Goal: Task Accomplishment & Management: Complete application form

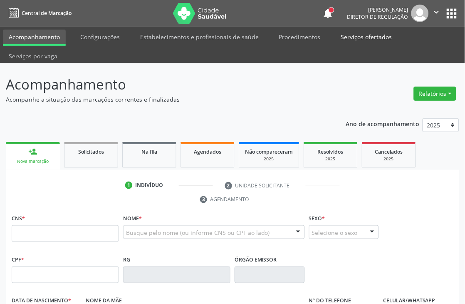
click at [362, 38] on link "Serviços ofertados" at bounding box center [366, 37] width 63 height 15
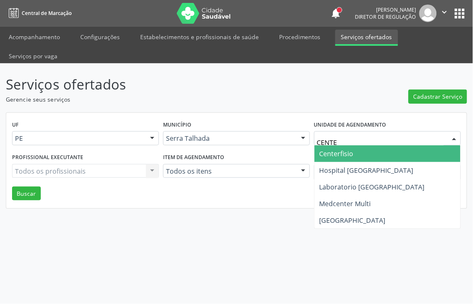
type input "CENTER"
click at [358, 145] on span "Centerfisio" at bounding box center [387, 153] width 146 height 17
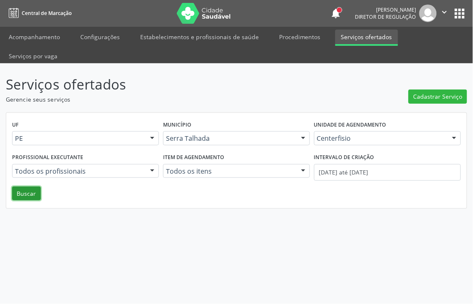
click at [30, 186] on button "Buscar" at bounding box center [26, 193] width 29 height 14
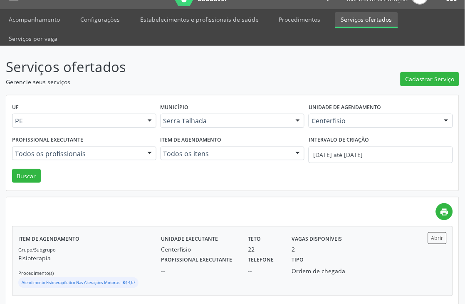
scroll to position [27, 0]
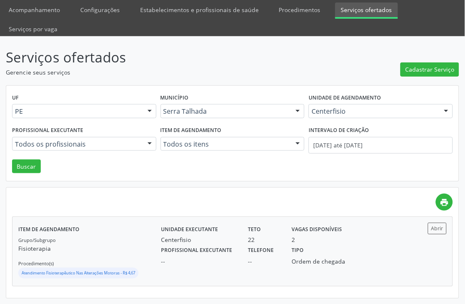
click at [321, 260] on div "Ordem de chegada" at bounding box center [319, 261] width 54 height 9
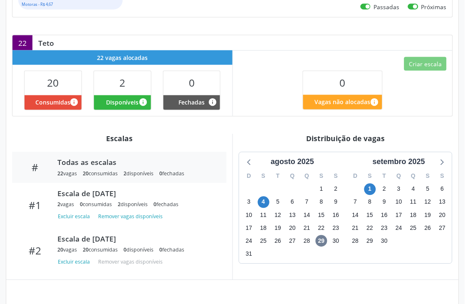
scroll to position [185, 0]
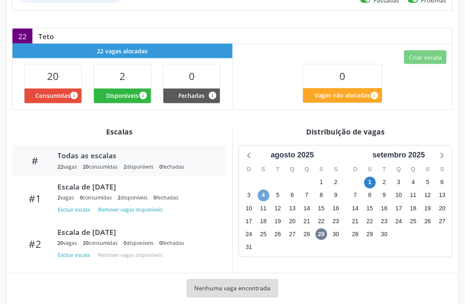
click at [263, 198] on span "4" at bounding box center [264, 196] width 12 height 12
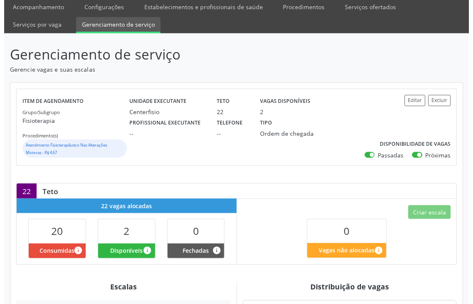
scroll to position [46, 0]
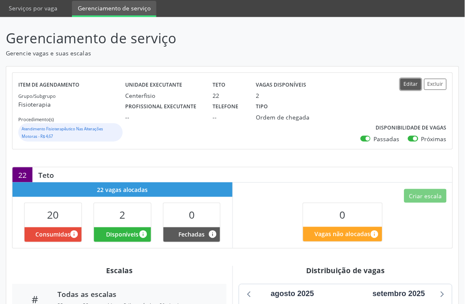
click at [406, 87] on button "Editar" at bounding box center [411, 84] width 21 height 11
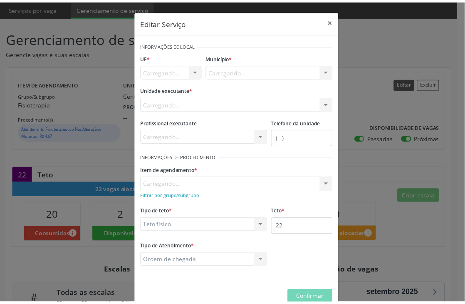
scroll to position [0, 0]
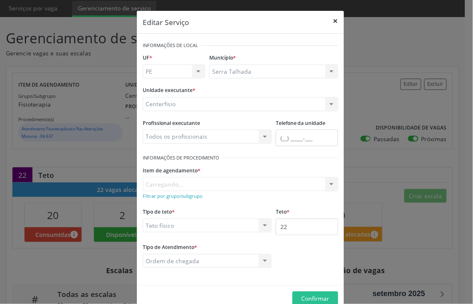
click at [331, 21] on button "×" at bounding box center [335, 21] width 17 height 20
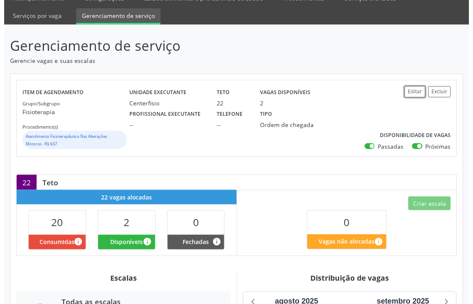
scroll to position [92, 0]
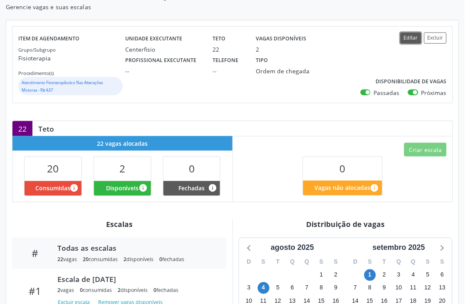
click at [412, 39] on button "Editar" at bounding box center [411, 37] width 21 height 11
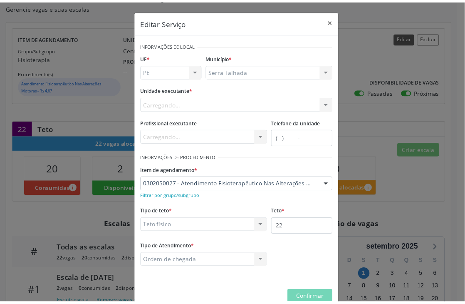
scroll to position [0, 0]
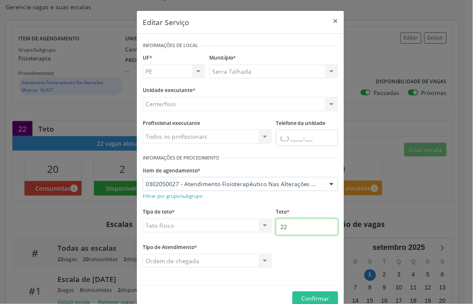
click at [290, 223] on input "22" at bounding box center [307, 226] width 62 height 17
type input "24"
click at [309, 294] on span "Confirmar" at bounding box center [316, 298] width 28 height 8
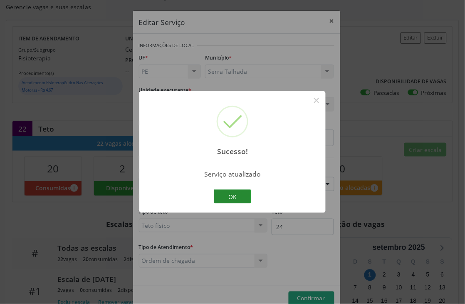
click at [239, 193] on button "OK" at bounding box center [232, 196] width 37 height 14
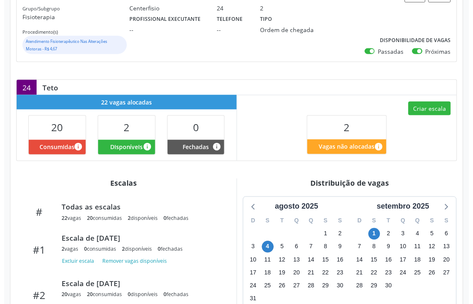
scroll to position [138, 0]
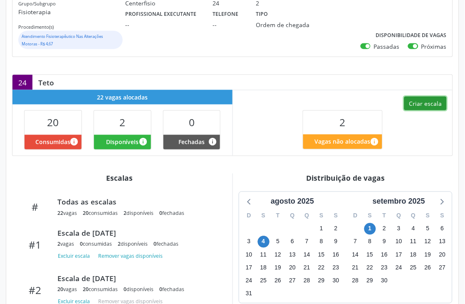
click at [424, 97] on button "Criar escala" at bounding box center [425, 103] width 42 height 14
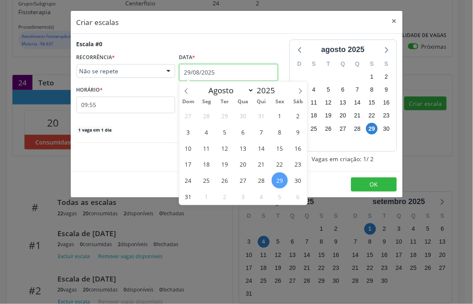
click at [205, 75] on input "29/08/2025" at bounding box center [228, 72] width 99 height 17
click at [296, 85] on span at bounding box center [300, 89] width 14 height 14
select select "8"
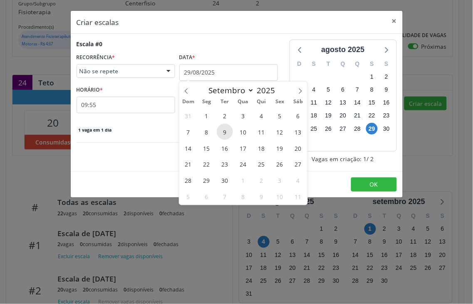
click at [224, 131] on span "9" at bounding box center [225, 132] width 16 height 16
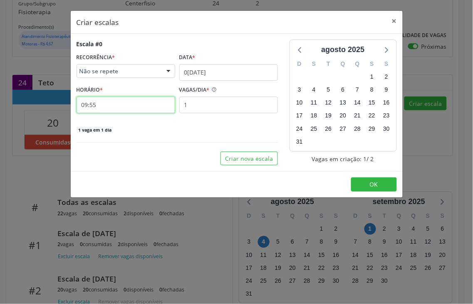
click at [97, 103] on input "09:55" at bounding box center [126, 104] width 99 height 17
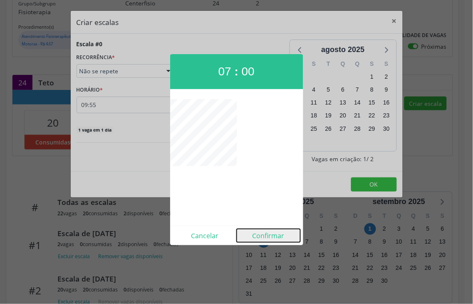
click at [272, 234] on button "Confirmar" at bounding box center [269, 235] width 64 height 13
type input "07:00"
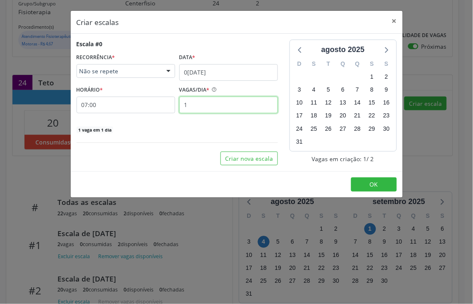
click at [211, 108] on input "1" at bounding box center [228, 104] width 99 height 17
type input "2"
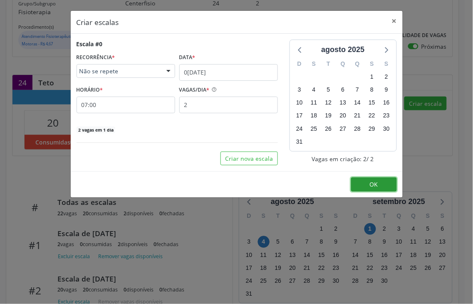
click at [378, 180] on button "OK" at bounding box center [374, 184] width 46 height 14
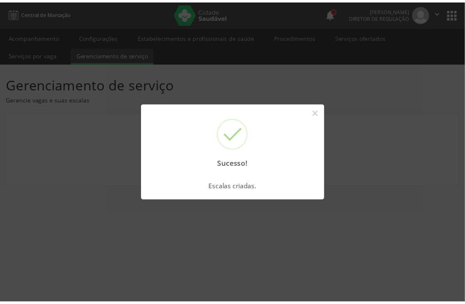
scroll to position [0, 0]
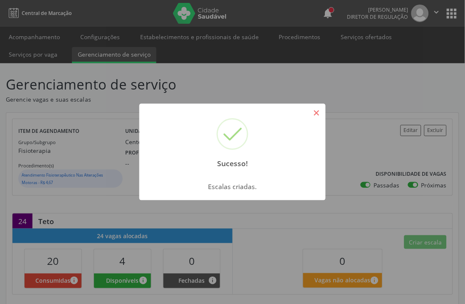
click at [319, 112] on button "×" at bounding box center [316, 113] width 14 height 14
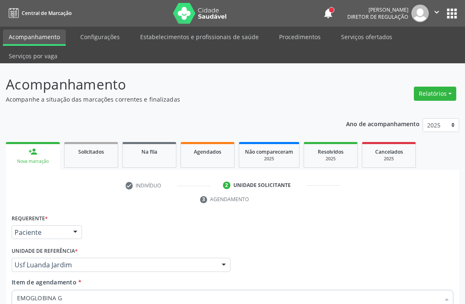
scroll to position [140, 0]
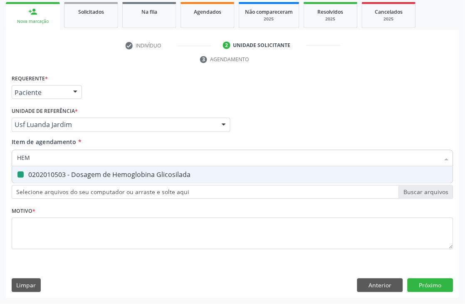
type input "HEMO"
checkbox Glicosilada "false"
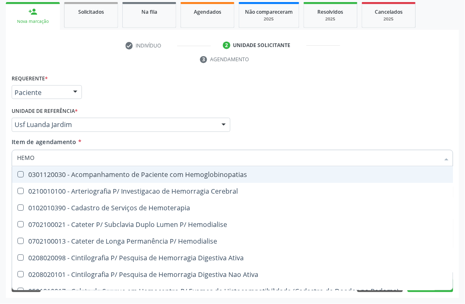
type input "HEMOG"
checkbox Tardio\) "true"
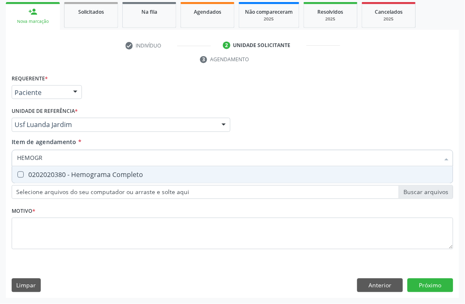
type input "HEMOGRA"
click at [31, 178] on span "0202020380 - Hemograma Completo" at bounding box center [232, 174] width 441 height 17
checkbox Completo "true"
drag, startPoint x: 57, startPoint y: 155, endPoint x: 0, endPoint y: 142, distance: 58.4
click at [0, 152] on div "Acompanhamento Acompanhe a situação das marcações correntes e finalizadas Relat…" at bounding box center [232, 113] width 465 height 380
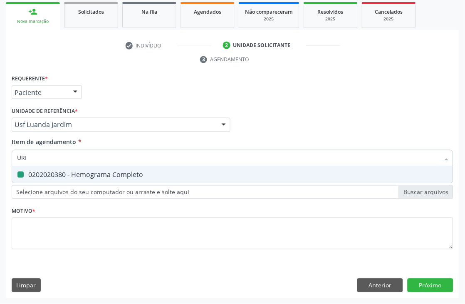
type input "URIN"
checkbox Completo "false"
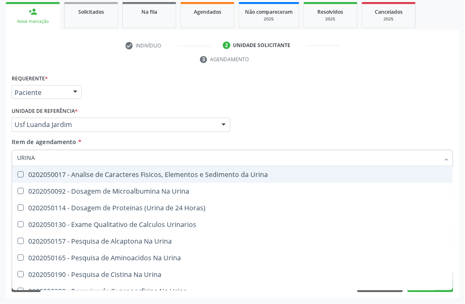
type input "URINA"
click at [23, 169] on span "0202050017 - Analise de Caracteres Fisicos, Elementos e Sedimento da Urina" at bounding box center [232, 174] width 441 height 17
checkbox Urina "true"
drag, startPoint x: 61, startPoint y: 157, endPoint x: 0, endPoint y: 144, distance: 62.1
click at [20, 157] on input "URINA" at bounding box center [228, 158] width 423 height 17
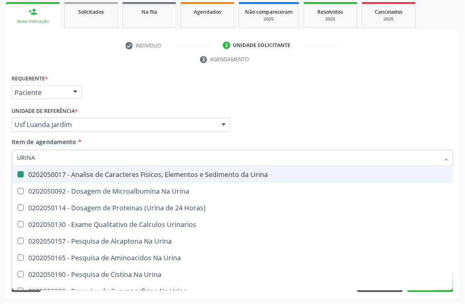
type input "U"
checkbox Urina "false"
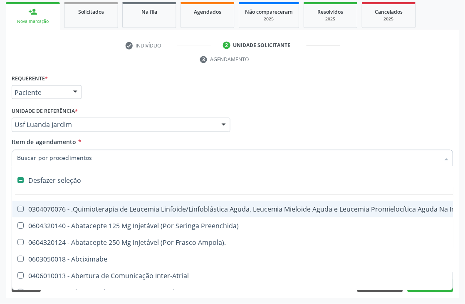
click at [354, 73] on div "Requerente * Paciente Médico(a) Enfermeiro(a) Paciente Nenhum resultado encontr…" at bounding box center [233, 88] width 446 height 32
checkbox Preenchida\) "true"
checkbox Ampola\)\ "true"
checkbox Abciximabe "true"
checkbox Inter-Atrial "true"
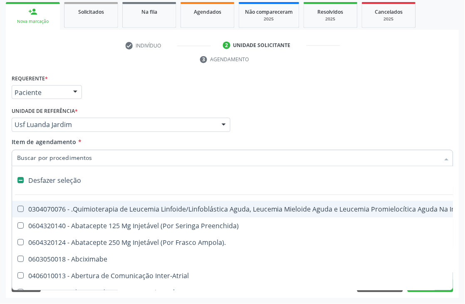
checkbox Valvar "true"
checkbox Adolescente\) "true"
checkbox Valvar "true"
checkbox Adolescente\) "true"
checkbox Paciente\) "true"
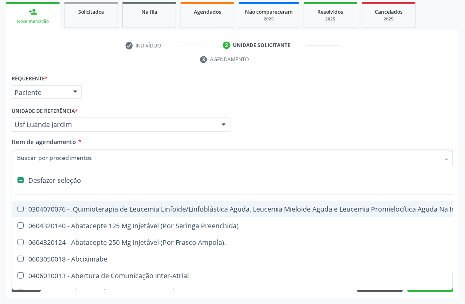
checkbox Dente\) "true"
checkbox Comprimido\) "true"
checkbox Urina "false"
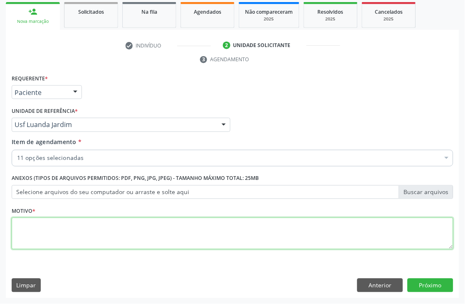
click at [29, 236] on textarea at bounding box center [233, 234] width 442 height 32
type textarea "*"
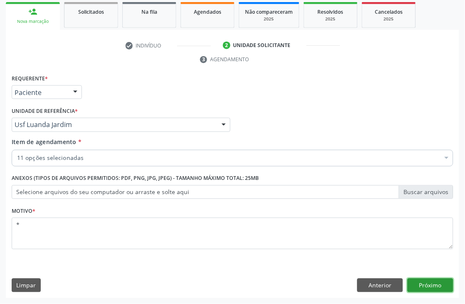
click at [422, 288] on button "Próximo" at bounding box center [431, 285] width 46 height 14
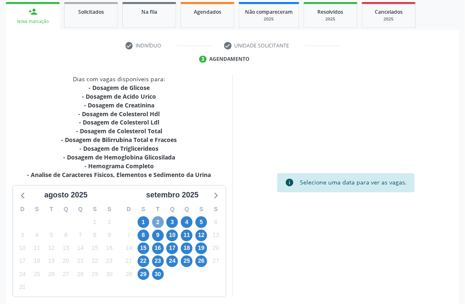
click at [152, 218] on span "2" at bounding box center [158, 222] width 12 height 12
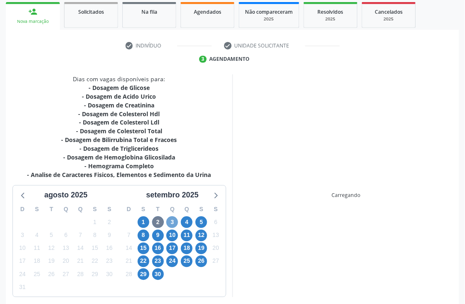
click at [169, 218] on span "3" at bounding box center [172, 222] width 12 height 12
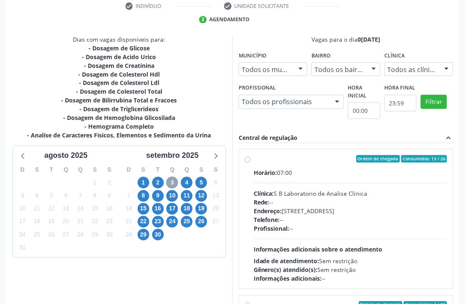
scroll to position [228, 0]
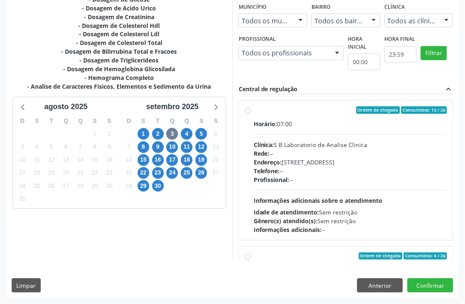
click at [354, 128] on div "Horário: 07:00 Clínica: S B Laboratorio de Analise Clinica Rede: -- Endereço: […" at bounding box center [350, 177] width 193 height 114
click at [251, 114] on input "Ordem de chegada Consumidos: 13 / 26 Horário: 07:00 Clínica: S B Laboratorio de…" at bounding box center [248, 109] width 6 height 7
radio input "true"
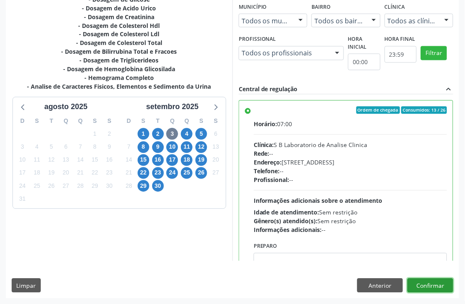
click at [438, 283] on button "Confirmar" at bounding box center [431, 285] width 46 height 14
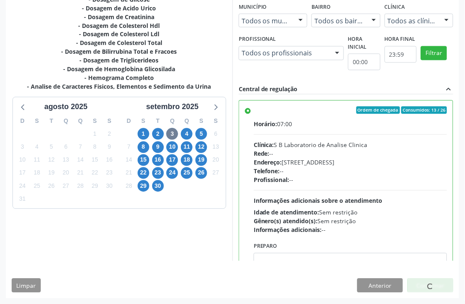
scroll to position [0, 0]
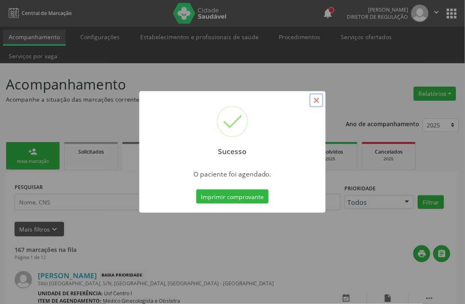
click at [313, 102] on button "×" at bounding box center [316, 100] width 14 height 14
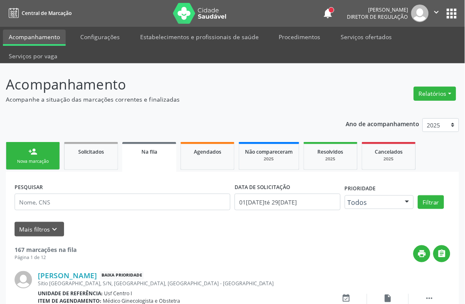
click at [32, 159] on div "Nova marcação" at bounding box center [33, 161] width 42 height 6
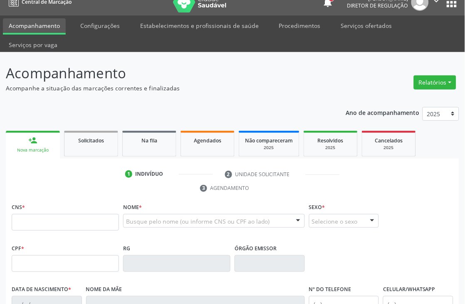
scroll to position [138, 0]
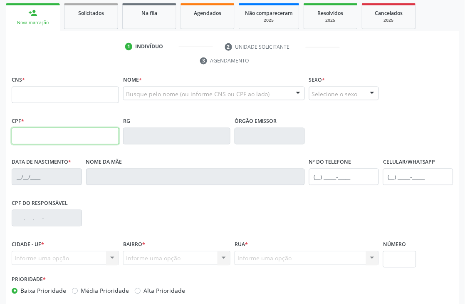
click at [79, 131] on input "text" at bounding box center [65, 136] width 107 height 17
type input "154.134.674-27"
type input "898 0034 5192 8533"
type input "02/07/2008"
type input "Rasineide Rodrigues dos Santos"
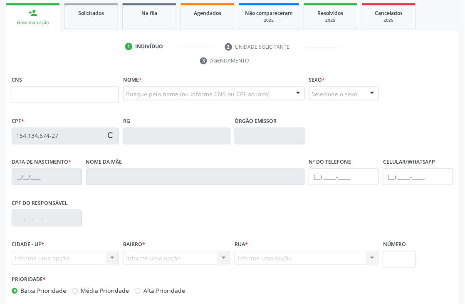
type input "(87) 99972-8212"
type input "028.611.674-08"
type input "S/N"
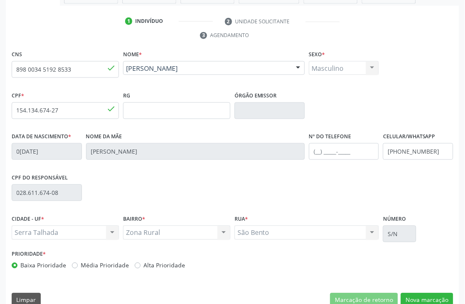
scroll to position [178, 0]
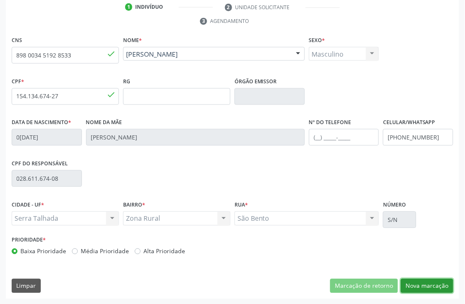
click at [434, 285] on button "Nova marcação" at bounding box center [427, 286] width 52 height 14
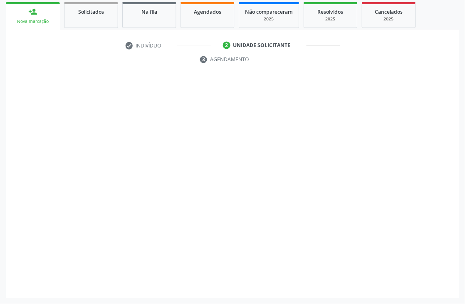
scroll to position [140, 0]
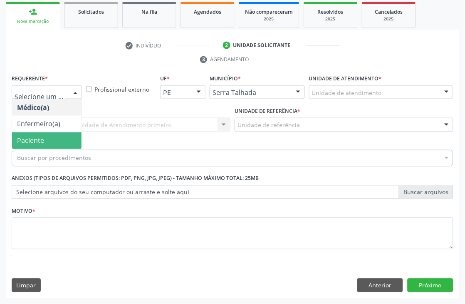
click at [18, 143] on span "Paciente" at bounding box center [30, 140] width 27 height 9
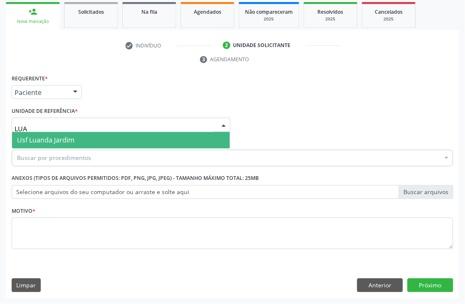
type input "LUAN"
click at [50, 138] on span "Usf Luanda Jardim" at bounding box center [45, 140] width 57 height 9
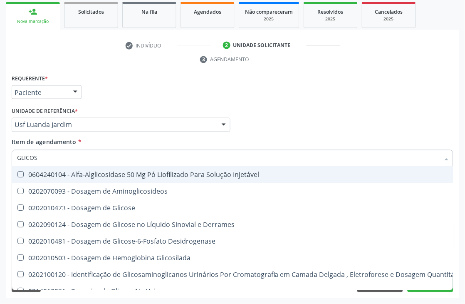
type input "GLICOSE"
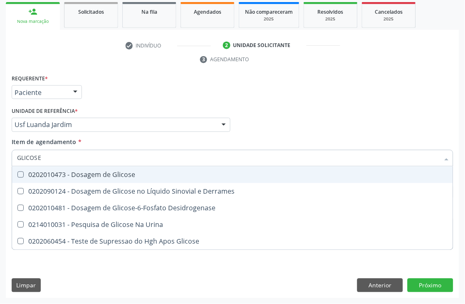
click at [59, 178] on span "0202010473 - Dosagem de Glicose" at bounding box center [232, 174] width 441 height 17
checkbox Glicose "true"
drag, startPoint x: 57, startPoint y: 162, endPoint x: 0, endPoint y: 162, distance: 57.4
click at [0, 163] on div "Acompanhamento Acompanhe a situação das marcações correntes e finalizadas Relat…" at bounding box center [232, 113] width 465 height 380
type input "ACI"
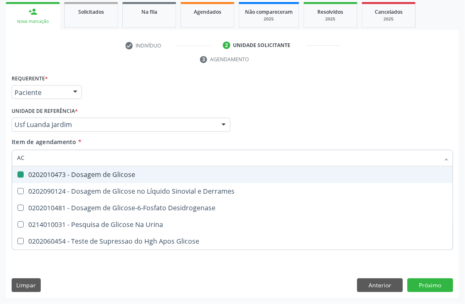
checkbox Glicose "false"
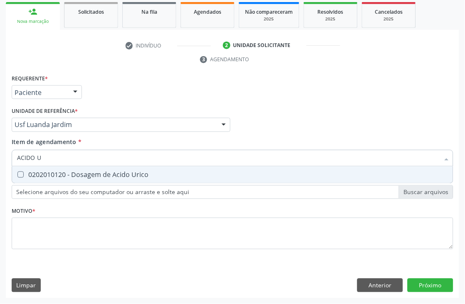
type input "ACIDO U"
click at [51, 176] on div "0202010120 - Dosagem de Acido Urico" at bounding box center [232, 174] width 431 height 7
checkbox Urico "true"
drag, startPoint x: 31, startPoint y: 160, endPoint x: 0, endPoint y: 172, distance: 33.4
click at [0, 163] on div "Acompanhamento Acompanhe a situação das marcações correntes e finalizadas Relat…" at bounding box center [232, 113] width 465 height 380
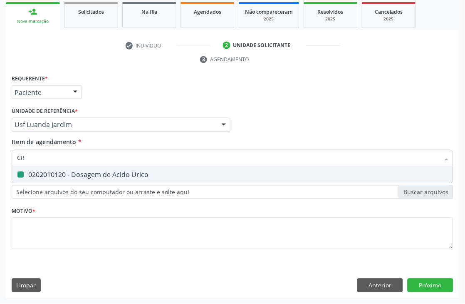
type input "CRE"
checkbox Urico "false"
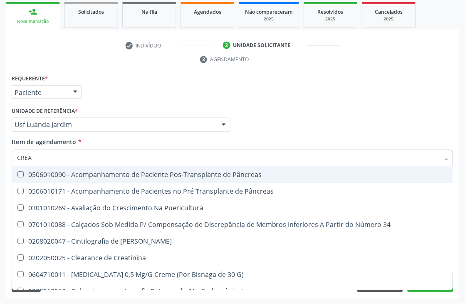
type input "CREAT"
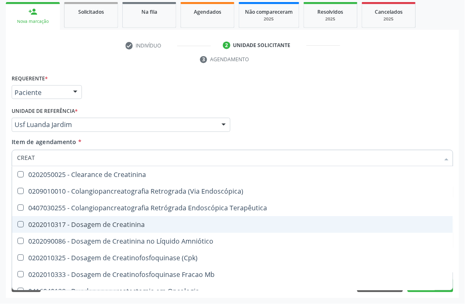
click at [55, 221] on div "0202010317 - Dosagem de Creatinina" at bounding box center [232, 224] width 431 height 7
checkbox Creatinina "true"
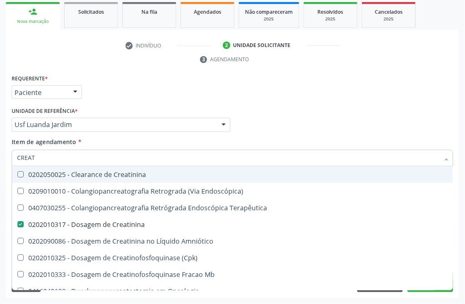
drag, startPoint x: 48, startPoint y: 160, endPoint x: 0, endPoint y: 159, distance: 48.3
click at [0, 160] on div "Acompanhamento Acompanhe a situação das marcações correntes e finalizadas Relat…" at bounding box center [232, 113] width 465 height 380
type input "CREA"
checkbox Creatinina "false"
checkbox Mb "true"
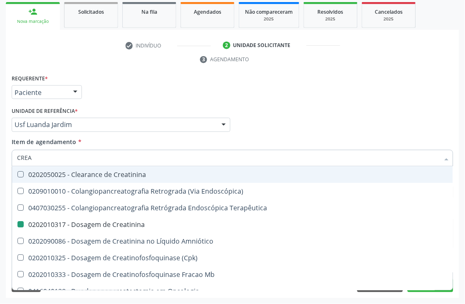
checkbox Oncologia "false"
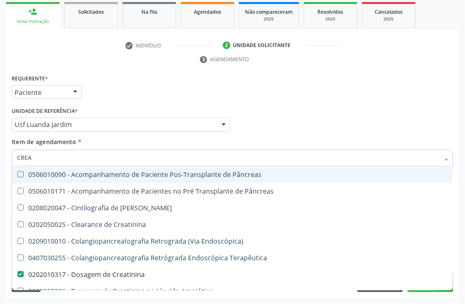
click at [40, 163] on input "CREA" at bounding box center [228, 158] width 423 height 17
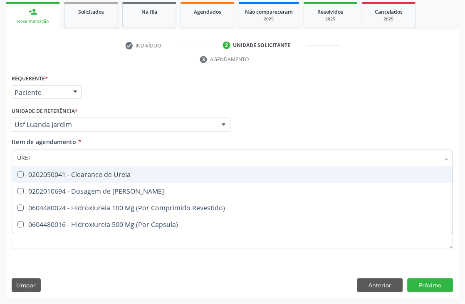
type input "UREIA"
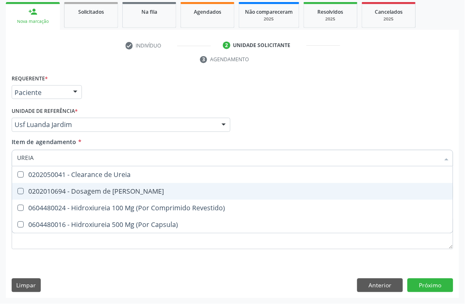
click at [28, 185] on span "0202010694 - Dosagem de [PERSON_NAME]" at bounding box center [232, 191] width 441 height 17
checkbox Ureia "true"
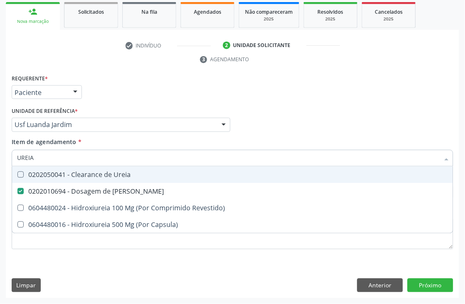
drag, startPoint x: 37, startPoint y: 155, endPoint x: 0, endPoint y: 154, distance: 37.4
click at [0, 154] on div "Acompanhamento Acompanhe a situação das marcações correntes e finalizadas Relat…" at bounding box center [232, 113] width 465 height 380
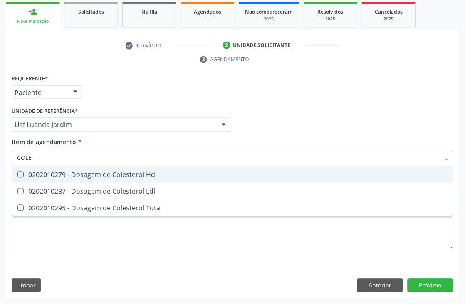
type input "COLES"
checkbox Ldl "false"
click at [21, 171] on span "0202010279 - Dosagem de Colesterol Hdl" at bounding box center [232, 174] width 441 height 17
checkbox Hdl "true"
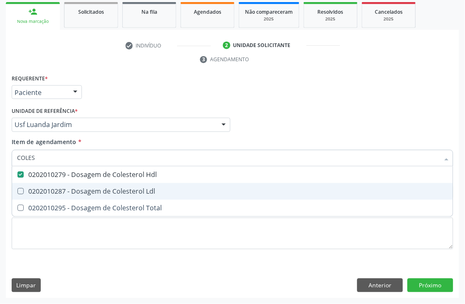
click at [20, 188] on Ldl at bounding box center [20, 191] width 6 height 6
click at [17, 188] on Ldl "checkbox" at bounding box center [14, 190] width 5 height 5
checkbox Ldl "true"
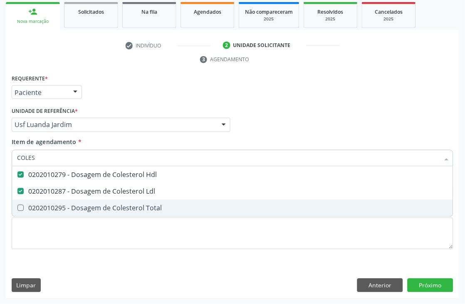
click at [26, 201] on span "0202010295 - Dosagem de Colesterol Total" at bounding box center [232, 208] width 441 height 17
checkbox Total "true"
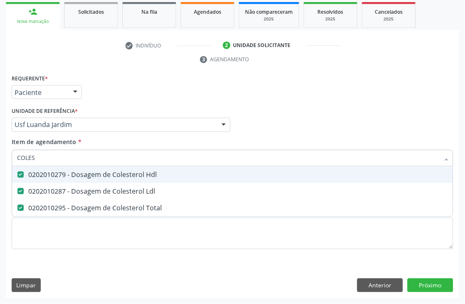
drag, startPoint x: 48, startPoint y: 158, endPoint x: 0, endPoint y: 141, distance: 50.8
click at [0, 153] on div "Acompanhamento Acompanhe a situação das marcações correntes e finalizadas Relat…" at bounding box center [232, 113] width 465 height 380
type input "BIL"
checkbox Hdl "false"
checkbox Ldl "false"
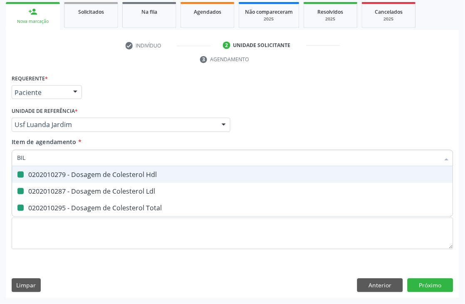
checkbox Total "false"
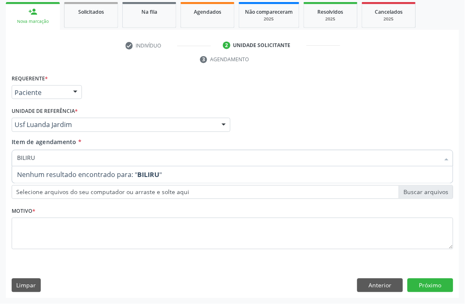
type input "BILIR"
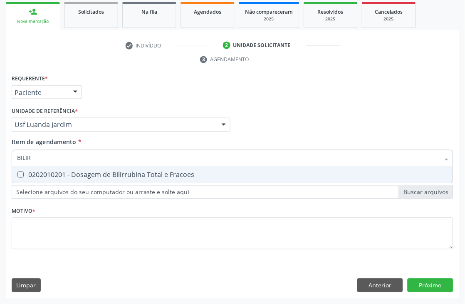
click at [26, 175] on div "0202010201 - Dosagem de Bilirrubina Total e Fracoes" at bounding box center [232, 174] width 431 height 7
checkbox Fracoes "true"
drag, startPoint x: 47, startPoint y: 156, endPoint x: 0, endPoint y: 151, distance: 47.4
click at [0, 155] on div "Acompanhamento Acompanhe a situação das marcações correntes e finalizadas Relat…" at bounding box center [232, 113] width 465 height 380
type input "TRIG"
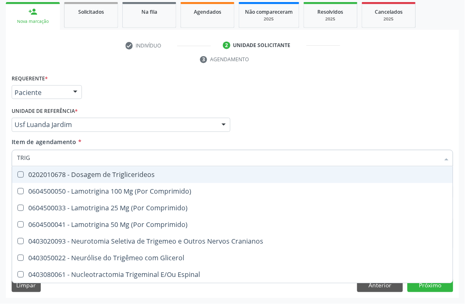
click at [62, 177] on div "0202010678 - Dosagem de Triglicerideos" at bounding box center [232, 174] width 431 height 7
checkbox Triglicerideos "true"
drag, startPoint x: 69, startPoint y: 161, endPoint x: 0, endPoint y: 147, distance: 70.0
click at [0, 161] on div "Acompanhamento Acompanhe a situação das marcações correntes e finalizadas Relat…" at bounding box center [232, 113] width 465 height 380
type input "HEM"
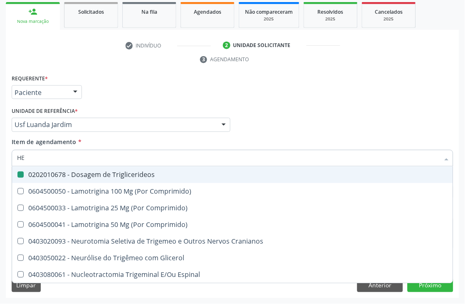
checkbox Triglicerideos "false"
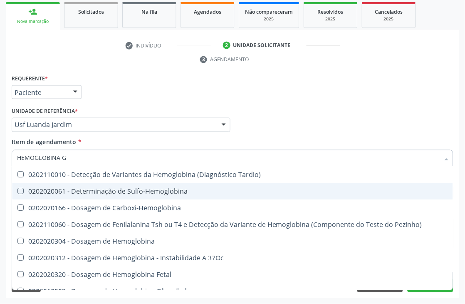
type input "HEMOGLOBINA G"
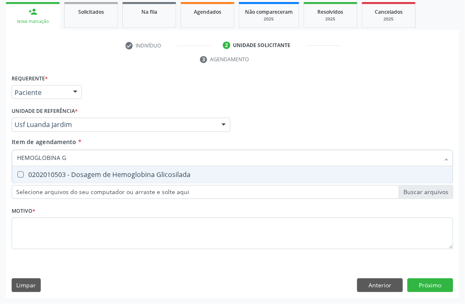
click at [72, 174] on div "0202010503 - Dosagem de Hemoglobina Glicosilada" at bounding box center [232, 174] width 431 height 7
checkbox Glicosilada "true"
click at [0, 158] on div "Acompanhamento Acompanhe a situação das marcações correntes e finalizadas Relat…" at bounding box center [232, 113] width 465 height 380
type input "HEMOGRA"
click at [82, 174] on div "0202020380 - Hemograma Completo" at bounding box center [232, 174] width 431 height 7
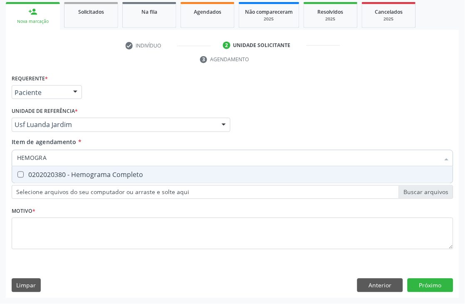
checkbox Completo "true"
drag, startPoint x: 80, startPoint y: 156, endPoint x: 0, endPoint y: 119, distance: 87.8
click at [0, 131] on div "Acompanhamento Acompanhe a situação das marcações correntes e finalizadas Relat…" at bounding box center [232, 113] width 465 height 380
type input "URINA"
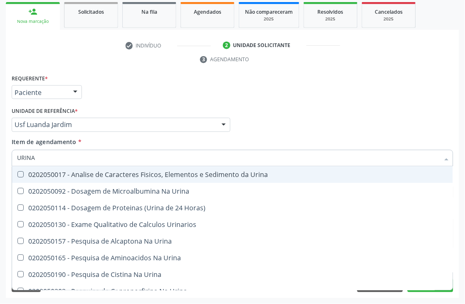
click at [83, 178] on span "0202050017 - Analise de Caracteres Fisicos, Elementos e Sedimento da Urina" at bounding box center [232, 174] width 441 height 17
checkbox Urina "true"
drag, startPoint x: 78, startPoint y: 157, endPoint x: 0, endPoint y: 88, distance: 104.3
click at [0, 131] on div "Acompanhamento Acompanhe a situação das marcações correntes e finalizadas Relat…" at bounding box center [232, 113] width 465 height 380
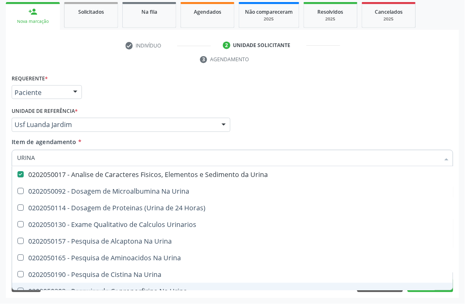
checkbox Urina "true"
checkbox Horas\) "true"
checkbox Urinarios "true"
checkbox Urina "true"
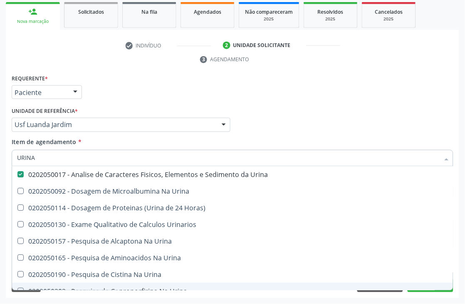
checkbox Urina "true"
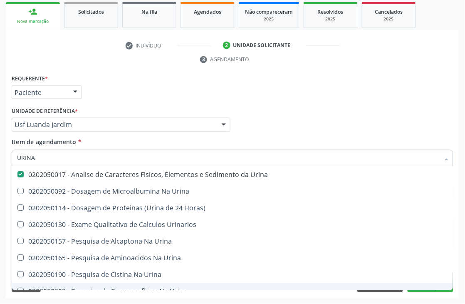
checkbox Urina "true"
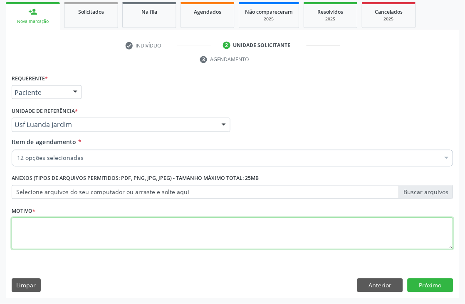
click at [54, 223] on textarea at bounding box center [233, 234] width 442 height 32
type textarea "*"
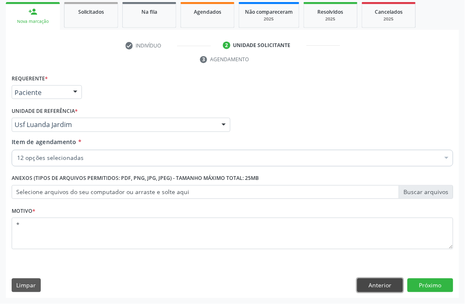
click at [390, 284] on button "Anterior" at bounding box center [380, 285] width 46 height 14
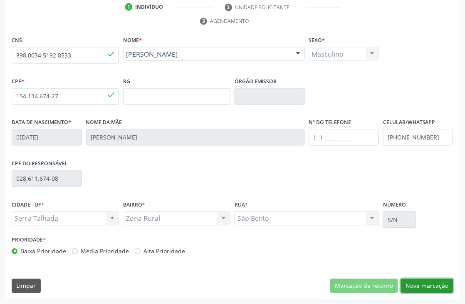
click at [428, 283] on button "Nova marcação" at bounding box center [427, 286] width 52 height 14
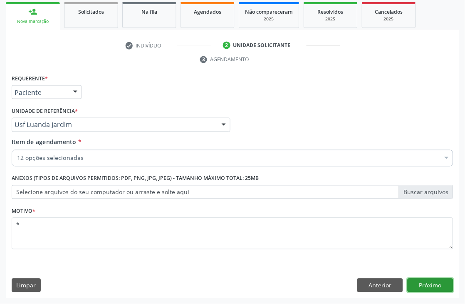
click at [413, 279] on button "Próximo" at bounding box center [431, 285] width 46 height 14
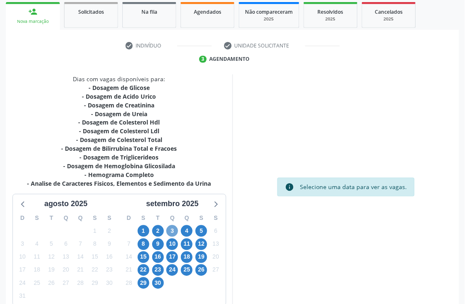
click at [168, 227] on span "3" at bounding box center [172, 231] width 12 height 12
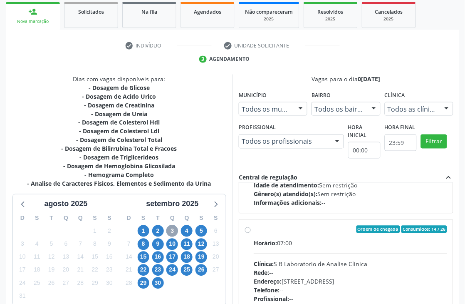
scroll to position [277, 0]
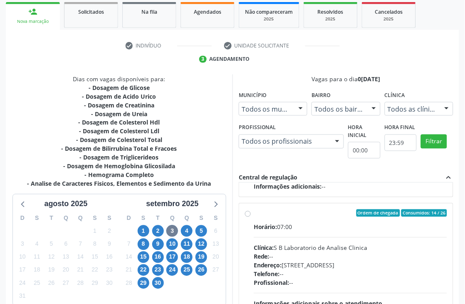
click at [329, 223] on div "Horário: 07:00" at bounding box center [350, 227] width 193 height 9
click at [251, 217] on input "Ordem de chegada Consumidos: 14 / 26 Horário: 07:00 Clínica: S B Laboratorio de…" at bounding box center [248, 212] width 6 height 7
radio input "true"
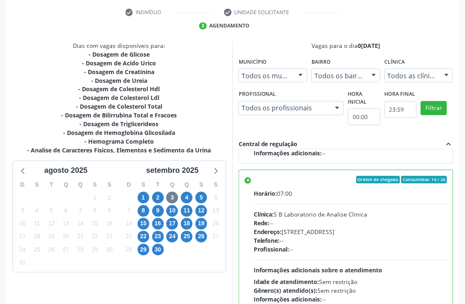
scroll to position [228, 0]
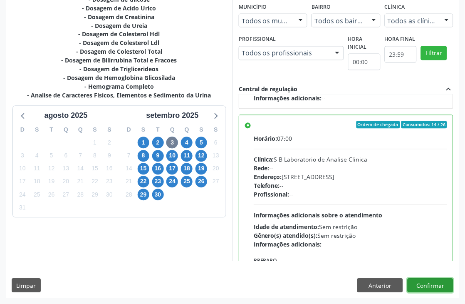
click at [428, 284] on button "Confirmar" at bounding box center [431, 285] width 46 height 14
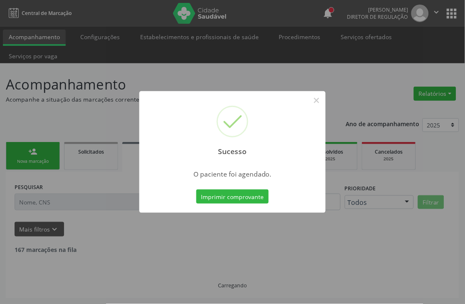
scroll to position [0, 0]
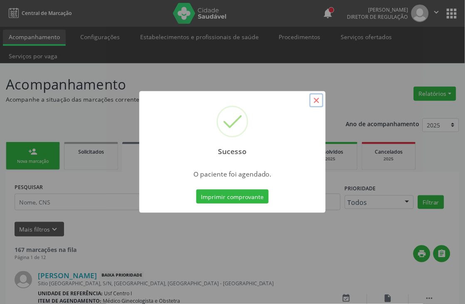
click at [316, 93] on button "×" at bounding box center [316, 100] width 14 height 14
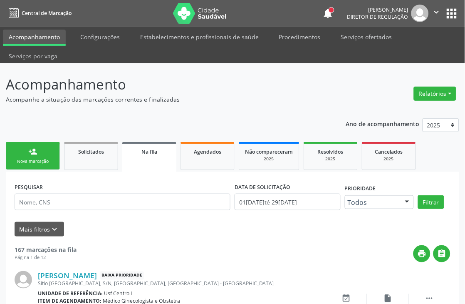
click at [25, 151] on link "person_add Nova marcação" at bounding box center [33, 156] width 54 height 28
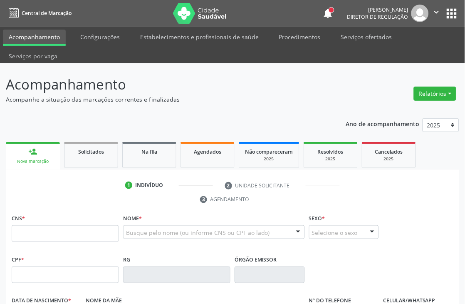
click at [35, 273] on iframe at bounding box center [18, 284] width 36 height 36
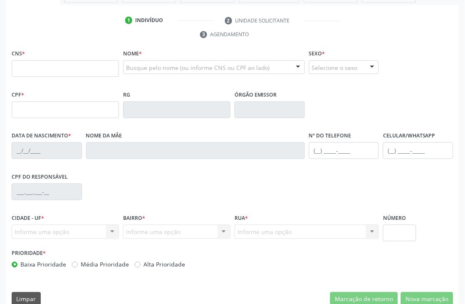
scroll to position [178, 0]
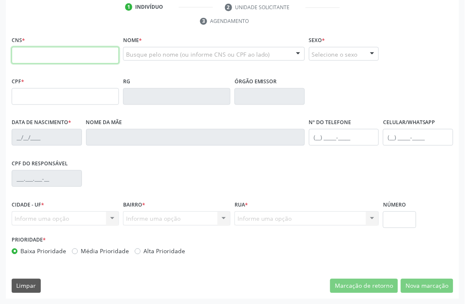
click at [88, 61] on input "text" at bounding box center [65, 55] width 107 height 17
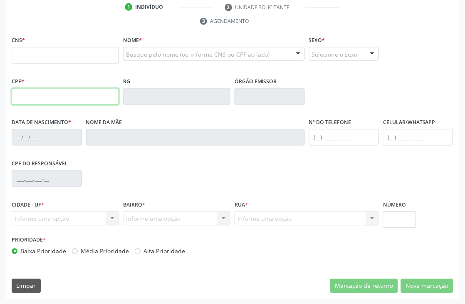
click at [24, 91] on input "text" at bounding box center [65, 96] width 107 height 17
type input "036.278.744-12"
type input "898 0023 1076 9489"
type input "17/09/1977"
type input "Ireme Maria dos Santos"
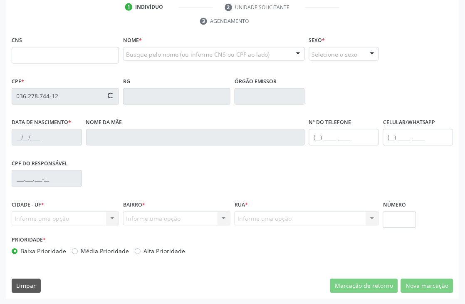
type input "(87) 99972-8212"
type input "028.611.674-08"
type input "S/N"
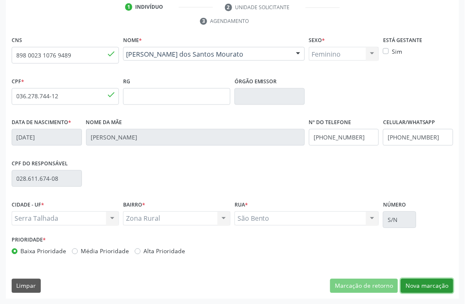
click at [426, 286] on button "Nova marcação" at bounding box center [427, 286] width 52 height 14
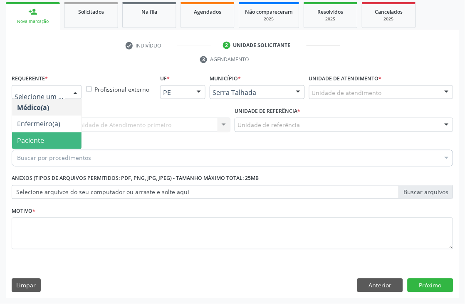
click at [46, 143] on span "Paciente" at bounding box center [46, 140] width 69 height 17
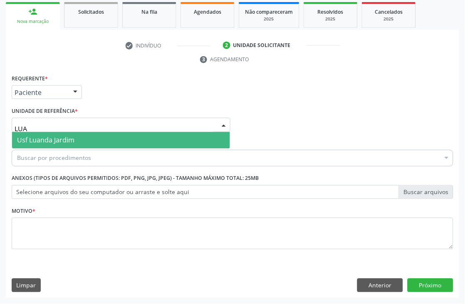
type input "LUAN"
click at [42, 136] on span "Usf Luanda Jardim" at bounding box center [45, 140] width 57 height 9
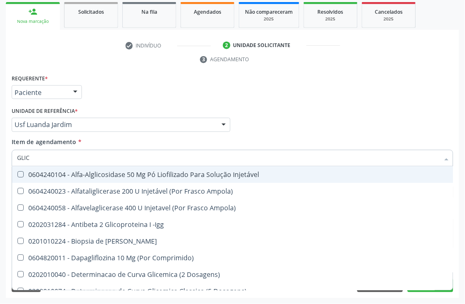
type input "GLICO"
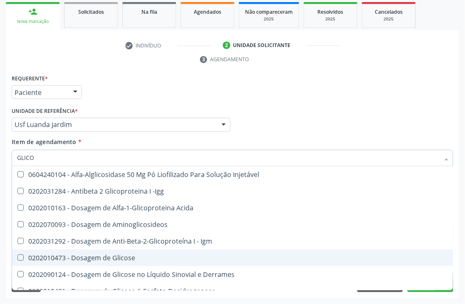
click at [61, 255] on div "0202010473 - Dosagem de Glicose" at bounding box center [241, 258] width 449 height 7
checkbox Glicose "true"
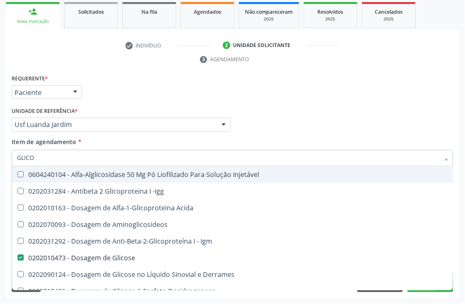
drag, startPoint x: 60, startPoint y: 154, endPoint x: 0, endPoint y: 138, distance: 62.3
click at [0, 148] on div "Acompanhamento Acompanhe a situação das marcações correntes e finalizadas Relat…" at bounding box center [232, 113] width 465 height 380
type input "ACIDO U"
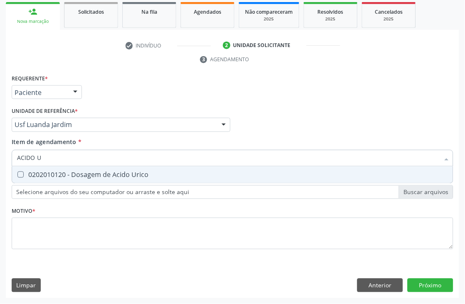
click at [63, 173] on div "0202010120 - Dosagem de Acido Urico" at bounding box center [232, 174] width 431 height 7
checkbox Urico "true"
drag, startPoint x: 62, startPoint y: 159, endPoint x: 0, endPoint y: 121, distance: 72.3
click at [0, 121] on div "Acompanhamento Acompanhe a situação das marcações correntes e finalizadas Relat…" at bounding box center [232, 113] width 465 height 380
type input "CRE"
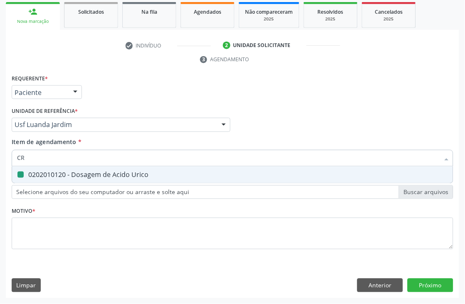
checkbox Urico "false"
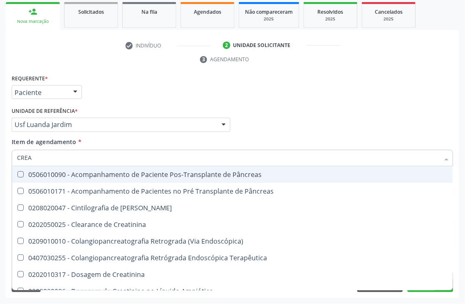
type input "CREAT"
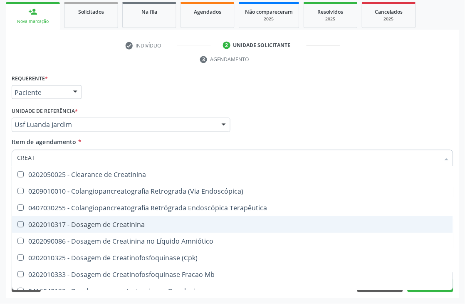
click at [64, 221] on div "0202010317 - Dosagem de Creatinina" at bounding box center [232, 224] width 431 height 7
checkbox Creatinina "true"
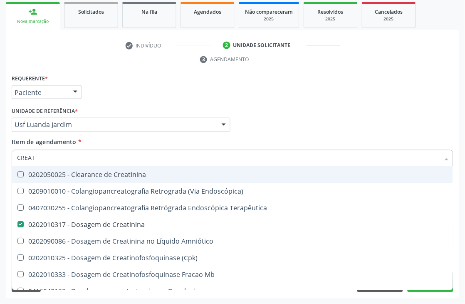
drag, startPoint x: 51, startPoint y: 161, endPoint x: 0, endPoint y: 156, distance: 51.4
click at [0, 156] on div "Acompanhamento Acompanhe a situação das marcações correntes e finalizadas Relat…" at bounding box center [232, 113] width 465 height 380
type input "UREI"
checkbox Creatinina "false"
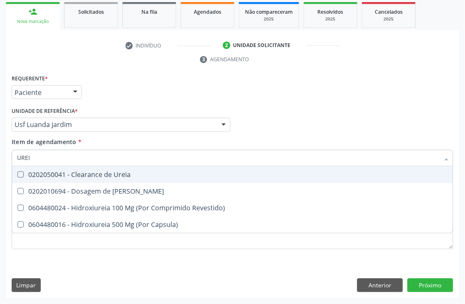
type input "UREIA"
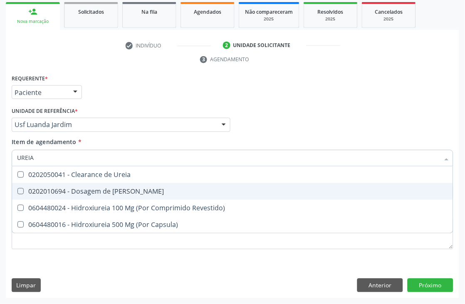
click at [38, 188] on div "0202010694 - Dosagem de [PERSON_NAME]" at bounding box center [232, 191] width 431 height 7
checkbox Ureia "true"
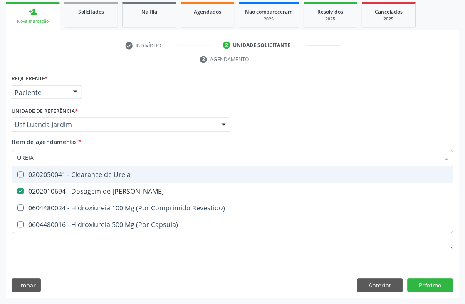
drag, startPoint x: 40, startPoint y: 161, endPoint x: 0, endPoint y: 148, distance: 41.8
click at [0, 148] on div "Acompanhamento Acompanhe a situação das marcações correntes e finalizadas Relat…" at bounding box center [232, 113] width 465 height 380
type input "COLE"
checkbox Ureia "false"
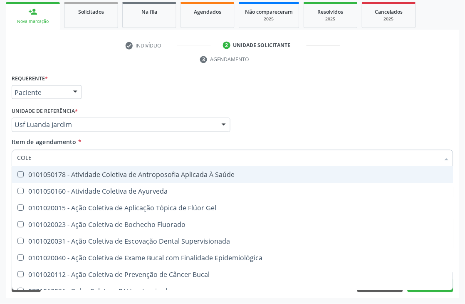
type input "COLES"
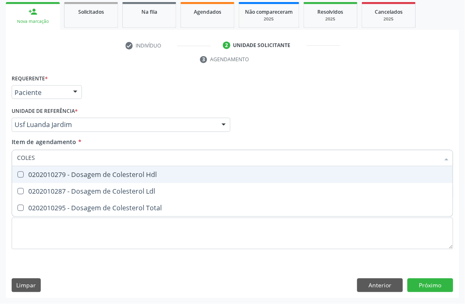
click at [27, 173] on div "0202010279 - Dosagem de Colesterol Hdl" at bounding box center [232, 174] width 431 height 7
checkbox Hdl "true"
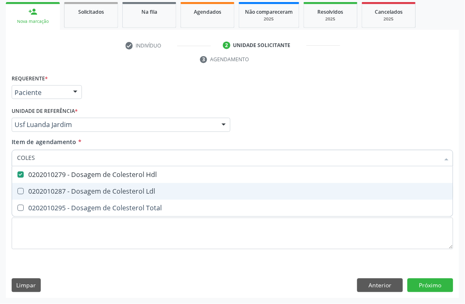
click at [30, 188] on div "0202010287 - Dosagem de Colesterol Ldl" at bounding box center [232, 191] width 431 height 7
checkbox Ldl "true"
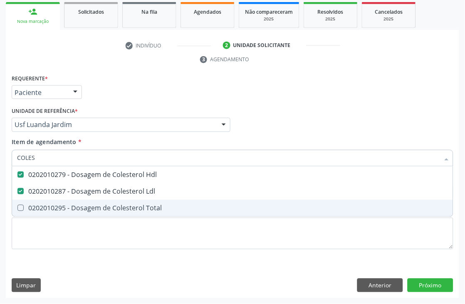
drag, startPoint x: 36, startPoint y: 207, endPoint x: 37, endPoint y: 162, distance: 44.9
click at [36, 207] on div "0202010295 - Dosagem de Colesterol Total" at bounding box center [232, 208] width 431 height 7
checkbox Total "true"
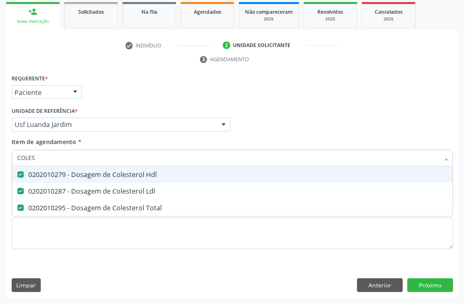
drag, startPoint x: 40, startPoint y: 150, endPoint x: 0, endPoint y: 149, distance: 39.9
click at [0, 149] on div "Acompanhamento Acompanhe a situação das marcações correntes e finalizadas Relat…" at bounding box center [232, 113] width 465 height 380
type input "BI"
checkbox Hdl "false"
checkbox Ldl "false"
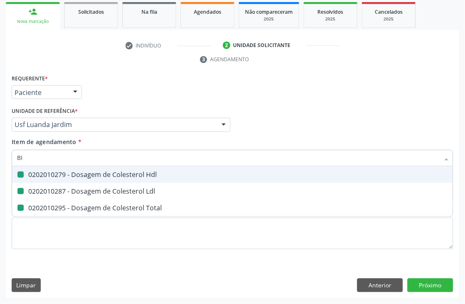
checkbox Total "false"
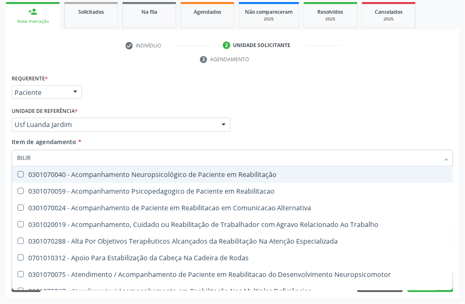
type input "BILIRR"
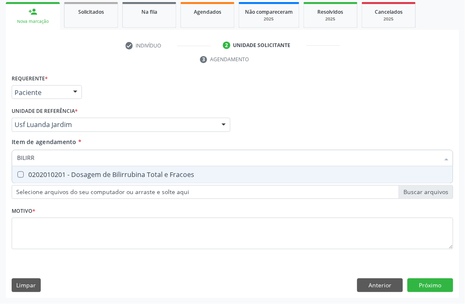
click at [22, 172] on Fracoes at bounding box center [20, 174] width 6 height 6
click at [17, 172] on Fracoes "checkbox" at bounding box center [14, 174] width 5 height 5
checkbox Fracoes "true"
drag, startPoint x: 47, startPoint y: 163, endPoint x: 0, endPoint y: 140, distance: 52.1
click at [0, 141] on div "Acompanhamento Acompanhe a situação das marcações correntes e finalizadas Relat…" at bounding box center [232, 113] width 465 height 380
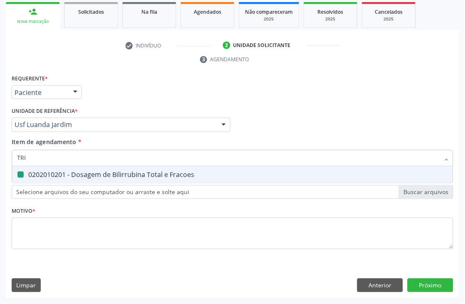
type input "TRIG"
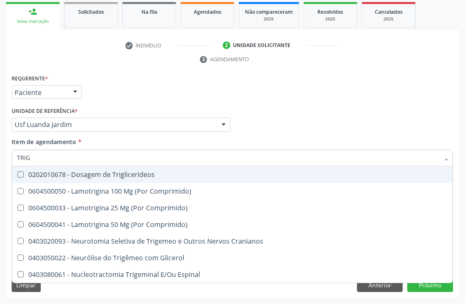
click at [82, 172] on div "0202010678 - Dosagem de Triglicerideos" at bounding box center [232, 174] width 431 height 7
checkbox Triglicerideos "true"
drag, startPoint x: 73, startPoint y: 156, endPoint x: 0, endPoint y: 155, distance: 73.2
click at [0, 156] on div "Acompanhamento Acompanhe a situação das marcações correntes e finalizadas Relat…" at bounding box center [232, 113] width 465 height 380
type input "TRIG"
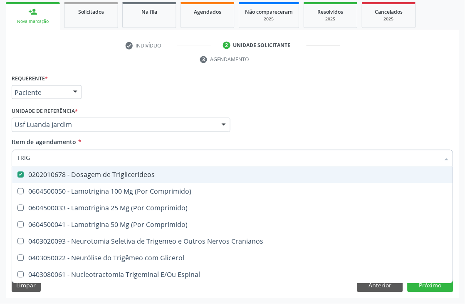
checkbox Triglicerideos "true"
drag, startPoint x: 48, startPoint y: 160, endPoint x: 0, endPoint y: 136, distance: 53.9
click at [0, 139] on div "Acompanhamento Acompanhe a situação das marcações correntes e finalizadas Relat…" at bounding box center [232, 113] width 465 height 380
type input "HEM"
checkbox Triglicerideos "false"
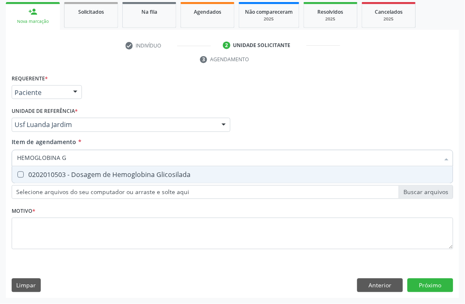
type input "HEMOGLOBINA G"
click at [24, 173] on div "0202010503 - Dosagem de Hemoglobina Glicosilada" at bounding box center [232, 174] width 431 height 7
checkbox Glicosilada "true"
drag, startPoint x: 84, startPoint y: 160, endPoint x: 0, endPoint y: 122, distance: 92.0
click at [0, 130] on div "Acompanhamento Acompanhe a situação das marcações correntes e finalizadas Relat…" at bounding box center [232, 113] width 465 height 380
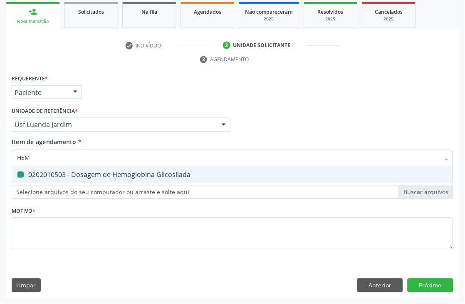
type input "HEMO"
checkbox Glicosilada "false"
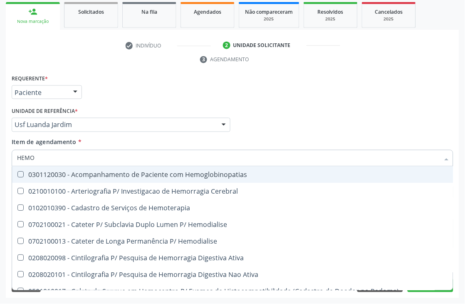
type input "HEMOG"
checkbox Tardio\) "true"
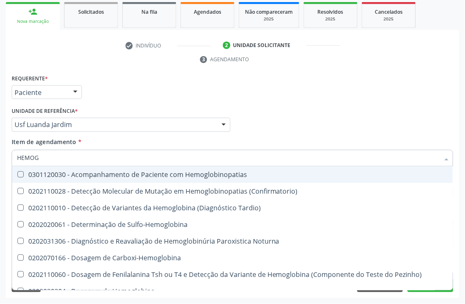
type input "HEMOGR"
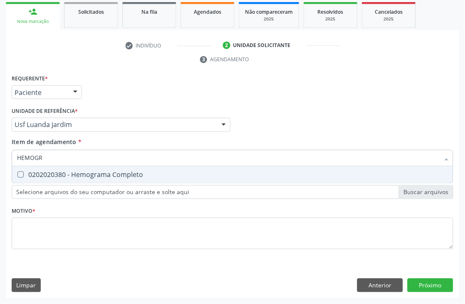
click at [102, 175] on div "0202020380 - Hemograma Completo" at bounding box center [232, 174] width 431 height 7
checkbox Completo "true"
drag, startPoint x: 78, startPoint y: 157, endPoint x: 0, endPoint y: 151, distance: 78.0
click at [0, 151] on div "Acompanhamento Acompanhe a situação das marcações correntes e finalizadas Relat…" at bounding box center [232, 113] width 465 height 380
type input "URIN"
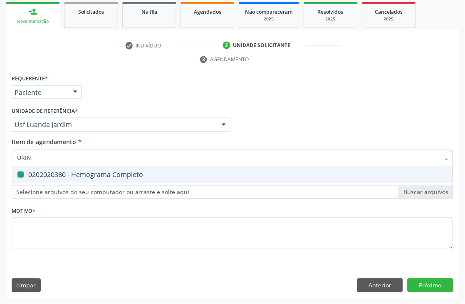
checkbox Completo "false"
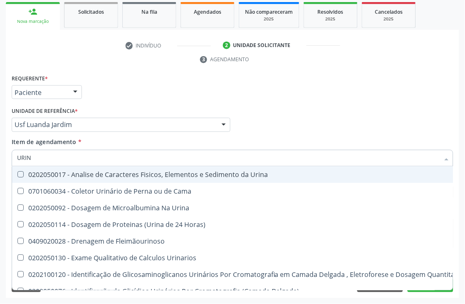
type input "URINA"
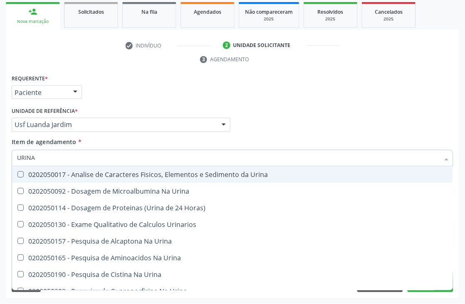
click at [40, 173] on div "0202050017 - Analise de Caracteres Fisicos, Elementos e Sedimento da Urina" at bounding box center [232, 174] width 431 height 7
checkbox Urina "true"
drag, startPoint x: 42, startPoint y: 156, endPoint x: 0, endPoint y: 138, distance: 46.2
click at [0, 156] on div "Acompanhamento Acompanhe a situação das marcações correntes e finalizadas Relat…" at bounding box center [232, 113] width 465 height 380
click at [339, 103] on div "Requerente * Paciente Médico(a) Enfermeiro(a) Paciente Nenhum resultado encontr…" at bounding box center [233, 88] width 446 height 32
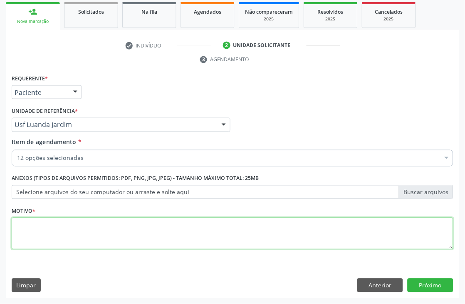
click at [40, 235] on textarea at bounding box center [233, 234] width 442 height 32
type textarea "*"
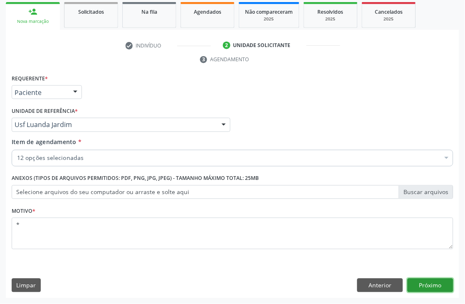
click at [429, 284] on button "Próximo" at bounding box center [431, 285] width 46 height 14
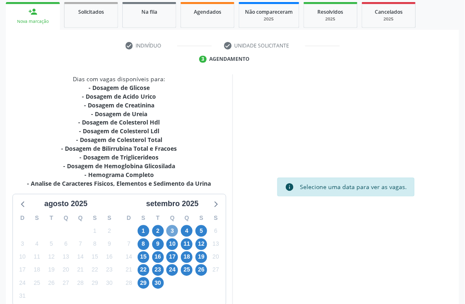
click at [168, 229] on span "3" at bounding box center [172, 231] width 12 height 12
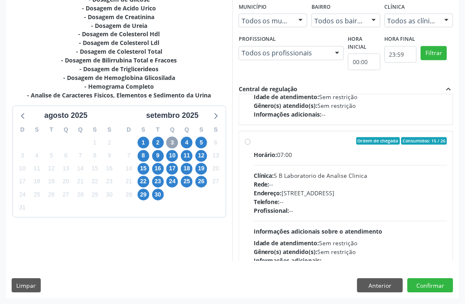
scroll to position [277, 0]
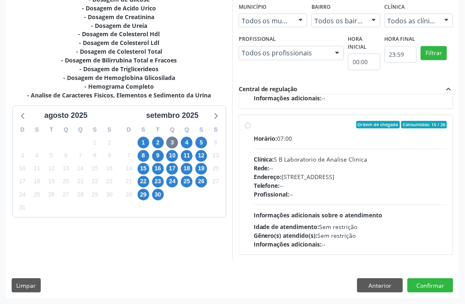
click at [312, 153] on div "Horário: 07:00 Clínica: S B Laboratorio de Analise Clinica Rede: -- Endereço: […" at bounding box center [350, 191] width 193 height 114
click at [251, 129] on input "Ordem de chegada Consumidos: 15 / 26 Horário: 07:00 Clínica: S B Laboratorio de…" at bounding box center [248, 124] width 6 height 7
radio input "true"
click at [440, 282] on button "Confirmar" at bounding box center [431, 285] width 46 height 14
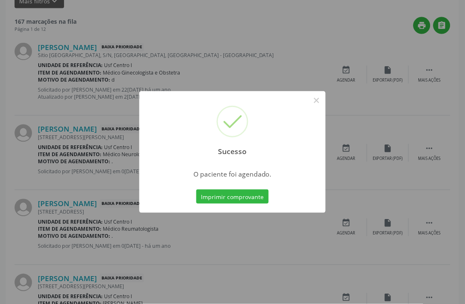
scroll to position [0, 0]
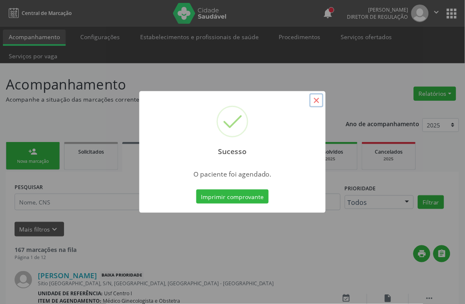
click at [318, 101] on button "×" at bounding box center [316, 100] width 14 height 14
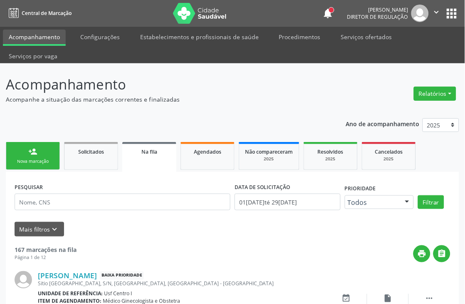
click at [14, 152] on link "person_add Nova marcação" at bounding box center [33, 156] width 54 height 28
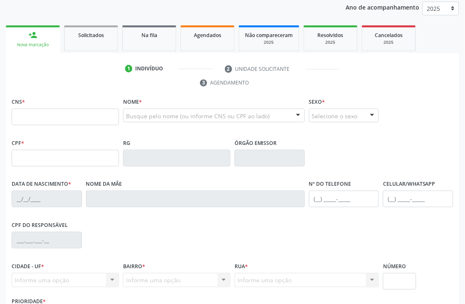
scroll to position [138, 0]
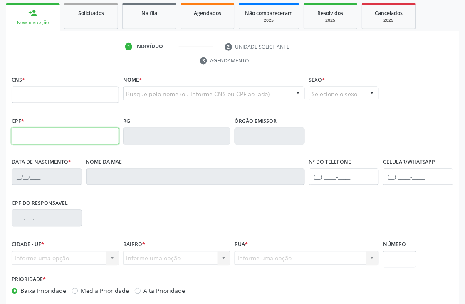
click at [39, 137] on input "text" at bounding box center [65, 136] width 107 height 17
type input "053.910.354-30"
type input "704 5053 6396 1914"
type input "07/09/1980"
type input "Antonia Barbosa de Sousa"
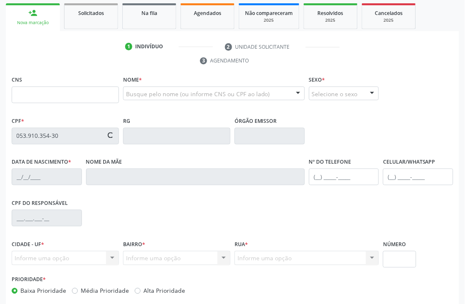
type input "(66) 6666-6666"
type input "037.544.414-93"
type input "S/N"
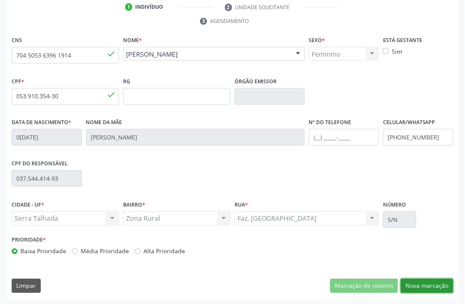
click at [413, 290] on button "Nova marcação" at bounding box center [427, 286] width 52 height 14
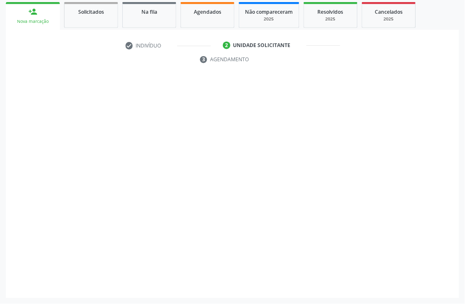
scroll to position [140, 0]
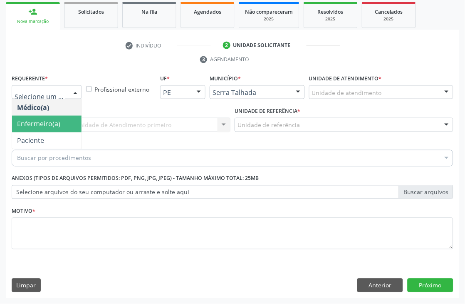
click at [42, 136] on span "Paciente" at bounding box center [30, 140] width 27 height 9
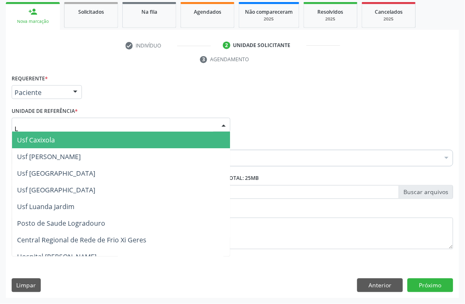
type input "LU"
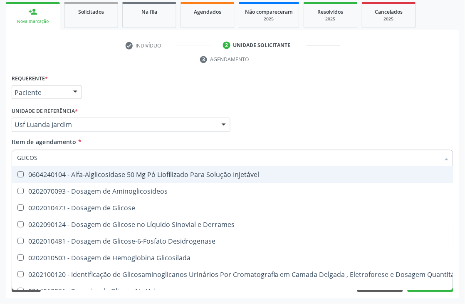
type input "GLICOSE"
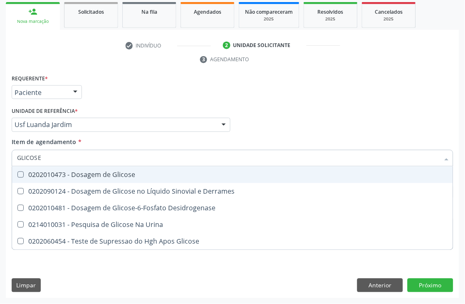
click at [57, 183] on span "0202090124 - Dosagem de Glicose no Líquido Sinovial e Derrames" at bounding box center [232, 191] width 441 height 17
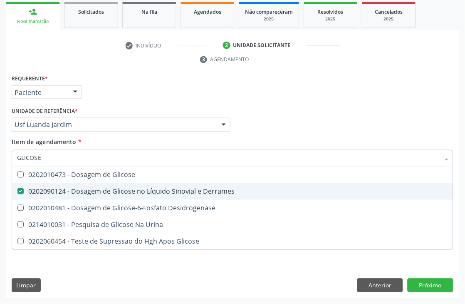
click at [47, 188] on div "0202090124 - Dosagem de Glicose no Líquido Sinovial e Derrames" at bounding box center [232, 191] width 431 height 7
checkbox Derrames "false"
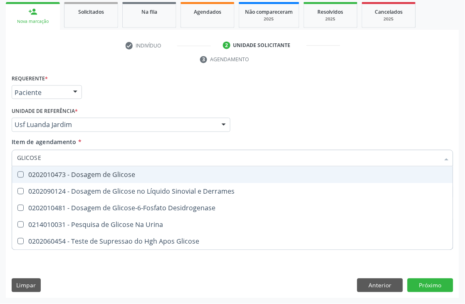
click at [47, 173] on div "0202010473 - Dosagem de Glicose" at bounding box center [232, 174] width 431 height 7
checkbox Glicose "true"
drag, startPoint x: 70, startPoint y: 155, endPoint x: 0, endPoint y: 149, distance: 70.1
click at [0, 152] on div "Acompanhamento Acompanhe a situação das marcações correntes e finalizadas Relat…" at bounding box center [232, 113] width 465 height 380
type input "ACI"
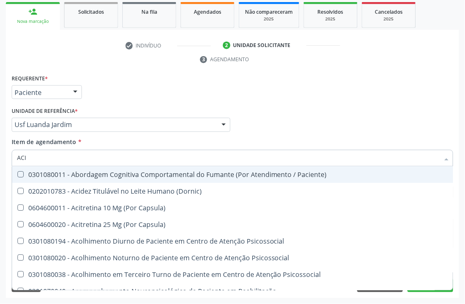
checkbox Paciente\) "false"
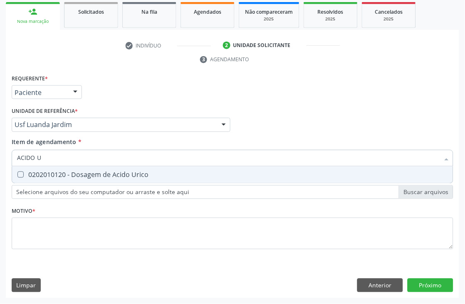
type input "ACIDO U"
click at [20, 176] on Urico at bounding box center [20, 174] width 6 height 6
click at [17, 176] on Urico "checkbox" at bounding box center [14, 174] width 5 height 5
checkbox Urico "true"
drag, startPoint x: 52, startPoint y: 155, endPoint x: 0, endPoint y: 136, distance: 55.0
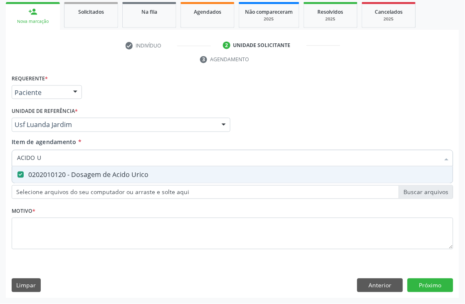
click at [0, 145] on div "Acompanhamento Acompanhe a situação das marcações correntes e finalizadas Relat…" at bounding box center [232, 113] width 465 height 380
type input "CRE"
checkbox Urico "false"
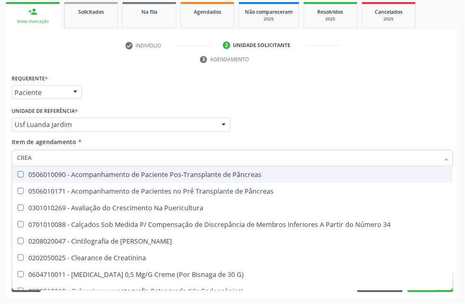
type input "CREAT"
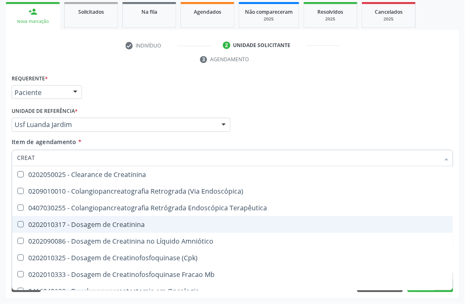
click at [69, 230] on span "0202010317 - Dosagem de Creatinina" at bounding box center [232, 224] width 441 height 17
checkbox Creatinina "true"
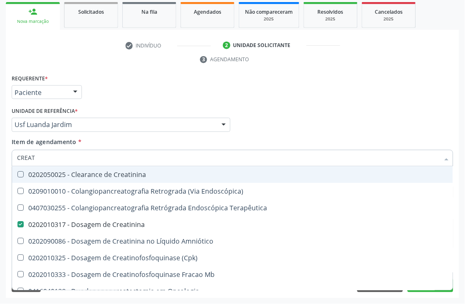
drag, startPoint x: 60, startPoint y: 161, endPoint x: 0, endPoint y: 124, distance: 70.5
click at [0, 144] on div "Acompanhamento Acompanhe a situação das marcações correntes e finalizadas Relat…" at bounding box center [232, 113] width 465 height 380
type input "UREI"
checkbox Creatinina "false"
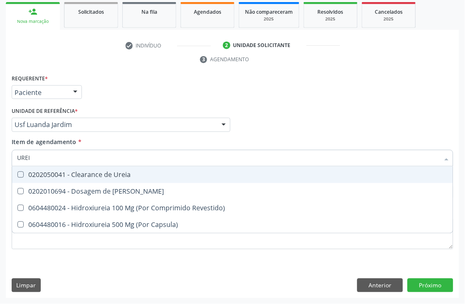
type input "UREIA"
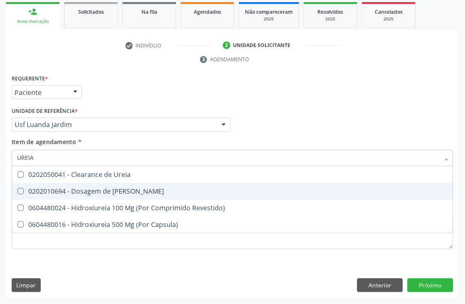
click at [51, 190] on div "0202010694 - Dosagem de [PERSON_NAME]" at bounding box center [232, 191] width 431 height 7
checkbox Ureia "true"
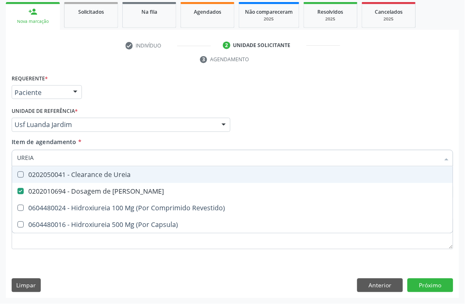
drag, startPoint x: 50, startPoint y: 154, endPoint x: 0, endPoint y: 108, distance: 68.3
click at [0, 142] on div "Acompanhamento Acompanhe a situação das marcações correntes e finalizadas Relat…" at bounding box center [232, 113] width 465 height 380
type input "COLES"
checkbox Ureia "false"
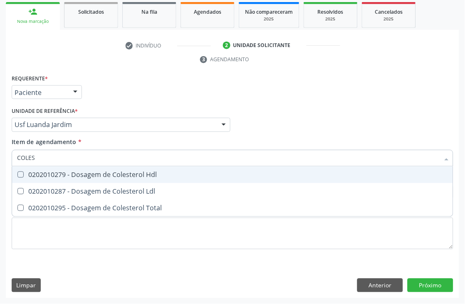
click at [71, 174] on div "0202010279 - Dosagem de Colesterol Hdl" at bounding box center [232, 174] width 431 height 7
checkbox Hdl "true"
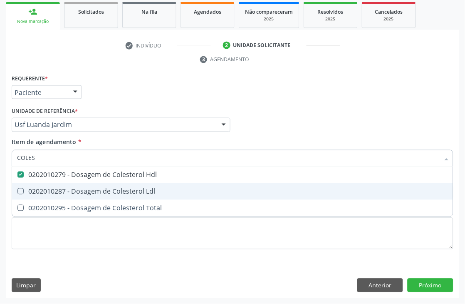
drag, startPoint x: 64, startPoint y: 183, endPoint x: 59, endPoint y: 205, distance: 22.0
click at [64, 184] on span "0202010287 - Dosagem de Colesterol Ldl" at bounding box center [232, 191] width 441 height 17
checkbox Ldl "true"
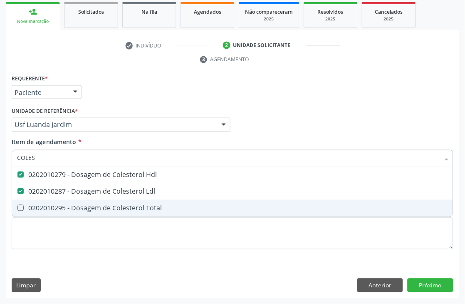
click at [59, 205] on div "0202010295 - Dosagem de Colesterol Total" at bounding box center [232, 208] width 431 height 7
checkbox Total "true"
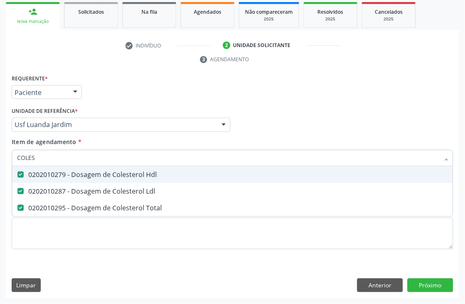
drag, startPoint x: 50, startPoint y: 159, endPoint x: 0, endPoint y: 126, distance: 60.1
click at [0, 131] on div "Acompanhamento Acompanhe a situação das marcações correntes e finalizadas Relat…" at bounding box center [232, 113] width 465 height 380
type input "BIL"
checkbox Hdl "false"
checkbox Ldl "false"
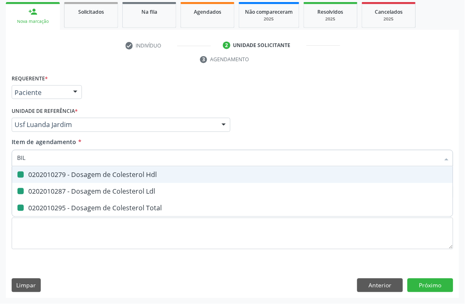
checkbox Total "false"
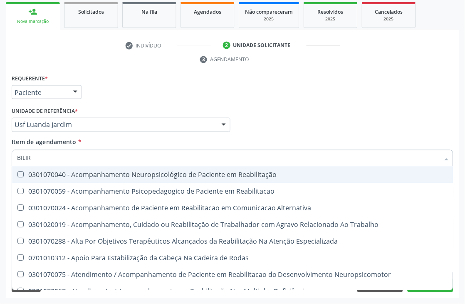
type input "BILIRR"
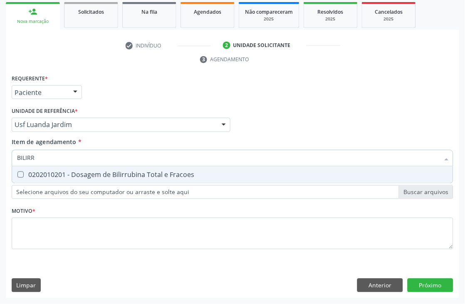
click at [45, 181] on span "0202010201 - Dosagem de Bilirrubina Total e Fracoes" at bounding box center [232, 174] width 441 height 17
checkbox Fracoes "true"
drag, startPoint x: 45, startPoint y: 150, endPoint x: 0, endPoint y: 150, distance: 44.9
click at [0, 150] on div "Acompanhamento Acompanhe a situação das marcações correntes e finalizadas Relat…" at bounding box center [232, 113] width 465 height 380
type input "TRI"
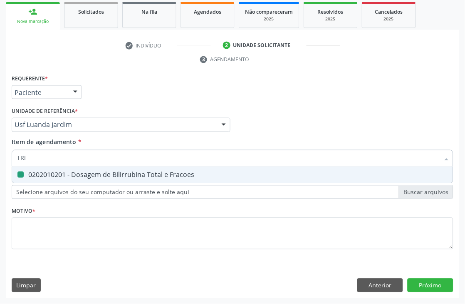
checkbox Fracoes "false"
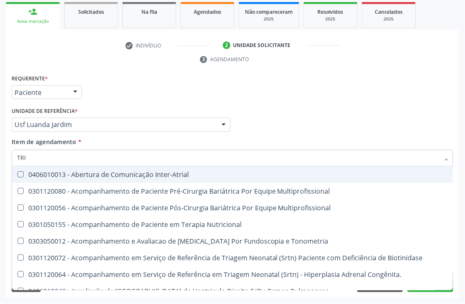
type input "TRIG"
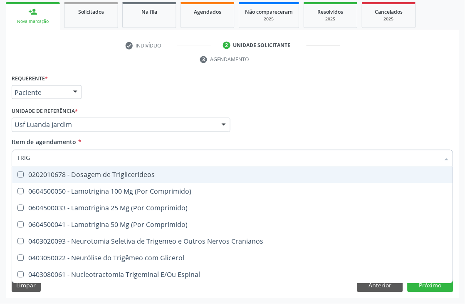
click at [30, 171] on div "0202010678 - Dosagem de Triglicerideos" at bounding box center [232, 174] width 431 height 7
checkbox Triglicerideos "true"
drag, startPoint x: 32, startPoint y: 160, endPoint x: 0, endPoint y: 144, distance: 35.5
click at [0, 152] on div "Acompanhamento Acompanhe a situação das marcações correntes e finalizadas Relat…" at bounding box center [232, 113] width 465 height 380
type input "HEM"
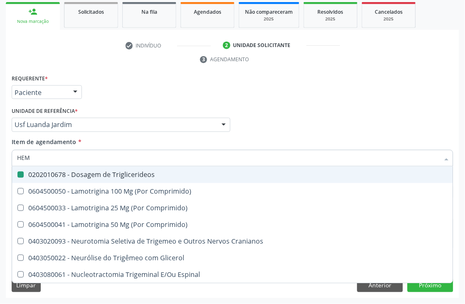
checkbox Triglicerideos "false"
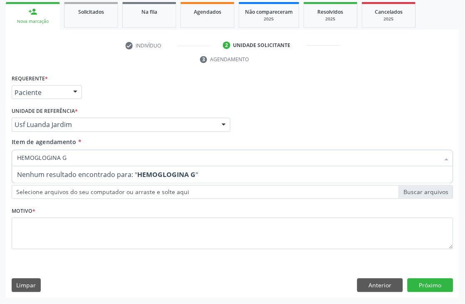
click at [52, 157] on input "HEMOGLOGINA G" at bounding box center [228, 158] width 423 height 17
type input "HEMOGLOBINA G"
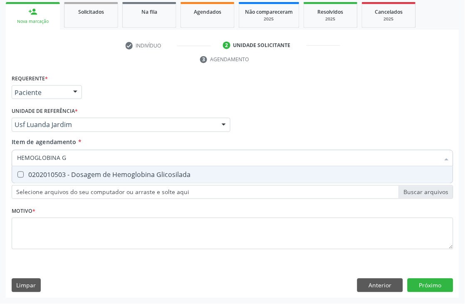
click at [60, 172] on div "0202010503 - Dosagem de Hemoglobina Glicosilada" at bounding box center [232, 174] width 431 height 7
checkbox Glicosilada "true"
click at [0, 143] on div "Acompanhamento Acompanhe a situação das marcações correntes e finalizadas Relat…" at bounding box center [232, 113] width 465 height 380
type input "HEMO"
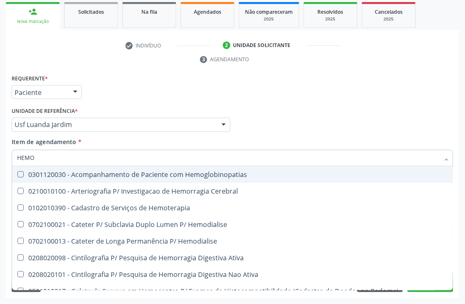
checkbox Hemoglobinopatias "false"
type input "HEMOG"
checkbox Tardio\) "true"
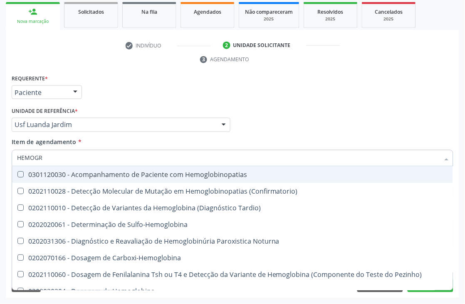
type input "HEMOGRA"
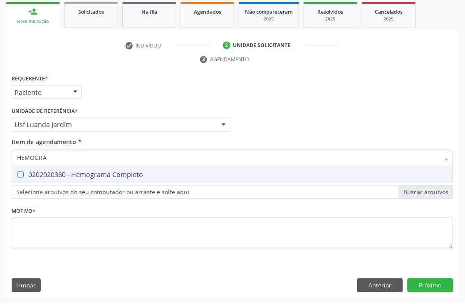
click at [58, 173] on div "0202020380 - Hemograma Completo" at bounding box center [232, 174] width 431 height 7
checkbox Completo "true"
drag, startPoint x: 30, startPoint y: 154, endPoint x: 0, endPoint y: 130, distance: 37.9
click at [0, 146] on div "Acompanhamento Acompanhe a situação das marcações correntes e finalizadas Relat…" at bounding box center [232, 113] width 465 height 380
type input "URINA"
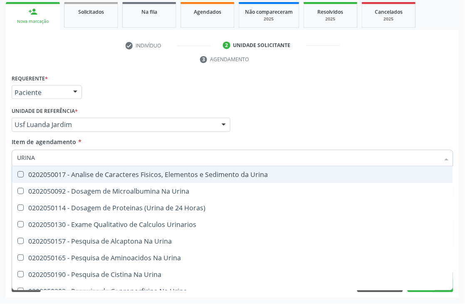
click at [23, 175] on Urina at bounding box center [20, 174] width 6 height 6
click at [17, 175] on Urina "checkbox" at bounding box center [14, 174] width 5 height 5
checkbox Urina "true"
drag, startPoint x: 52, startPoint y: 160, endPoint x: 0, endPoint y: 139, distance: 56.2
click at [0, 151] on div "Acompanhamento Acompanhe a situação das marcações correntes e finalizadas Relat…" at bounding box center [232, 113] width 465 height 380
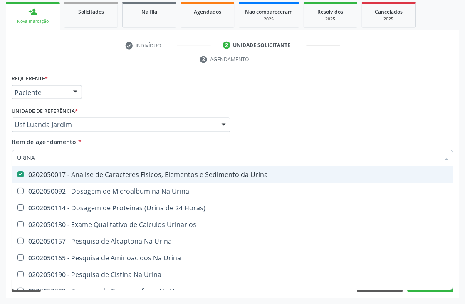
click at [396, 117] on div "Médico Solicitante Por favor, selecione a Unidade de Atendimento primeiro Nenhu…" at bounding box center [233, 121] width 446 height 32
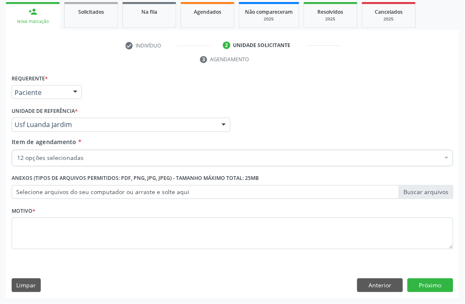
checkbox Glicose "true"
checkbox Urico "true"
checkbox Creatinina "true"
checkbox Ureia "true"
checkbox Hdl "true"
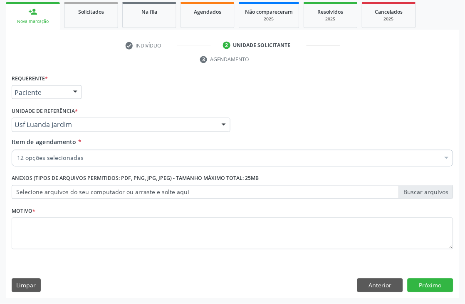
checkbox Ldl "true"
checkbox Total "true"
checkbox Fracoes "true"
checkbox Triglicerideos "true"
checkbox Glicosilada "true"
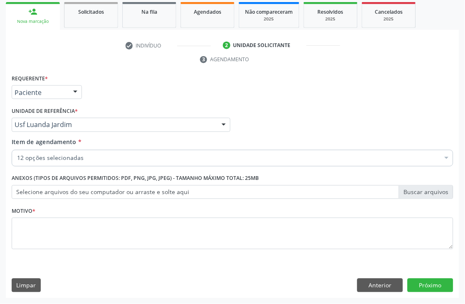
checkbox Completo "true"
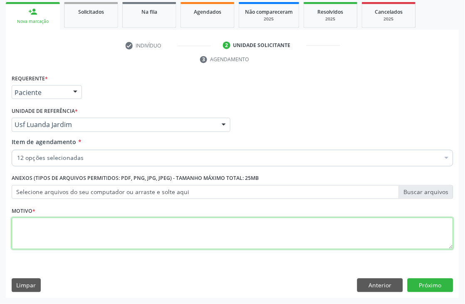
click at [34, 229] on textarea at bounding box center [233, 234] width 442 height 32
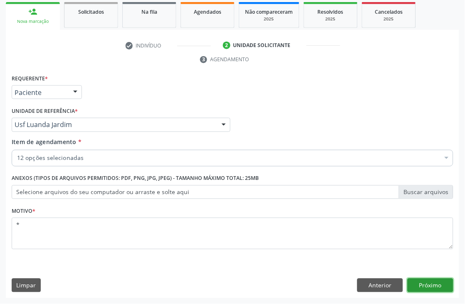
click at [428, 279] on button "Próximo" at bounding box center [431, 285] width 46 height 14
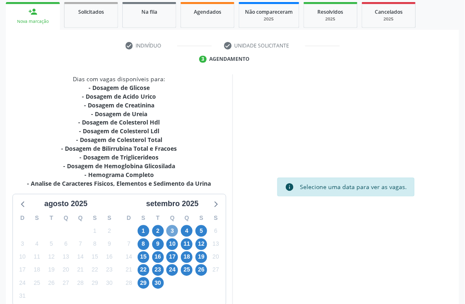
click at [173, 229] on span "3" at bounding box center [172, 231] width 12 height 12
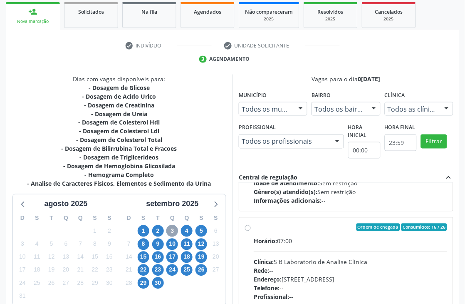
scroll to position [277, 0]
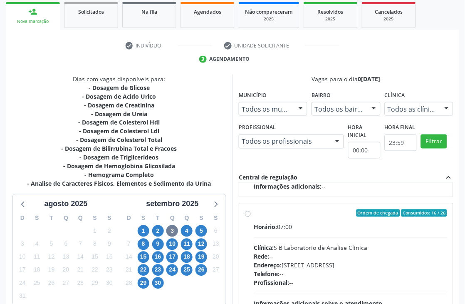
click at [310, 232] on div "Horário: 07:00 Clínica: S B Laboratorio de Analise Clinica Rede: -- Endereço: […" at bounding box center [350, 280] width 193 height 114
click at [251, 217] on input "Ordem de chegada Consumidos: 16 / 26 Horário: 07:00 Clínica: S B Laboratorio de…" at bounding box center [248, 212] width 6 height 7
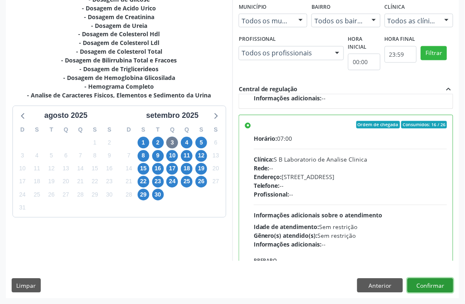
click at [429, 278] on button "Confirmar" at bounding box center [431, 285] width 46 height 14
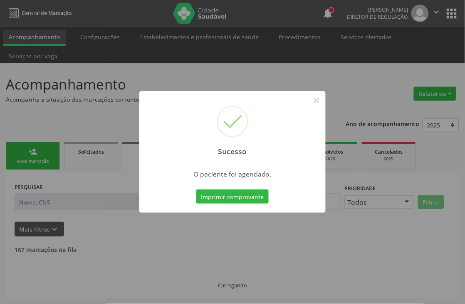
scroll to position [0, 0]
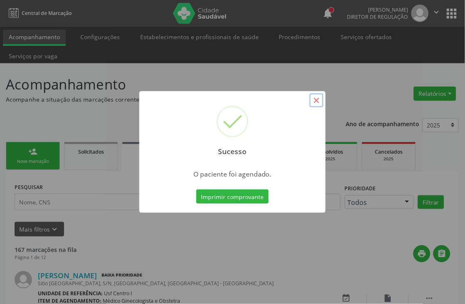
click at [317, 99] on button "×" at bounding box center [316, 100] width 14 height 14
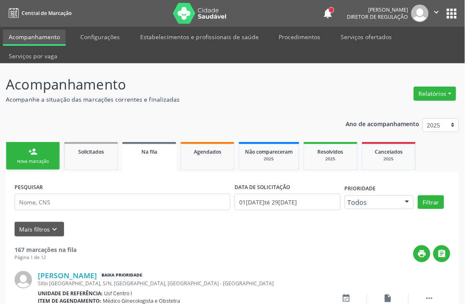
click at [35, 151] on div "person_add" at bounding box center [32, 151] width 9 height 9
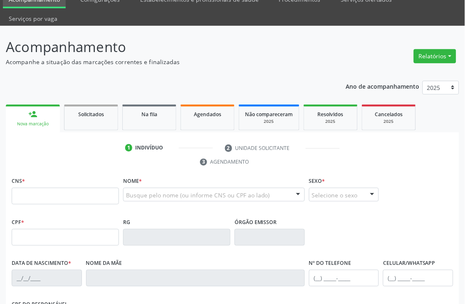
scroll to position [178, 0]
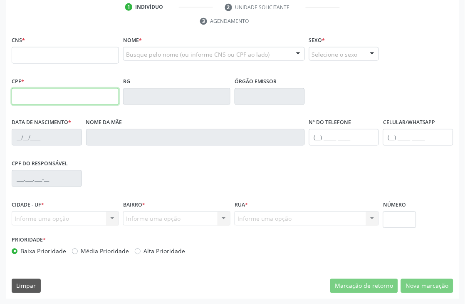
click at [46, 96] on input "text" at bounding box center [65, 96] width 107 height 17
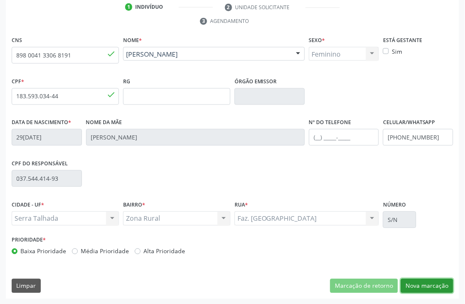
click at [414, 287] on button "Nova marcação" at bounding box center [427, 286] width 52 height 14
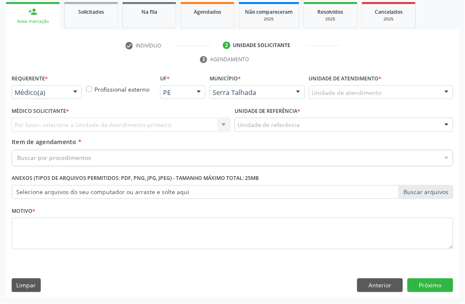
scroll to position [140, 0]
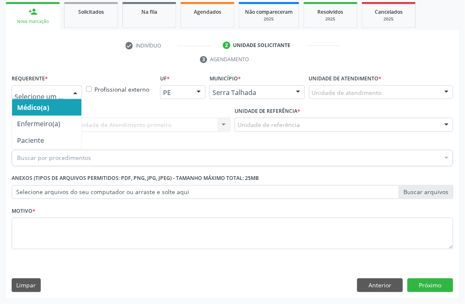
click at [36, 97] on div at bounding box center [47, 92] width 70 height 14
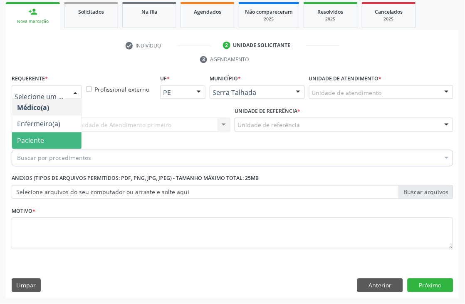
click at [40, 143] on span "Paciente" at bounding box center [30, 140] width 27 height 9
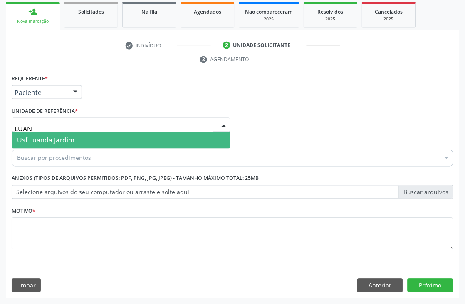
click at [32, 136] on span "Usf Luanda Jardim" at bounding box center [45, 140] width 57 height 9
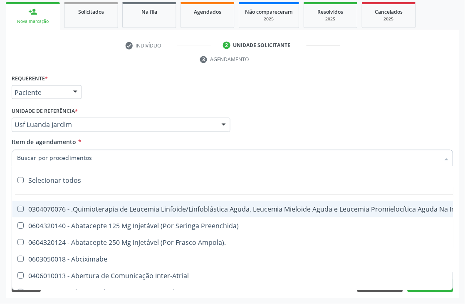
click at [84, 156] on input "Item de agendamento *" at bounding box center [228, 158] width 423 height 17
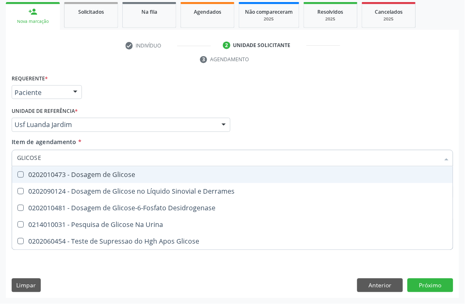
click at [23, 173] on Glicose at bounding box center [20, 174] width 6 height 6
click at [17, 173] on Glicose "checkbox" at bounding box center [14, 174] width 5 height 5
drag, startPoint x: 45, startPoint y: 162, endPoint x: 0, endPoint y: 163, distance: 44.9
click at [0, 163] on div "Acompanhamento Acompanhe a situação das marcações correntes e finalizadas Relat…" at bounding box center [232, 113] width 465 height 380
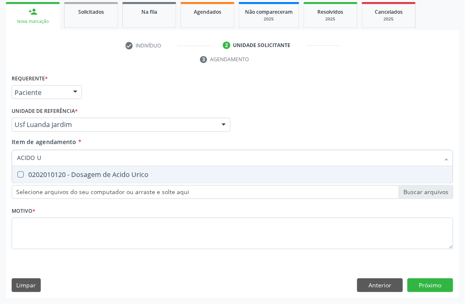
click at [20, 168] on span "0202010120 - Dosagem de Acido Urico" at bounding box center [232, 174] width 441 height 17
drag, startPoint x: 59, startPoint y: 156, endPoint x: 0, endPoint y: 156, distance: 59.5
click at [12, 156] on div "ACIDO U" at bounding box center [233, 158] width 442 height 17
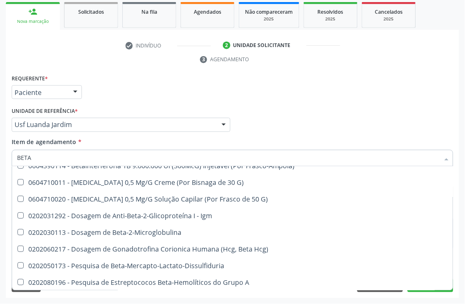
scroll to position [76, 0]
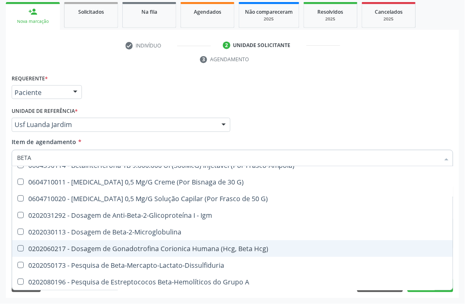
click at [205, 251] on span "0202060217 - Dosagem de Gonadotrofina Corionica Humana (Hcg, Beta Hcg)" at bounding box center [232, 248] width 441 height 17
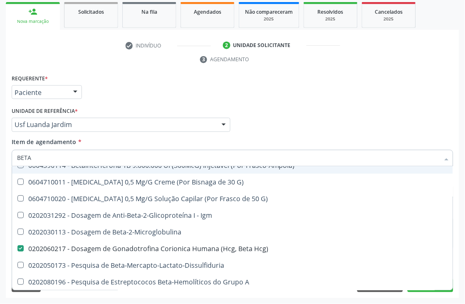
drag, startPoint x: 82, startPoint y: 153, endPoint x: 0, endPoint y: 153, distance: 81.5
click at [0, 153] on div "Acompanhamento Acompanhe a situação das marcações correntes e finalizadas Relat…" at bounding box center [232, 113] width 465 height 380
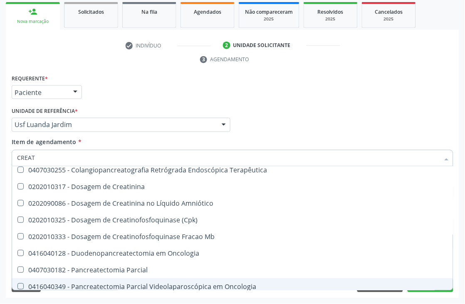
scroll to position [0, 0]
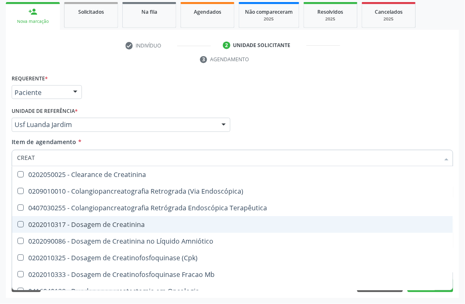
click at [111, 226] on div "0202010317 - Dosagem de Creatinina" at bounding box center [232, 224] width 431 height 7
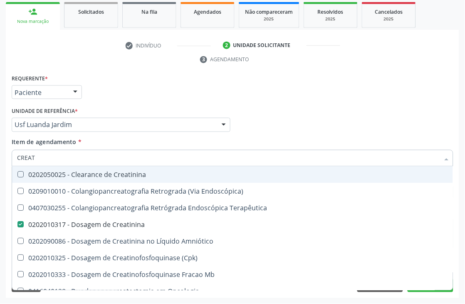
drag, startPoint x: 85, startPoint y: 155, endPoint x: 0, endPoint y: 153, distance: 84.9
click at [0, 153] on div "Acompanhamento Acompanhe a situação das marcações correntes e finalizadas Relat…" at bounding box center [232, 113] width 465 height 380
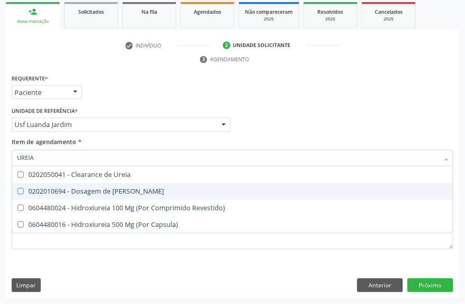
click at [44, 188] on div "0202010694 - Dosagem de [PERSON_NAME]" at bounding box center [232, 191] width 431 height 7
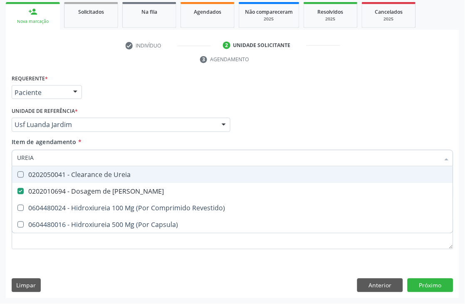
drag, startPoint x: 46, startPoint y: 159, endPoint x: 0, endPoint y: 156, distance: 45.9
click at [0, 156] on div "Acompanhamento Acompanhe a situação das marcações correntes e finalizadas Relat…" at bounding box center [232, 113] width 465 height 380
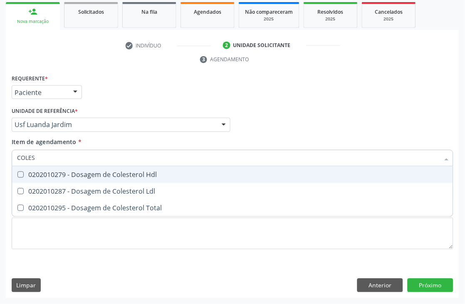
click at [47, 176] on div "0202010279 - Dosagem de Colesterol Hdl" at bounding box center [232, 174] width 431 height 7
click at [47, 189] on div "0202010287 - Dosagem de Colesterol Ldl" at bounding box center [232, 191] width 431 height 7
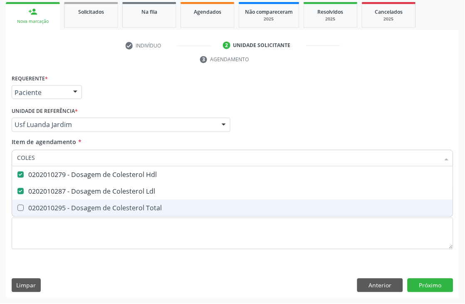
click at [37, 210] on div "0202010295 - Dosagem de Colesterol Total" at bounding box center [232, 208] width 431 height 7
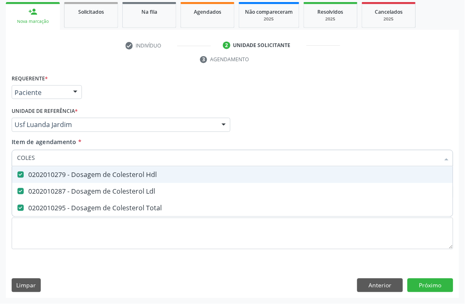
drag, startPoint x: 59, startPoint y: 150, endPoint x: 0, endPoint y: 150, distance: 58.6
click at [0, 150] on div "Acompanhamento Acompanhe a situação das marcações correntes e finalizadas Relat…" at bounding box center [232, 113] width 465 height 380
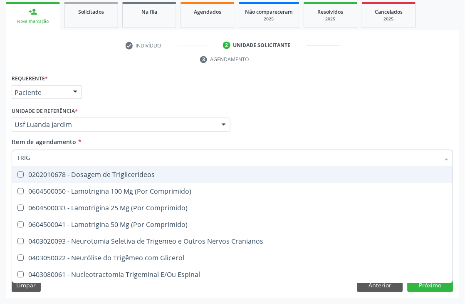
click at [56, 176] on div "0202010678 - Dosagem de Triglicerideos" at bounding box center [232, 174] width 431 height 7
drag, startPoint x: 57, startPoint y: 161, endPoint x: 0, endPoint y: 136, distance: 62.0
click at [6, 160] on div "Requerente * Paciente Médico(a) Enfermeiro(a) Paciente Nenhum resultado encontr…" at bounding box center [232, 185] width 453 height 226
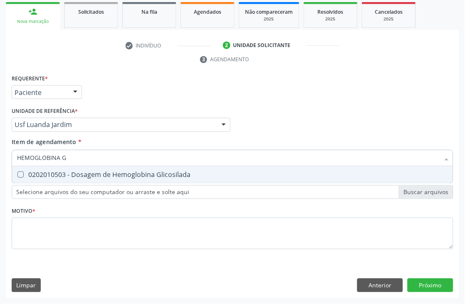
click at [67, 173] on div "0202010503 - Dosagem de Hemoglobina Glicosilada" at bounding box center [232, 174] width 431 height 7
drag, startPoint x: 75, startPoint y: 160, endPoint x: 0, endPoint y: 152, distance: 75.7
click at [0, 161] on div "Acompanhamento Acompanhe a situação das marcações correntes e finalizadas Relat…" at bounding box center [232, 113] width 465 height 380
click at [46, 178] on span "0202020380 - Hemograma Completo" at bounding box center [232, 174] width 441 height 17
drag, startPoint x: 54, startPoint y: 158, endPoint x: 0, endPoint y: 152, distance: 54.9
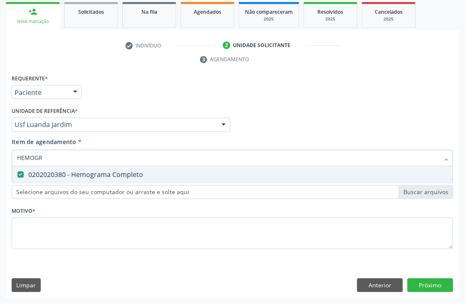
click at [0, 152] on div "Acompanhamento Acompanhe a situação das marcações correntes e finalizadas Relat…" at bounding box center [232, 113] width 465 height 380
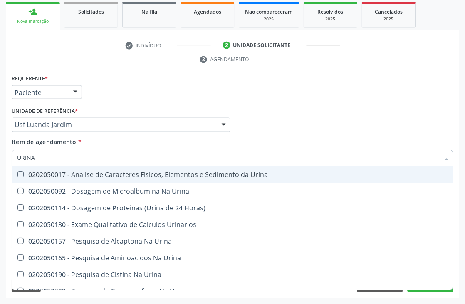
click at [71, 171] on div "0202050017 - Analise de Caracteres Fisicos, Elementos e Sedimento da Urina" at bounding box center [232, 174] width 431 height 7
drag, startPoint x: 72, startPoint y: 156, endPoint x: 0, endPoint y: 154, distance: 72.0
click at [27, 157] on input "URINA" at bounding box center [228, 158] width 423 height 17
click at [41, 155] on input "URINA" at bounding box center [228, 158] width 423 height 17
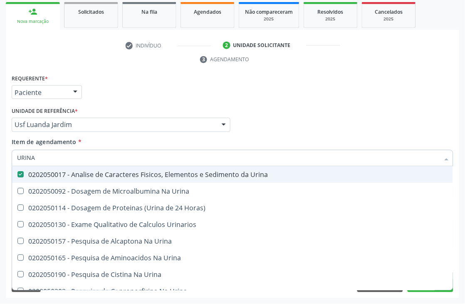
click at [41, 155] on input "URINA" at bounding box center [228, 158] width 423 height 17
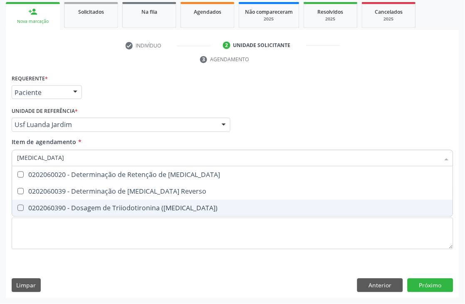
click at [98, 201] on span "0202060390 - Dosagem de Triiodotironina ([MEDICAL_DATA])" at bounding box center [232, 208] width 441 height 17
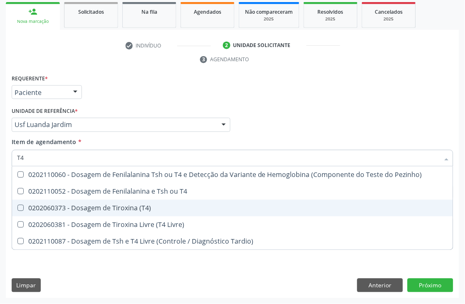
click at [78, 208] on div "0202060373 - Dosagem de Tiroxina (T4)" at bounding box center [232, 208] width 431 height 7
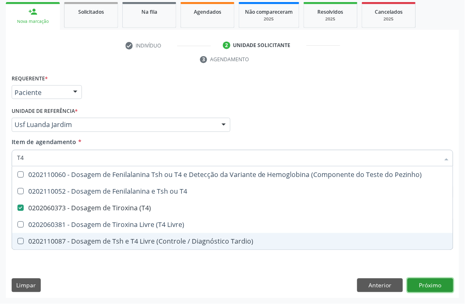
click at [428, 285] on div "Requerente * Paciente Médico(a) Enfermeiro(a) Paciente Nenhum resultado encontr…" at bounding box center [232, 185] width 453 height 226
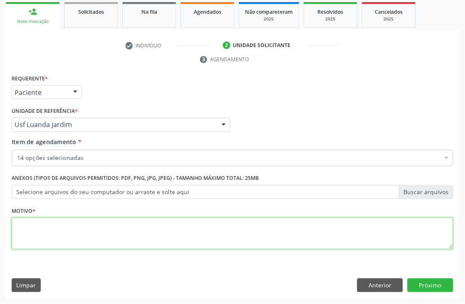
click at [239, 237] on textarea at bounding box center [233, 234] width 442 height 32
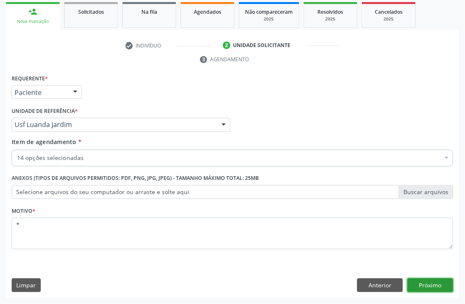
click at [434, 287] on button "Próximo" at bounding box center [431, 285] width 46 height 14
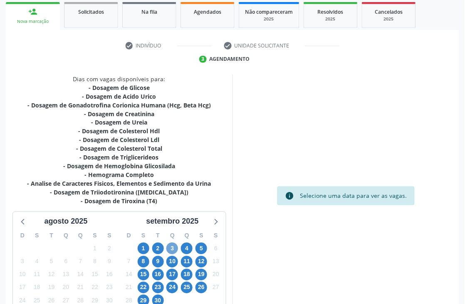
click at [168, 246] on span "3" at bounding box center [172, 248] width 12 height 12
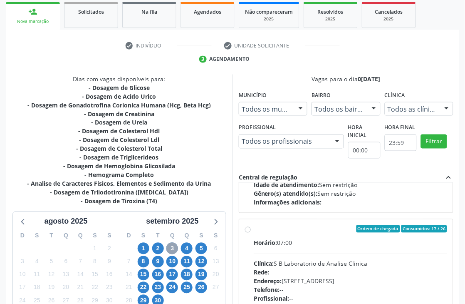
scroll to position [277, 0]
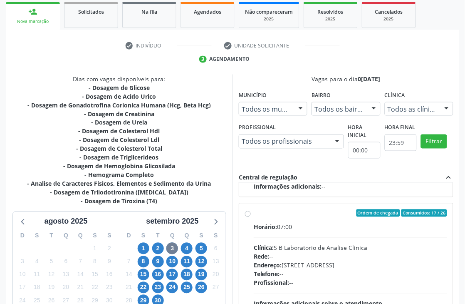
click at [301, 234] on div "Horário: 07:00 Clínica: S B Laboratorio de Analise Clinica Rede: -- Endereço: […" at bounding box center [350, 280] width 193 height 114
click at [251, 217] on input "Ordem de chegada Consumidos: 17 / 26 Horário: 07:00 Clínica: S B Laboratorio de…" at bounding box center [248, 212] width 6 height 7
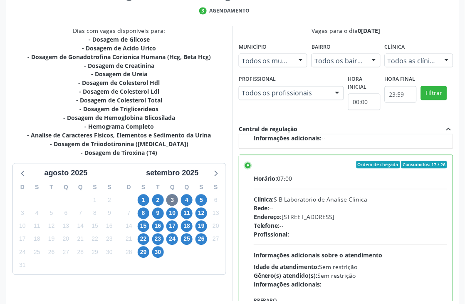
scroll to position [228, 0]
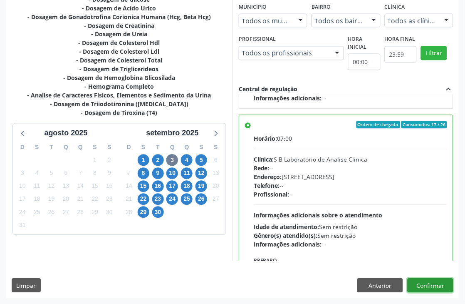
click at [443, 280] on button "Confirmar" at bounding box center [431, 285] width 46 height 14
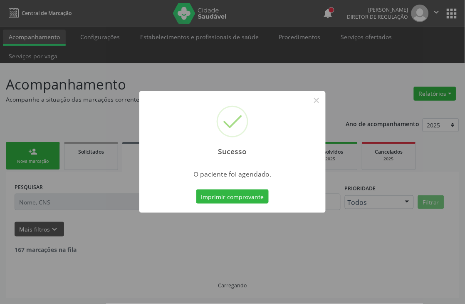
scroll to position [0, 0]
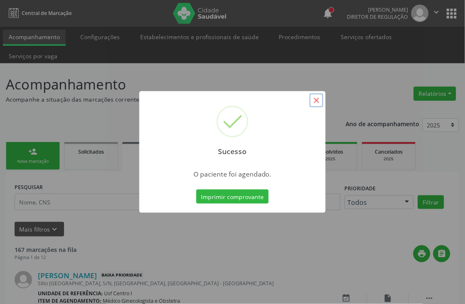
click at [315, 102] on button "×" at bounding box center [316, 100] width 14 height 14
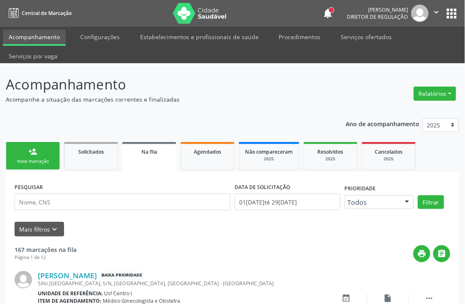
click at [49, 160] on div "Nova marcação" at bounding box center [33, 161] width 42 height 6
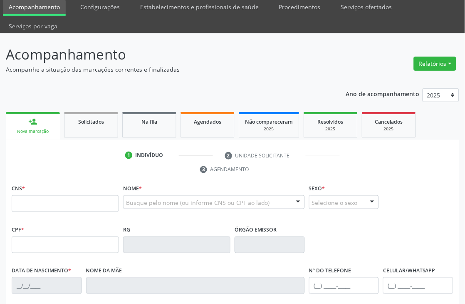
scroll to position [46, 0]
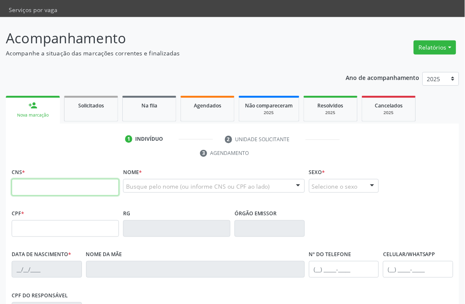
click at [35, 185] on input "text" at bounding box center [65, 187] width 107 height 17
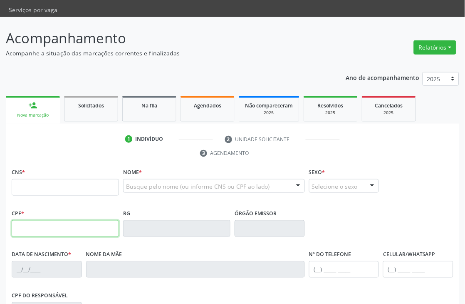
click at [28, 225] on input "text" at bounding box center [65, 228] width 107 height 17
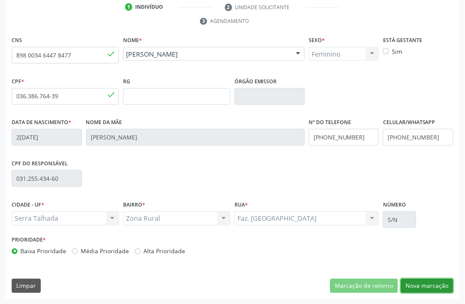
click at [413, 287] on button "Nova marcação" at bounding box center [427, 286] width 52 height 14
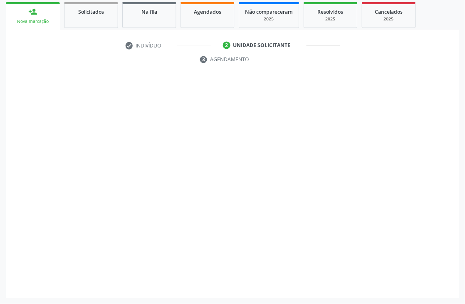
scroll to position [140, 0]
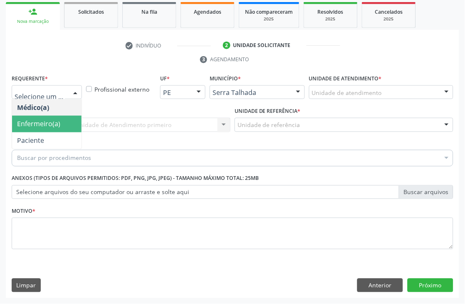
click at [32, 143] on span "Paciente" at bounding box center [30, 140] width 27 height 9
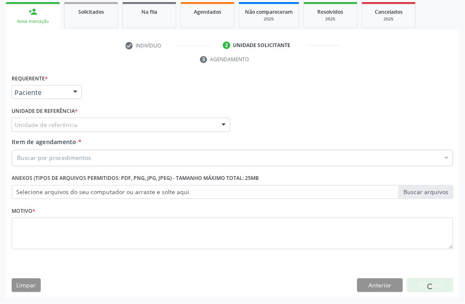
click at [35, 130] on div "Unidade de referência" at bounding box center [121, 125] width 219 height 14
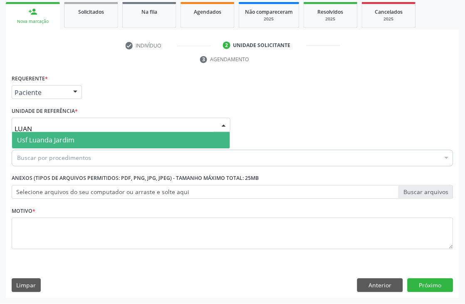
click at [21, 138] on span "Usf Luanda Jardim" at bounding box center [45, 140] width 57 height 9
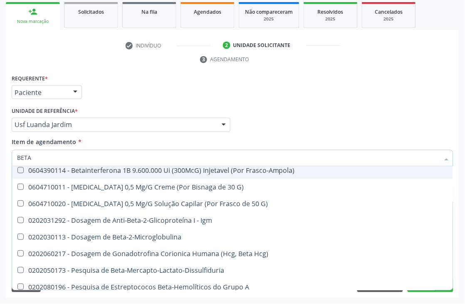
scroll to position [76, 0]
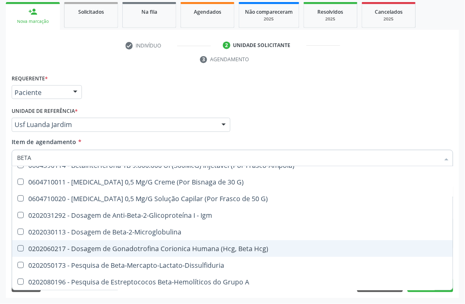
click at [160, 246] on div "0202060217 - Dosagem de Gonadotrofina Corionica Humana (Hcg, Beta Hcg)" at bounding box center [232, 248] width 431 height 7
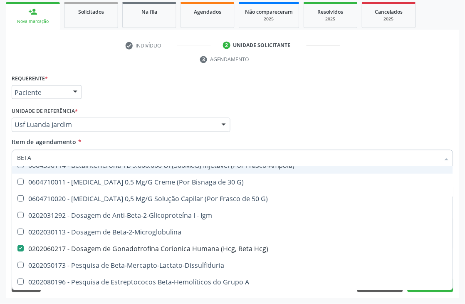
drag, startPoint x: 50, startPoint y: 157, endPoint x: 0, endPoint y: 141, distance: 52.2
click at [0, 151] on div "Acompanhamento Acompanhe a situação das marcações correntes e finalizadas Relat…" at bounding box center [232, 113] width 465 height 380
click at [427, 92] on div "Requerente * Paciente Médico(a) Enfermeiro(a) Paciente Nenhum resultado encontr…" at bounding box center [233, 88] width 446 height 32
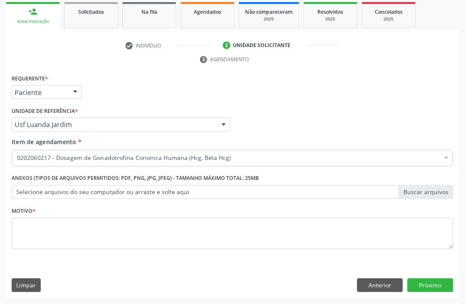
scroll to position [0, 0]
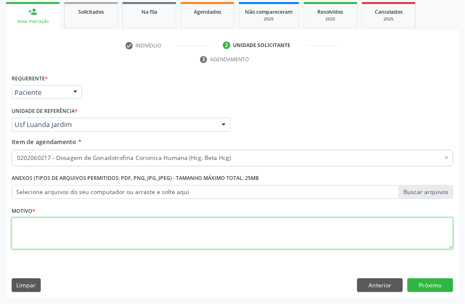
click at [52, 234] on textarea at bounding box center [233, 234] width 442 height 32
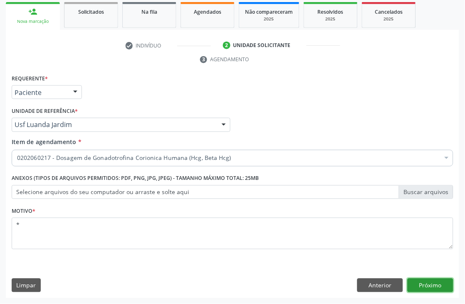
click at [440, 283] on button "Próximo" at bounding box center [431, 285] width 46 height 14
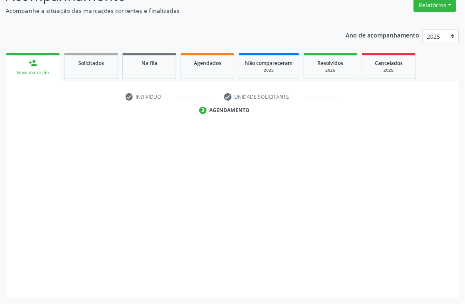
scroll to position [89, 0]
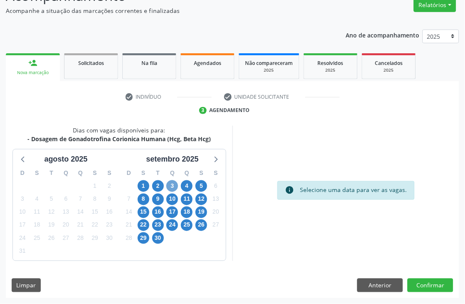
click at [171, 189] on span "3" at bounding box center [172, 186] width 12 height 12
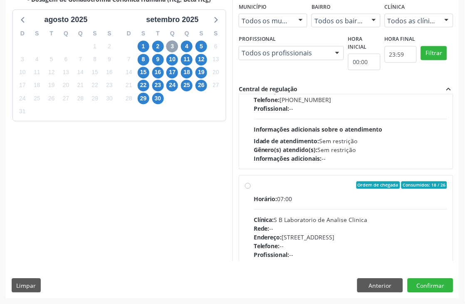
scroll to position [277, 0]
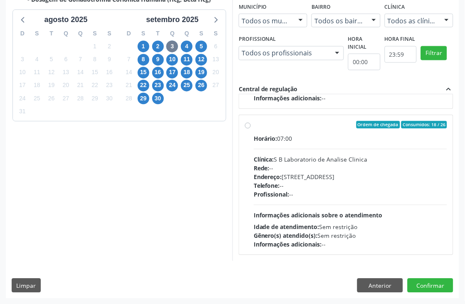
click at [326, 141] on div "Horário: 07:00" at bounding box center [350, 138] width 193 height 9
click at [251, 129] on input "Ordem de chegada Consumidos: 18 / 26 Horário: 07:00 Clínica: S B Laboratorio de…" at bounding box center [248, 124] width 6 height 7
click at [420, 278] on button "Confirmar" at bounding box center [431, 285] width 46 height 14
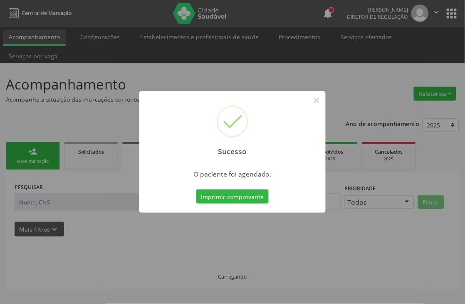
scroll to position [0, 0]
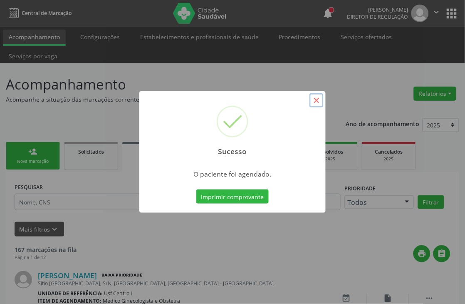
click at [315, 100] on button "×" at bounding box center [316, 100] width 14 height 14
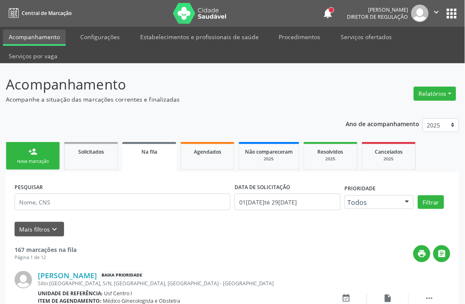
click at [23, 143] on link "person_add Nova marcação" at bounding box center [33, 156] width 54 height 28
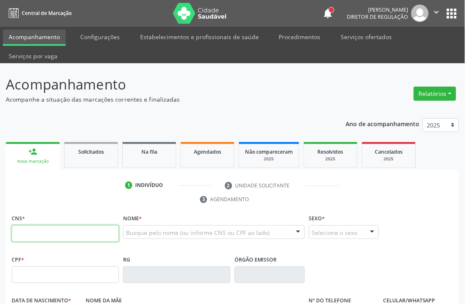
click at [55, 236] on input "text" at bounding box center [65, 233] width 107 height 17
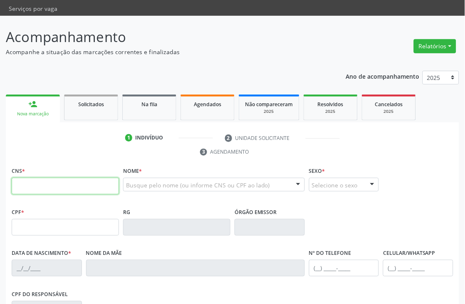
scroll to position [92, 0]
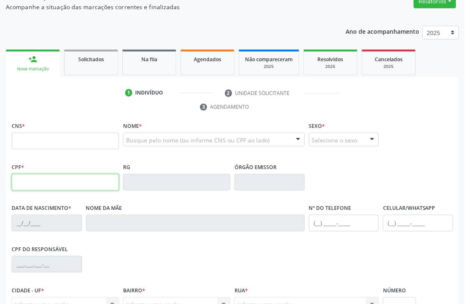
click at [54, 177] on input "text" at bounding box center [65, 182] width 107 height 17
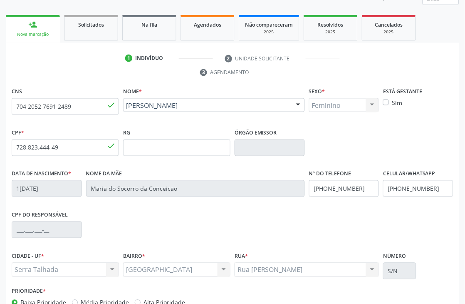
scroll to position [178, 0]
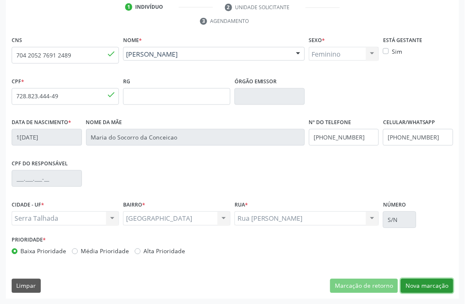
click at [418, 284] on button "Nova marcação" at bounding box center [427, 286] width 52 height 14
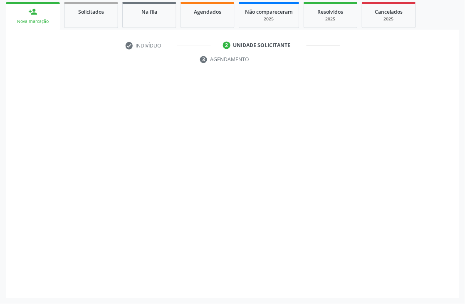
scroll to position [140, 0]
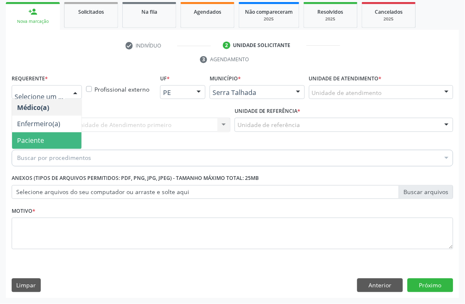
click at [48, 139] on span "Paciente" at bounding box center [46, 140] width 69 height 17
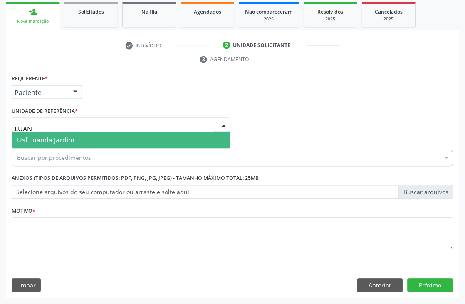
click at [27, 136] on span "Usf Luanda Jardim" at bounding box center [45, 140] width 57 height 9
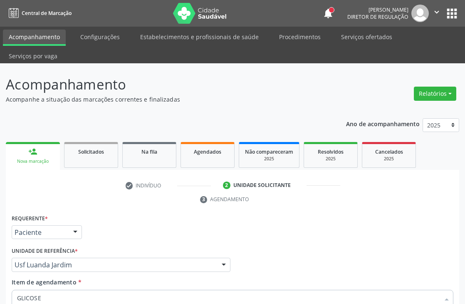
scroll to position [140, 0]
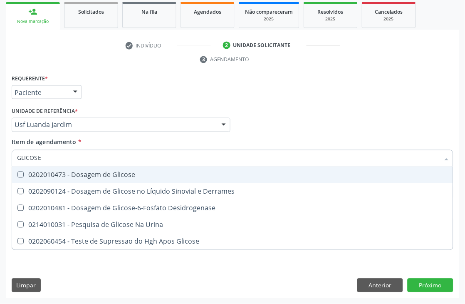
click at [38, 173] on div "0202010473 - Dosagem de Glicose" at bounding box center [232, 174] width 431 height 7
checkbox Glicose "true"
drag, startPoint x: 47, startPoint y: 157, endPoint x: 0, endPoint y: 155, distance: 47.1
click at [0, 155] on div "Acompanhamento Acompanhe a situação das marcações correntes e finalizadas Relat…" at bounding box center [232, 113] width 465 height 380
type input "ACID"
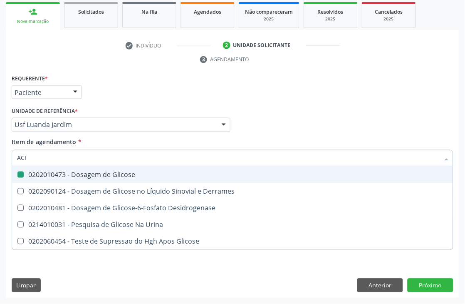
checkbox Glicose "false"
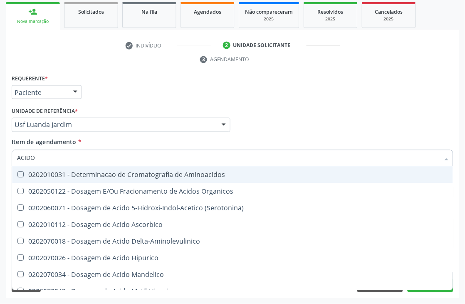
type input "ACIDO U"
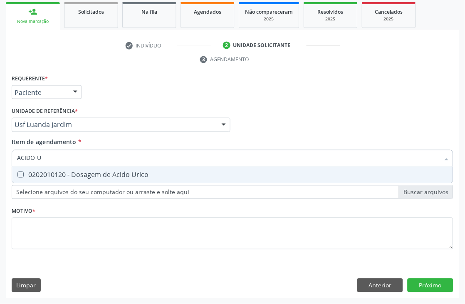
click at [23, 173] on Urico at bounding box center [20, 174] width 6 height 6
click at [17, 173] on Urico "checkbox" at bounding box center [14, 174] width 5 height 5
checkbox Urico "true"
drag, startPoint x: 63, startPoint y: 156, endPoint x: 0, endPoint y: 155, distance: 63.2
click at [0, 156] on div "Acompanhamento Acompanhe a situação das marcações correntes e finalizadas Relat…" at bounding box center [232, 113] width 465 height 380
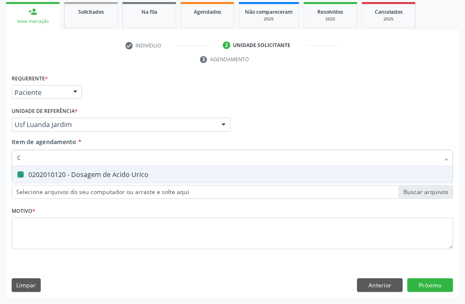
type input "CR"
checkbox Urico "false"
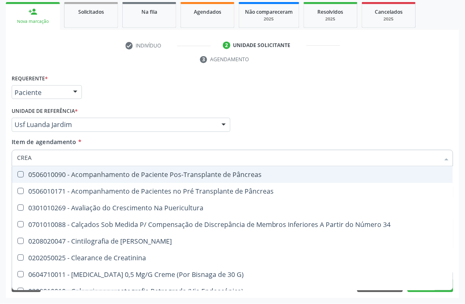
type input "CREAT"
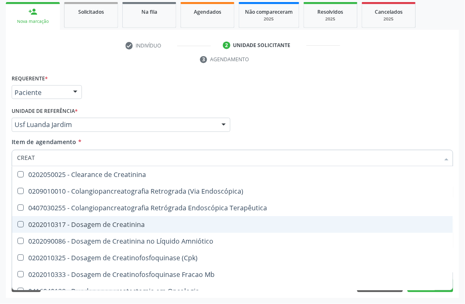
click at [45, 222] on div "0202010317 - Dosagem de Creatinina" at bounding box center [232, 224] width 431 height 7
checkbox Creatinina "true"
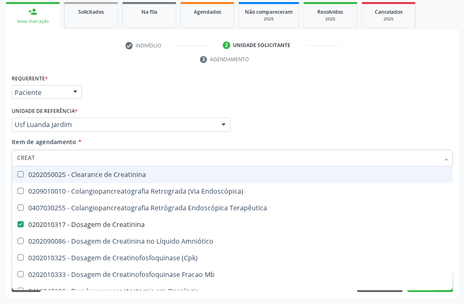
drag, startPoint x: 46, startPoint y: 158, endPoint x: 0, endPoint y: 115, distance: 63.3
click at [0, 148] on div "Acompanhamento Acompanhe a situação das marcações correntes e finalizadas Relat…" at bounding box center [232, 113] width 465 height 380
type input "UREIA"
checkbox Creatinina "false"
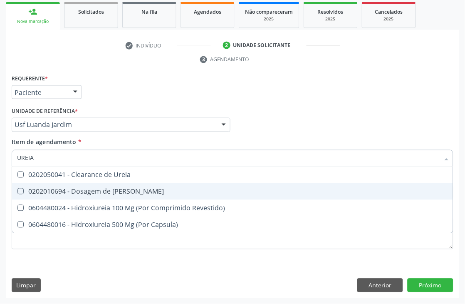
click at [69, 188] on div "0202010694 - Dosagem de Ureia" at bounding box center [232, 191] width 431 height 7
checkbox Ureia "true"
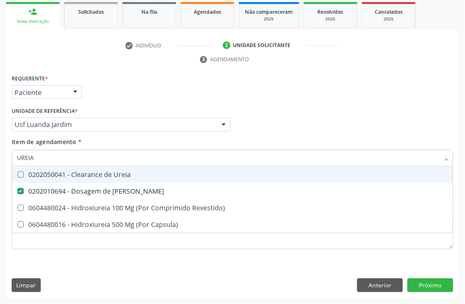
drag, startPoint x: 57, startPoint y: 161, endPoint x: 0, endPoint y: 153, distance: 57.1
click at [0, 161] on div "Acompanhamento Acompanhe a situação das marcações correntes e finalizadas Relat…" at bounding box center [232, 113] width 465 height 380
type input "COLE"
checkbox Ureia "false"
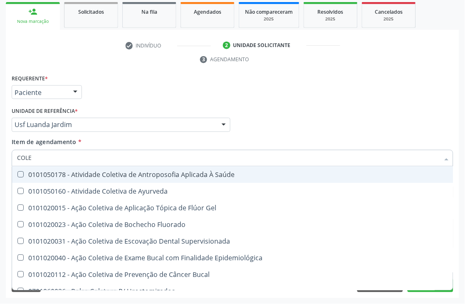
type input "COLES"
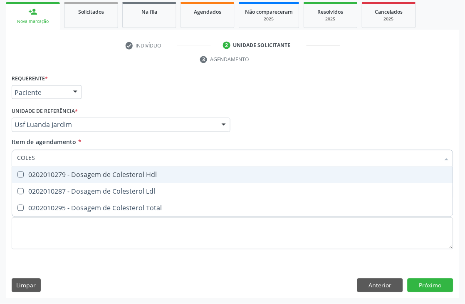
click at [28, 173] on div "0202010279 - Dosagem de Colesterol Hdl" at bounding box center [232, 174] width 431 height 7
checkbox Hdl "true"
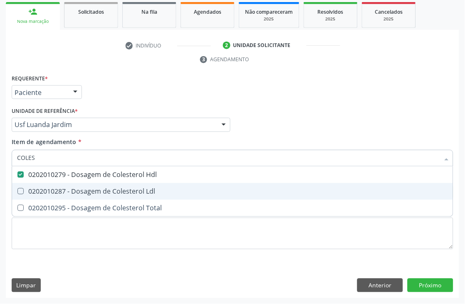
click at [28, 189] on div "0202010287 - Dosagem de Colesterol Ldl" at bounding box center [232, 191] width 431 height 7
checkbox Ldl "true"
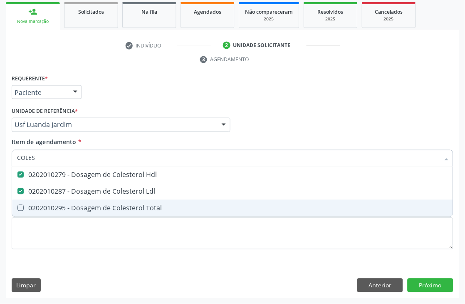
click at [28, 200] on span "0202010295 - Dosagem de Colesterol Total" at bounding box center [232, 208] width 441 height 17
checkbox Total "true"
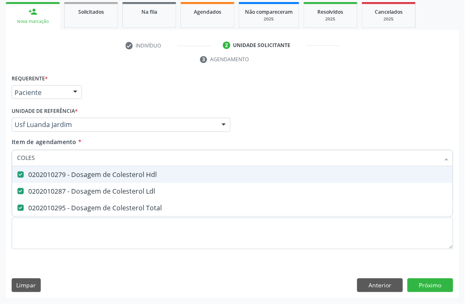
drag, startPoint x: 56, startPoint y: 160, endPoint x: 0, endPoint y: 160, distance: 55.7
click at [0, 160] on div "Acompanhamento Acompanhe a situação das marcações correntes e finalizadas Relat…" at bounding box center [232, 113] width 465 height 380
type input "BI"
checkbox Hdl "false"
checkbox Ldl "false"
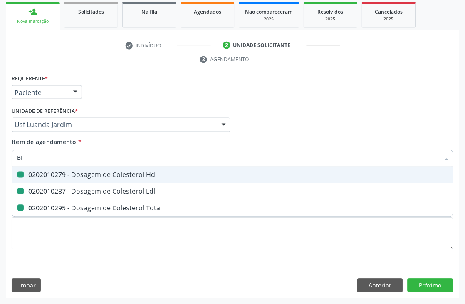
checkbox Total "false"
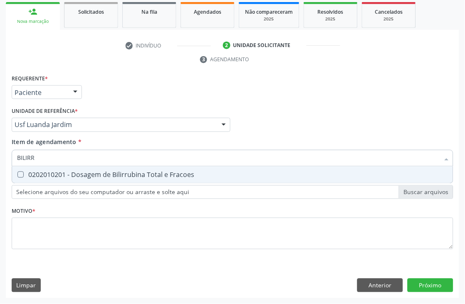
type input "BILIRRU"
click at [59, 173] on div "0202010201 - Dosagem de Bilirrubina Total e Fracoes" at bounding box center [232, 174] width 431 height 7
checkbox Fracoes "true"
drag, startPoint x: 59, startPoint y: 162, endPoint x: 0, endPoint y: 150, distance: 60.4
click at [0, 151] on div "Acompanhamento Acompanhe a situação das marcações correntes e finalizadas Relat…" at bounding box center [232, 113] width 465 height 380
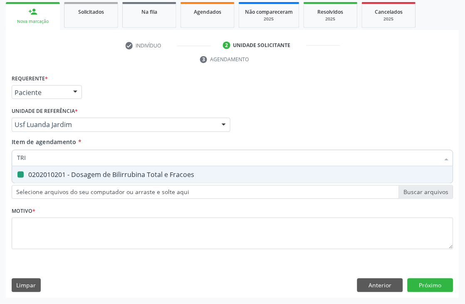
type input "TRIG"
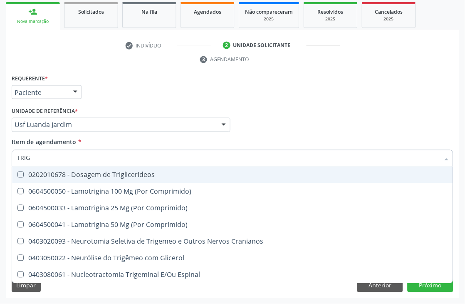
click at [25, 170] on span "0202010678 - Dosagem de Triglicerideos" at bounding box center [232, 174] width 441 height 17
checkbox Triglicerideos "true"
drag, startPoint x: 25, startPoint y: 159, endPoint x: 0, endPoint y: 159, distance: 25.0
click at [0, 159] on div "Acompanhamento Acompanhe a situação das marcações correntes e finalizadas Relat…" at bounding box center [232, 113] width 465 height 380
type input "HEM"
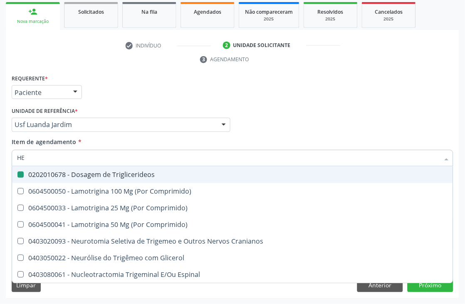
checkbox Triglicerideos "false"
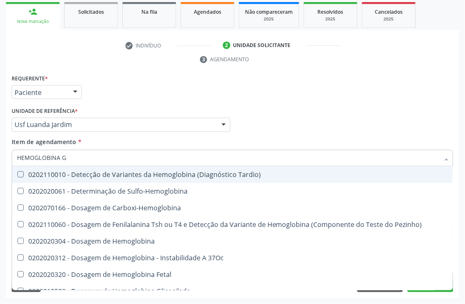
type input "HEMOGLOBINA G"
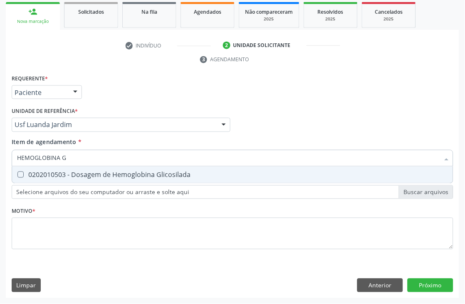
click at [26, 171] on div "0202010503 - Dosagem de Hemoglobina Glicosilada" at bounding box center [232, 174] width 431 height 7
checkbox Glicosilada "true"
drag, startPoint x: 70, startPoint y: 156, endPoint x: 0, endPoint y: 146, distance: 70.5
click at [0, 147] on div "Acompanhamento Acompanhe a situação das marcações correntes e finalizadas Relat…" at bounding box center [232, 113] width 465 height 380
type input "H"
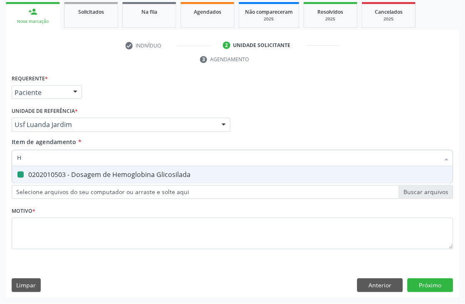
checkbox Glicosilada "false"
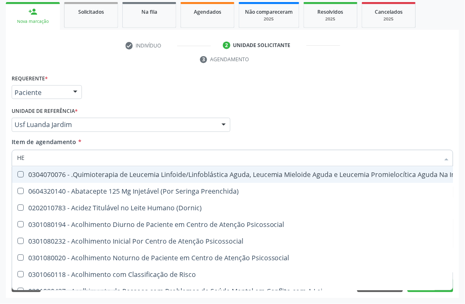
type input "HEM"
checkbox Fenilcetonúria "true"
checkbox Pulmão "false"
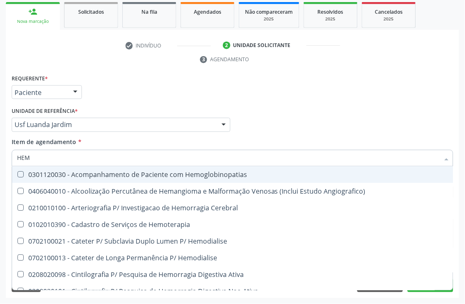
type input "HEMO"
checkbox Hemacias "true"
checkbox Glicosilada "false"
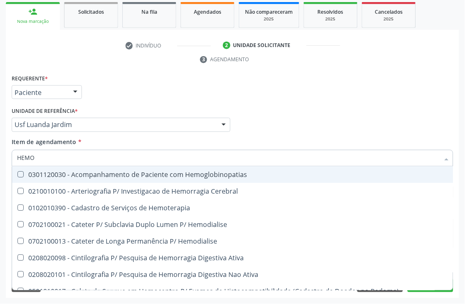
type input "HEMOG"
checkbox Tardio\) "true"
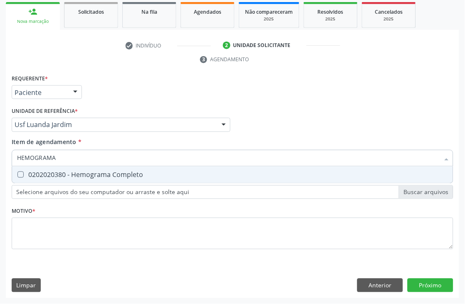
type input "HEMOGRAMA"
click at [30, 173] on div "0202020380 - Hemograma Completo" at bounding box center [232, 174] width 431 height 7
checkbox Completo "true"
drag, startPoint x: 69, startPoint y: 159, endPoint x: 0, endPoint y: 156, distance: 69.5
click at [0, 157] on div "Acompanhamento Acompanhe a situação das marcações correntes e finalizadas Relat…" at bounding box center [232, 113] width 465 height 380
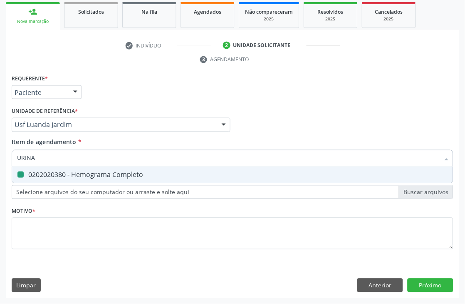
type input "URINA"
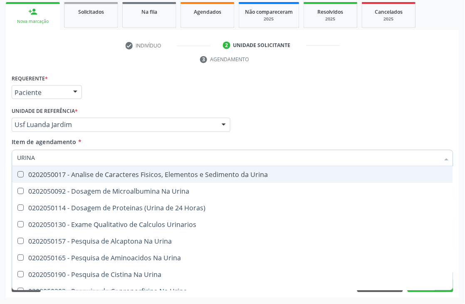
click at [34, 172] on div "0202050017 - Analise de Caracteres Fisicos, Elementos e Sedimento da Urina" at bounding box center [232, 174] width 431 height 7
checkbox Urina "true"
drag, startPoint x: 51, startPoint y: 157, endPoint x: 0, endPoint y: 138, distance: 54.6
click at [0, 151] on div "Acompanhamento Acompanhe a situação das marcações correntes e finalizadas Relat…" at bounding box center [232, 113] width 465 height 380
type input "[MEDICAL_DATA]"
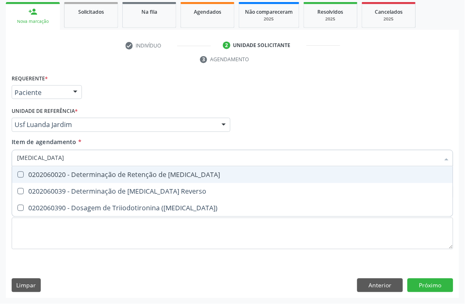
checkbox T3 "false"
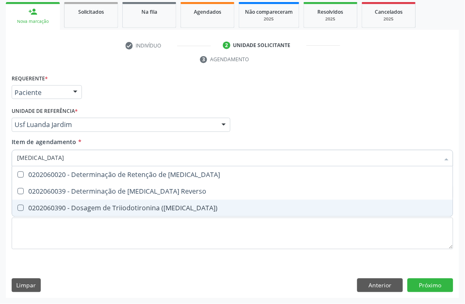
click at [71, 210] on div "0202060390 - Dosagem de Triiodotironina ([MEDICAL_DATA])" at bounding box center [232, 208] width 431 height 7
checkbox \(T3\) "true"
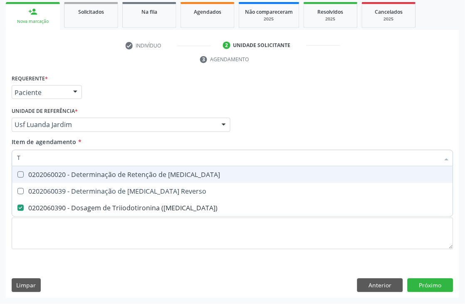
type input "T4"
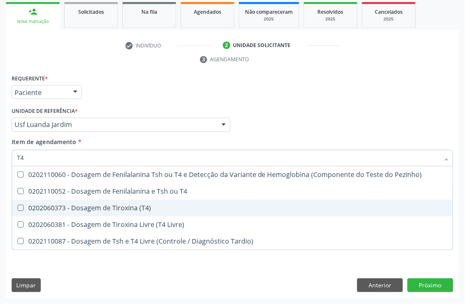
click at [76, 206] on div "0202060373 - Dosagem de Tiroxina (T4)" at bounding box center [232, 208] width 431 height 7
checkbox \(T4\) "true"
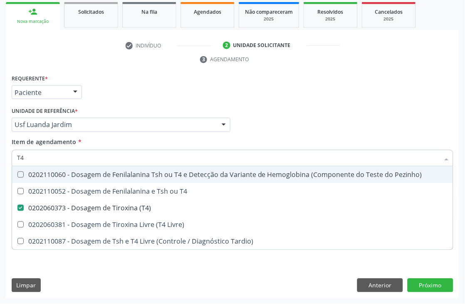
click at [305, 122] on div "Médico Solicitante Por favor, selecione a Unidade de Atendimento primeiro Nenhu…" at bounding box center [233, 121] width 446 height 32
checkbox T4 "true"
checkbox Livre\) "true"
checkbox Tardio\) "true"
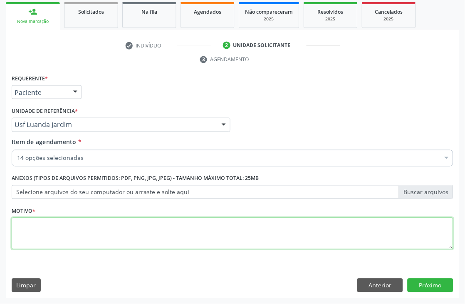
click at [30, 227] on textarea at bounding box center [233, 234] width 442 height 32
type textarea "*"
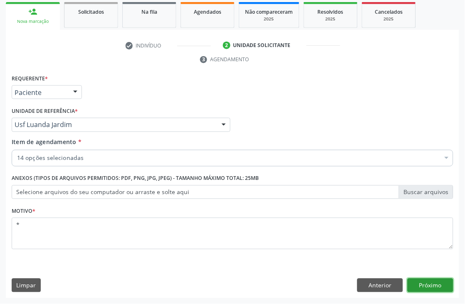
click at [427, 283] on button "Próximo" at bounding box center [431, 285] width 46 height 14
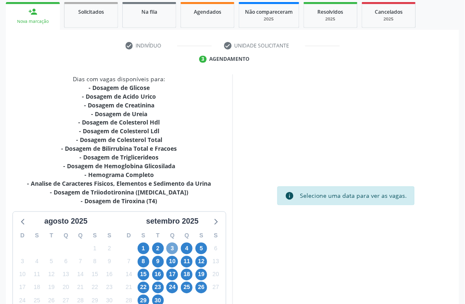
click at [174, 251] on span "3" at bounding box center [172, 248] width 12 height 12
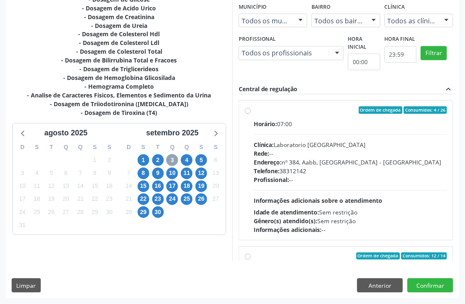
scroll to position [277, 0]
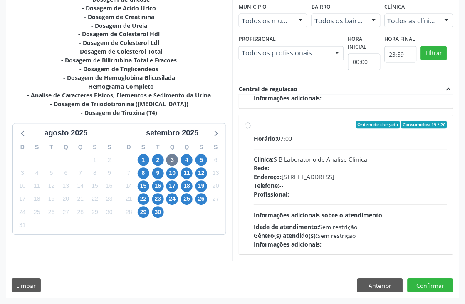
click at [317, 135] on div "Horário: 07:00" at bounding box center [350, 138] width 193 height 9
click at [251, 129] on input "Ordem de chegada Consumidos: 19 / 26 Horário: 07:00 Clínica: S B Laboratorio de…" at bounding box center [248, 124] width 6 height 7
radio input "true"
click at [419, 289] on button "Confirmar" at bounding box center [431, 285] width 46 height 14
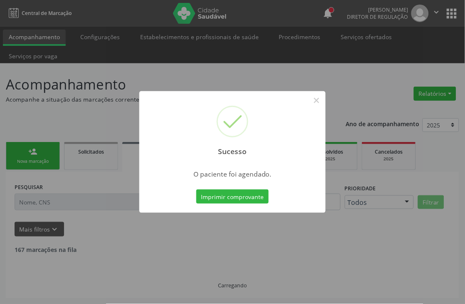
scroll to position [0, 0]
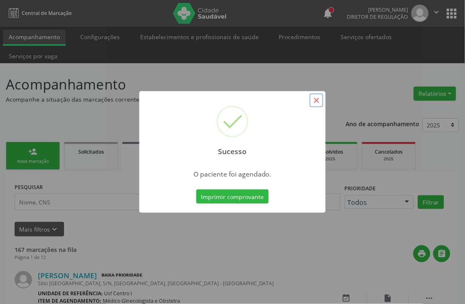
click at [316, 106] on button "×" at bounding box center [316, 100] width 14 height 14
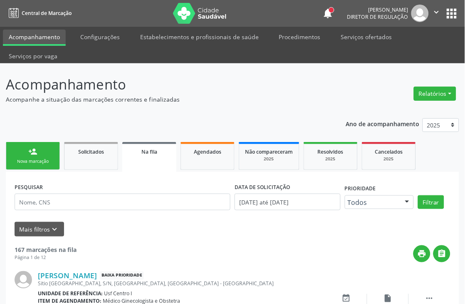
click at [18, 156] on link "person_add Nova marcação" at bounding box center [33, 156] width 54 height 28
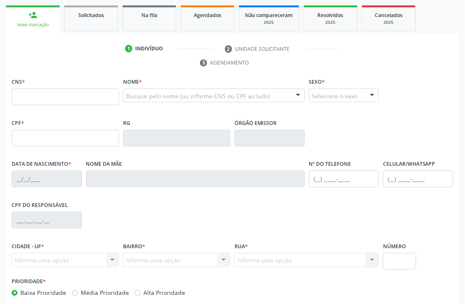
scroll to position [138, 0]
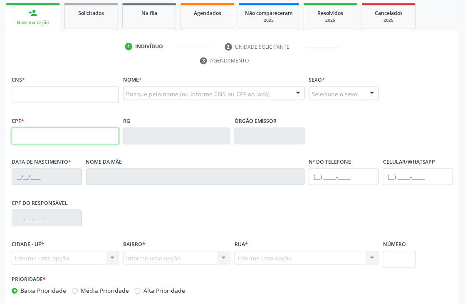
click at [30, 136] on input "text" at bounding box center [65, 136] width 107 height 17
type input "628.387.094-53"
type input "898 0037 1889 4566"
type input "02/04/1965"
type input "Lindaura Maria de Lima"
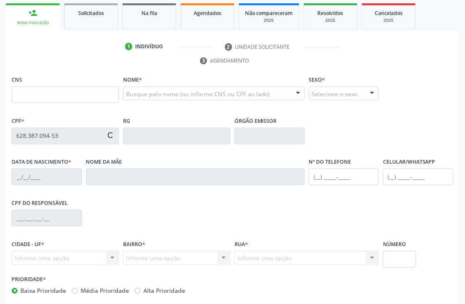
type input "(99) 8799-9999"
type input "S/N"
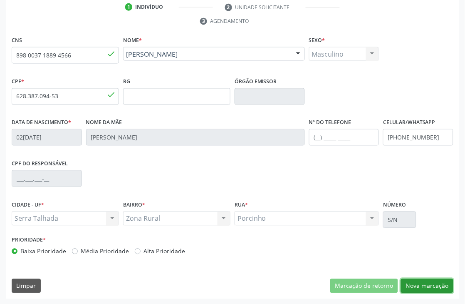
click at [448, 289] on button "Nova marcação" at bounding box center [427, 286] width 52 height 14
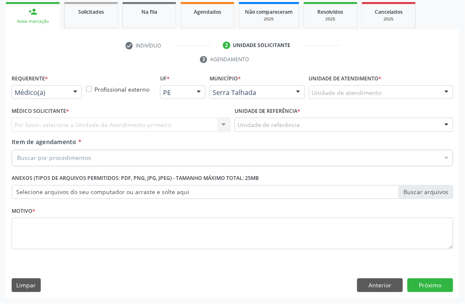
scroll to position [140, 0]
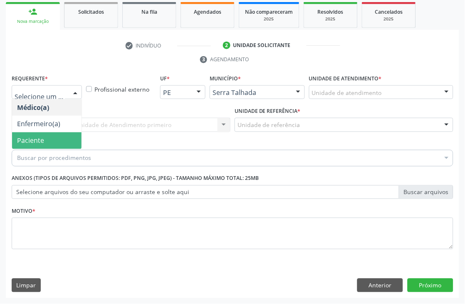
click at [43, 139] on span "Paciente" at bounding box center [30, 140] width 27 height 9
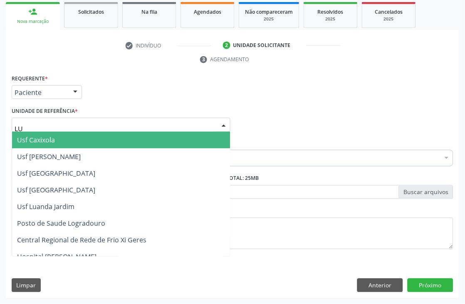
type input "LUA"
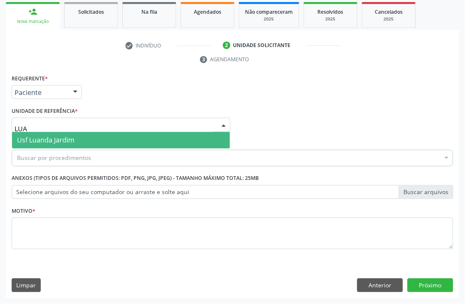
click at [67, 137] on span "Usf Luanda Jardim" at bounding box center [45, 140] width 57 height 9
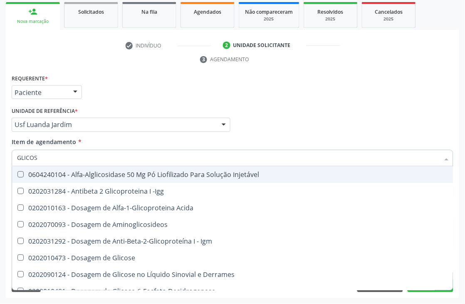
type input "GLICOSE"
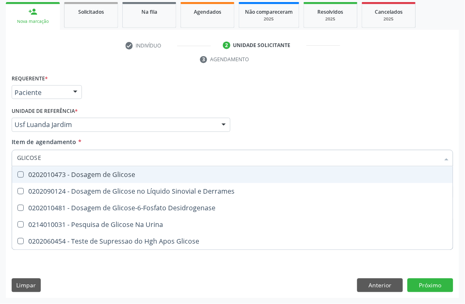
click at [64, 167] on span "0202010473 - Dosagem de Glicose" at bounding box center [232, 174] width 441 height 17
checkbox Glicose "true"
drag, startPoint x: 62, startPoint y: 157, endPoint x: 0, endPoint y: 152, distance: 62.6
click at [0, 156] on div "Acompanhamento Acompanhe a situação das marcações correntes e finalizadas Relat…" at bounding box center [232, 113] width 465 height 380
type input "ACIDO U"
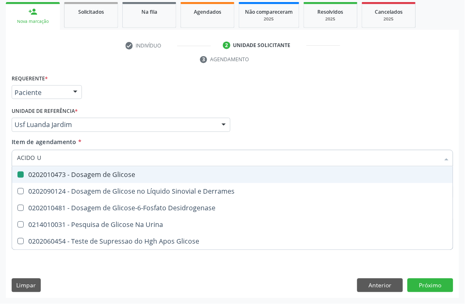
checkbox Glicose "false"
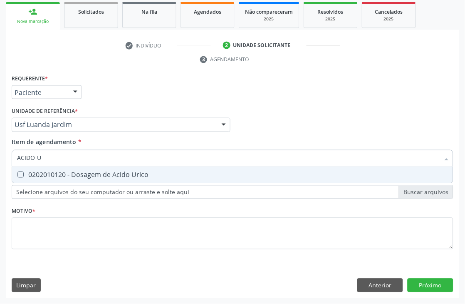
type input "ACIDO U"
click at [55, 171] on div "0202010120 - Dosagem de Acido Urico" at bounding box center [232, 174] width 431 height 7
checkbox Urico "true"
drag, startPoint x: 56, startPoint y: 161, endPoint x: 0, endPoint y: 160, distance: 55.7
click at [0, 160] on div "Acompanhamento Acompanhe a situação das marcações correntes e finalizadas Relat…" at bounding box center [232, 113] width 465 height 380
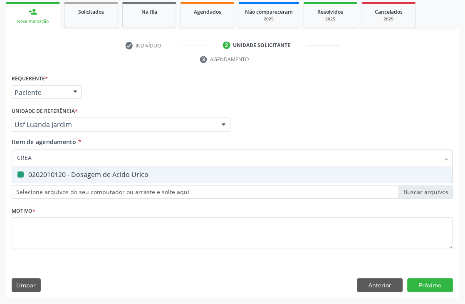
type input "CREAT"
checkbox Urico "false"
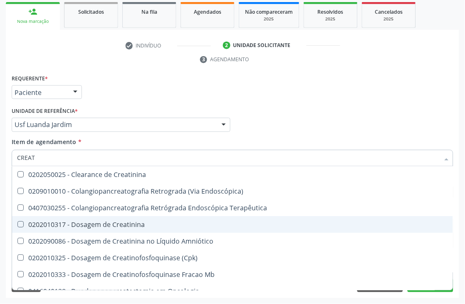
click at [57, 221] on div "0202010317 - Dosagem de Creatinina" at bounding box center [232, 224] width 431 height 7
checkbox Creatinina "true"
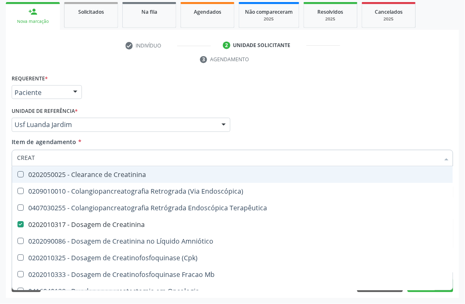
drag, startPoint x: 43, startPoint y: 159, endPoint x: 0, endPoint y: 133, distance: 50.4
click at [0, 145] on div "Acompanhamento Acompanhe a situação das marcações correntes e finalizadas Relat…" at bounding box center [232, 113] width 465 height 380
type input "UREIA"
checkbox Creatinina "false"
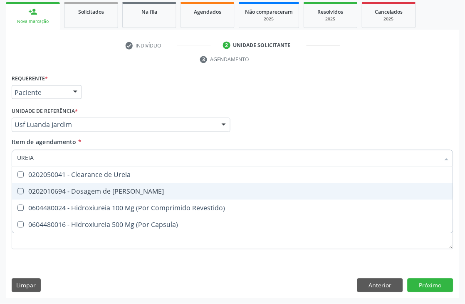
click at [53, 188] on div "0202010694 - Dosagem de [PERSON_NAME]" at bounding box center [232, 191] width 431 height 7
checkbox Ureia "true"
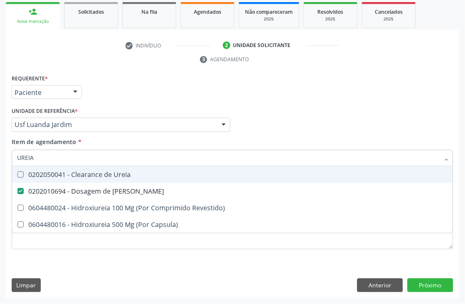
drag, startPoint x: 50, startPoint y: 157, endPoint x: 0, endPoint y: 156, distance: 49.9
click at [10, 157] on div "Item de agendamento * UREIA Desfazer seleção 0202050041 - Clearance de Ureia 02…" at bounding box center [233, 154] width 446 height 32
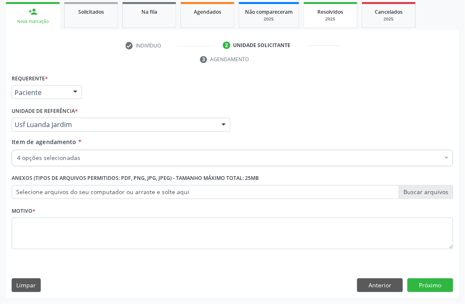
checkbox Urico "true"
checkbox Creatinina "true"
click at [391, 284] on button "Anterior" at bounding box center [380, 285] width 46 height 14
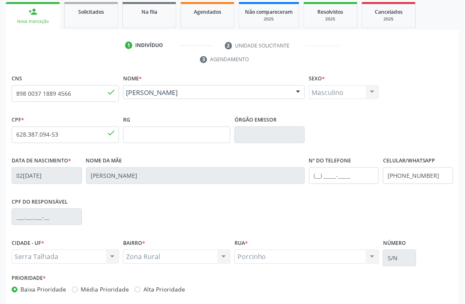
scroll to position [178, 0]
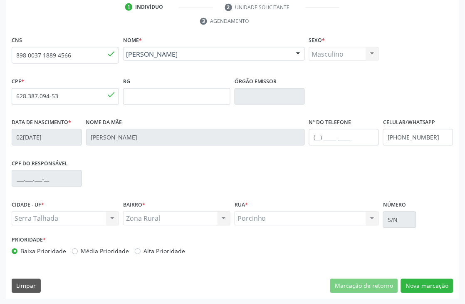
click at [450, 296] on div "CNS 898 0037 1889 4566 done Nome * Cicero Bezerra de Lima Cicero Bezerra de Lim…" at bounding box center [232, 166] width 453 height 265
click at [440, 284] on button "Nova marcação" at bounding box center [427, 286] width 52 height 14
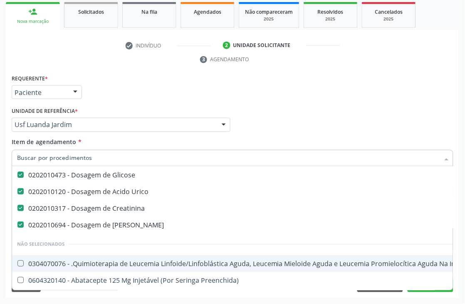
scroll to position [0, 0]
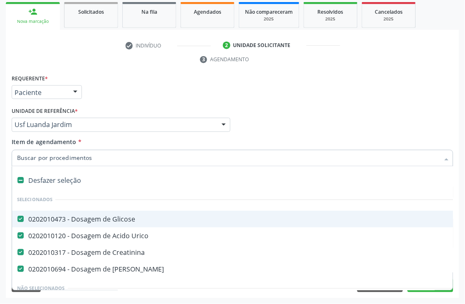
click at [67, 159] on input "Item de agendamento *" at bounding box center [228, 158] width 423 height 17
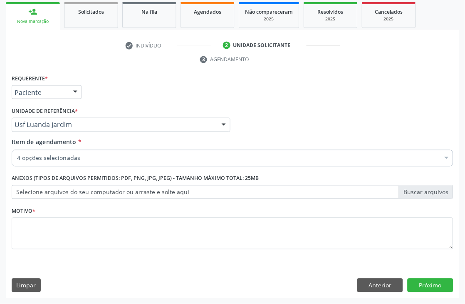
click at [113, 163] on div "4 opções selecionadas" at bounding box center [233, 158] width 442 height 17
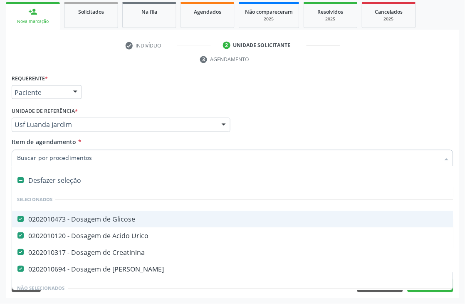
scroll to position [46, 0]
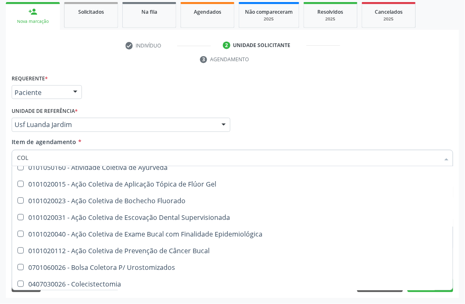
type input "COLE"
checkbox Saúde "false"
checkbox Ayurveda "false"
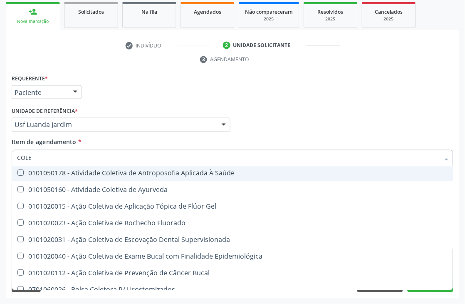
type input "COLES"
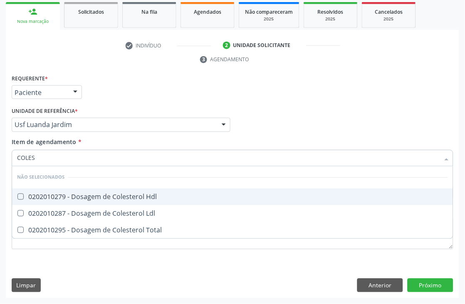
scroll to position [0, 0]
click at [113, 195] on div "0202010279 - Dosagem de Colesterol Hdl" at bounding box center [232, 196] width 431 height 7
checkbox Hdl "true"
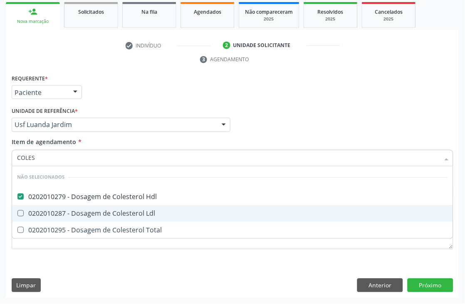
click at [114, 210] on div "0202010287 - Dosagem de Colesterol Ldl" at bounding box center [232, 213] width 431 height 7
checkbox Ldl "true"
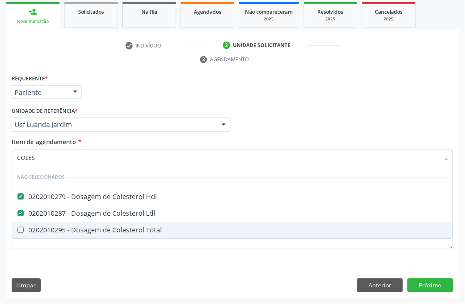
click at [121, 227] on div "0202010295 - Dosagem de Colesterol Total" at bounding box center [232, 230] width 431 height 7
checkbox Total "true"
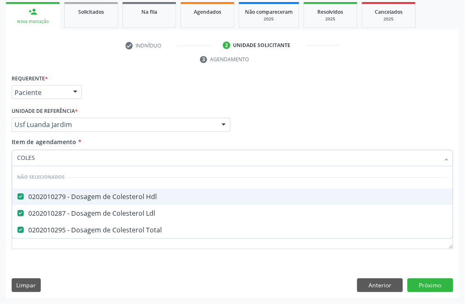
drag, startPoint x: 53, startPoint y: 154, endPoint x: 0, endPoint y: 153, distance: 53.2
click at [0, 153] on div "Acompanhamento Acompanhe a situação das marcações correntes e finalizadas Relat…" at bounding box center [232, 113] width 465 height 380
type input "TG"
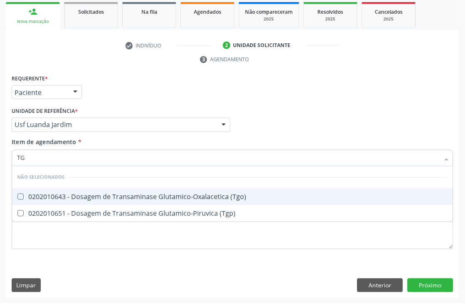
click at [38, 193] on div "0202010643 - Dosagem de Transaminase Glutamico-Oxalacetica (Tgo)" at bounding box center [232, 196] width 431 height 7
checkbox \(Tgo\) "true"
drag, startPoint x: 39, startPoint y: 149, endPoint x: 0, endPoint y: 138, distance: 40.5
click at [0, 149] on div "Acompanhamento Acompanhe a situação das marcações correntes e finalizadas Relat…" at bounding box center [232, 113] width 465 height 380
type input "TRI"
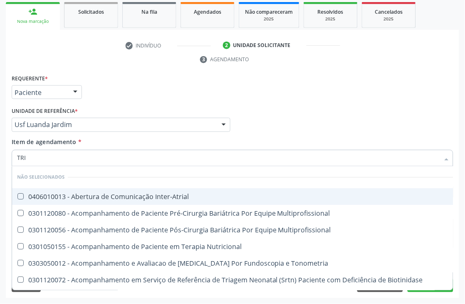
checkbox Inter-Atrial "false"
type input "TRIG"
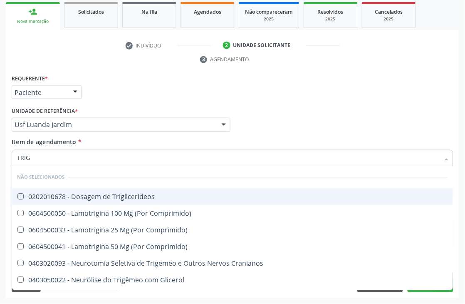
click at [77, 193] on div "0202010678 - Dosagem de Triglicerideos" at bounding box center [232, 196] width 431 height 7
checkbox Triglicerideos "true"
drag, startPoint x: 63, startPoint y: 158, endPoint x: 0, endPoint y: 156, distance: 63.2
click at [0, 156] on div "Acompanhamento Acompanhe a situação das marcações correntes e finalizadas Relat…" at bounding box center [232, 113] width 465 height 380
type input "H"
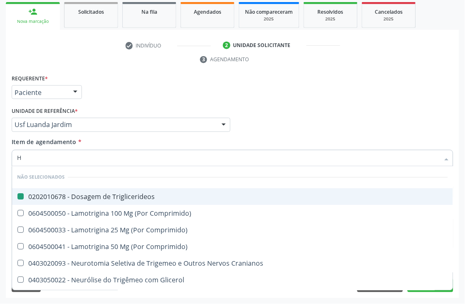
checkbox Triglicerideos "false"
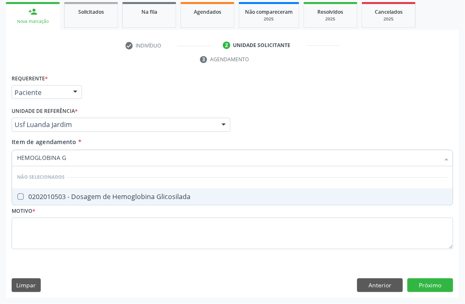
type input "HEMOGLOBINA G"
click at [22, 194] on Glicosilada at bounding box center [20, 196] width 6 height 6
click at [17, 194] on Glicosilada "checkbox" at bounding box center [14, 196] width 5 height 5
checkbox Glicosilada "true"
drag, startPoint x: 73, startPoint y: 159, endPoint x: 0, endPoint y: 165, distance: 73.0
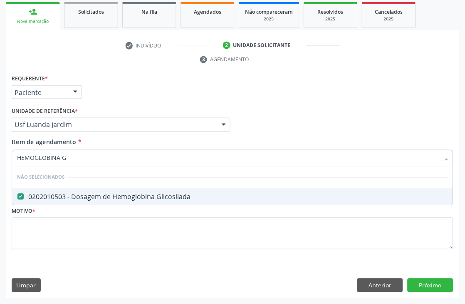
click at [0, 162] on div "Acompanhamento Acompanhe a situação das marcações correntes e finalizadas Relat…" at bounding box center [232, 113] width 465 height 380
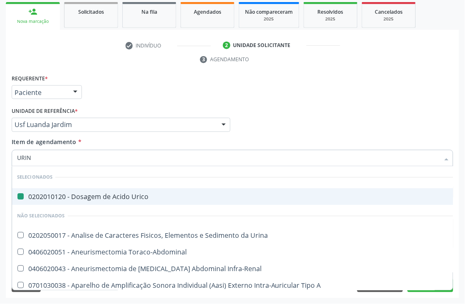
type input "URINA"
checkbox Urico "false"
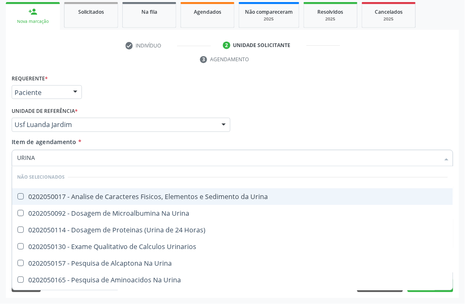
type input "URINA"
click at [33, 194] on div "0202050017 - Analise de Caracteres Fisicos, Elementos e Sedimento da Urina" at bounding box center [232, 196] width 431 height 7
checkbox Urina "true"
drag, startPoint x: 44, startPoint y: 163, endPoint x: 0, endPoint y: 144, distance: 47.7
click at [0, 144] on div "Acompanhamento Acompanhe a situação das marcações correntes e finalizadas Relat…" at bounding box center [232, 113] width 465 height 380
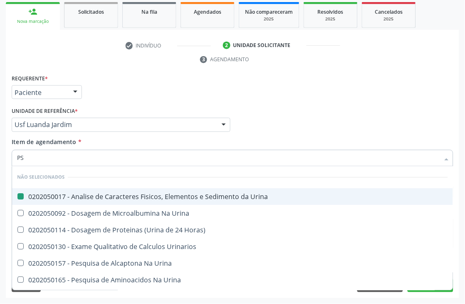
type input "PSA"
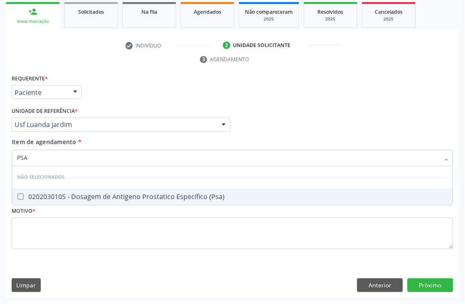
click at [26, 199] on div "0202030105 - Dosagem de Antigeno Prostatico Especifico (Psa)" at bounding box center [232, 196] width 431 height 7
checkbox \(Psa\) "true"
drag, startPoint x: 47, startPoint y: 165, endPoint x: 0, endPoint y: 164, distance: 47.4
click at [0, 164] on div "Acompanhamento Acompanhe a situação das marcações correntes e finalizadas Relat…" at bounding box center [232, 113] width 465 height 380
type input "HEMOGRA"
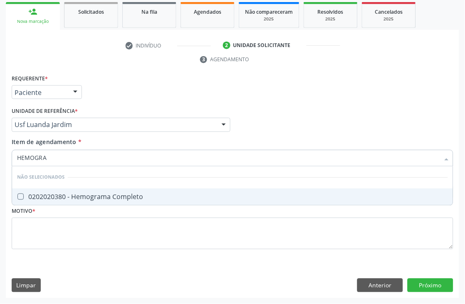
click at [34, 195] on div "0202020380 - Hemograma Completo" at bounding box center [232, 196] width 431 height 7
checkbox Completo "true"
drag, startPoint x: 50, startPoint y: 156, endPoint x: 0, endPoint y: 156, distance: 49.9
click at [0, 156] on div "Acompanhamento Acompanhe a situação das marcações correntes e finalizadas Relat…" at bounding box center [232, 113] width 465 height 380
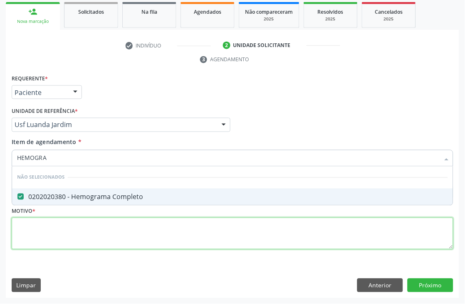
click at [37, 240] on div "Requerente * Paciente Médico(a) Enfermeiro(a) Paciente Nenhum resultado encontr…" at bounding box center [233, 166] width 442 height 188
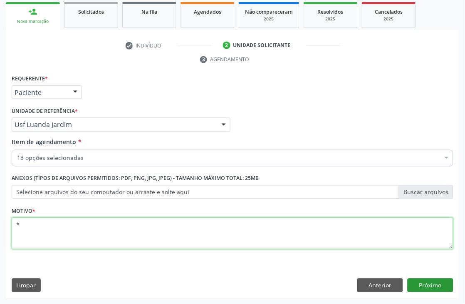
type textarea "*"
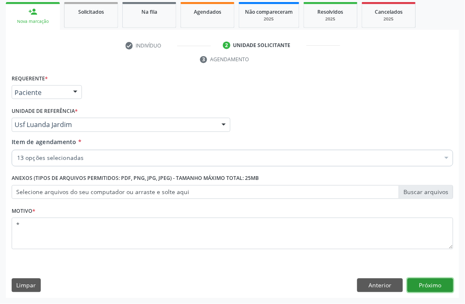
click at [446, 288] on button "Próximo" at bounding box center [431, 285] width 46 height 14
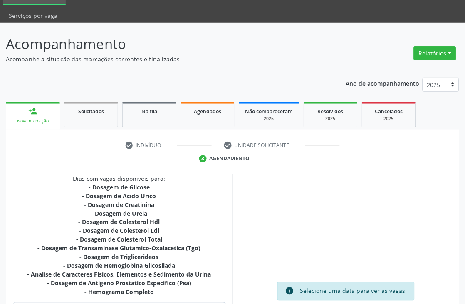
scroll to position [140, 0]
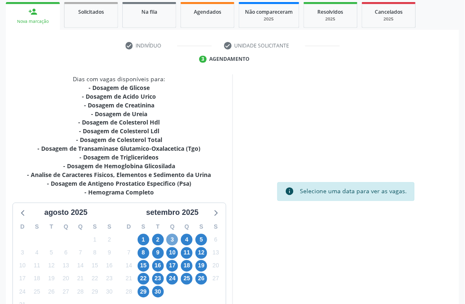
click at [171, 237] on span "3" at bounding box center [172, 240] width 12 height 12
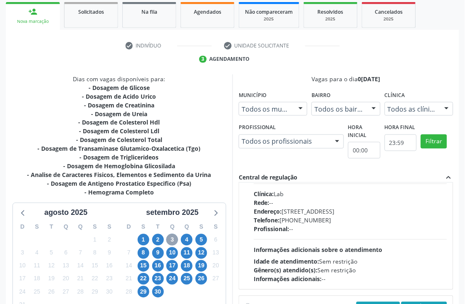
scroll to position [277, 0]
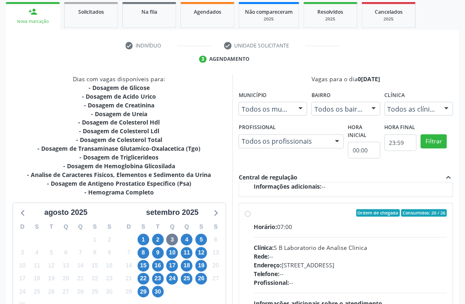
click at [309, 227] on div "Horário: 07:00" at bounding box center [350, 227] width 193 height 9
click at [251, 217] on input "Ordem de chegada Consumidos: 20 / 26 Horário: 07:00 Clínica: S B Laboratorio de…" at bounding box center [248, 212] width 6 height 7
radio input "true"
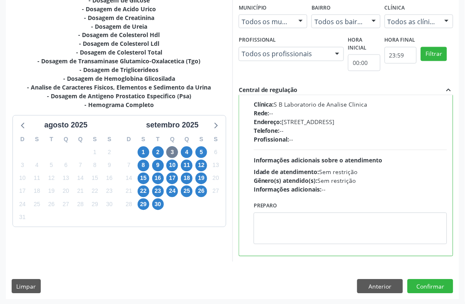
scroll to position [228, 0]
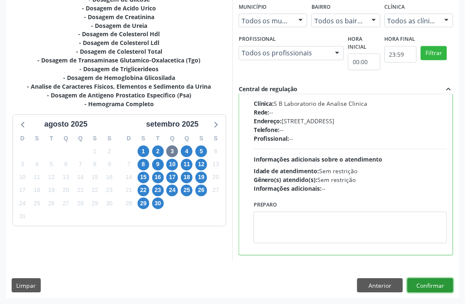
click at [435, 284] on button "Confirmar" at bounding box center [431, 285] width 46 height 14
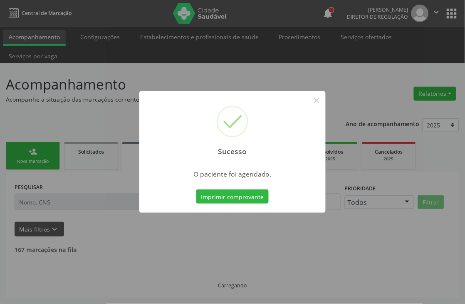
scroll to position [0, 0]
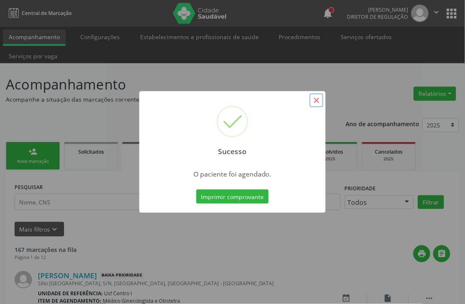
click at [316, 97] on button "×" at bounding box center [316, 100] width 14 height 14
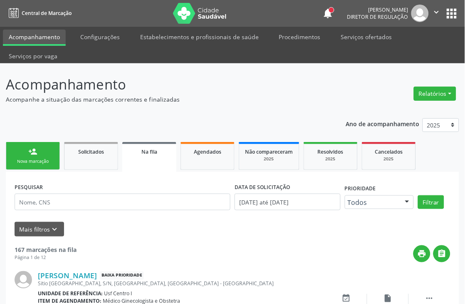
click at [39, 150] on link "person_add Nova marcação" at bounding box center [33, 156] width 54 height 28
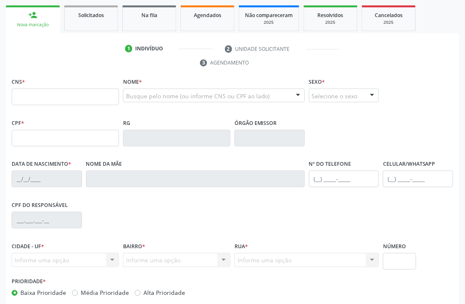
scroll to position [138, 0]
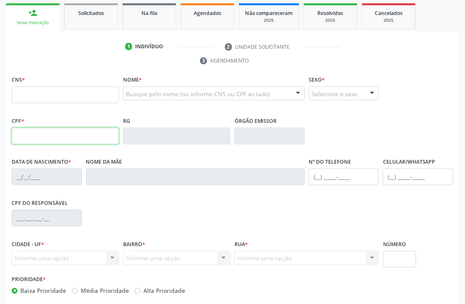
click at [33, 131] on input "text" at bounding box center [65, 136] width 107 height 17
type input "119.737.404-35"
type input "163 7759 9723 0005"
type input "05/11/1994"
type input "Luzia Maria da Silva"
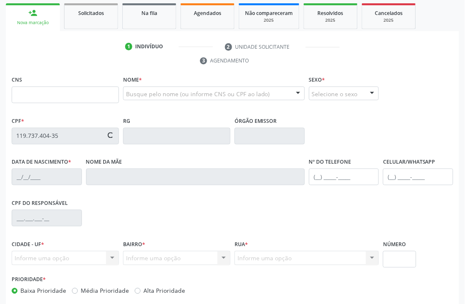
type input "[PHONE_NUMBER]"
type input "9"
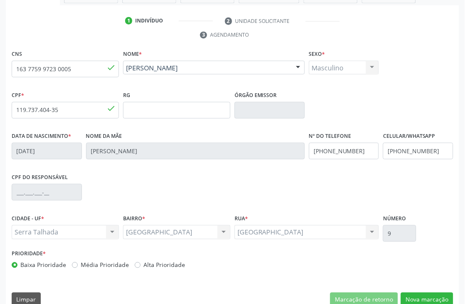
scroll to position [178, 0]
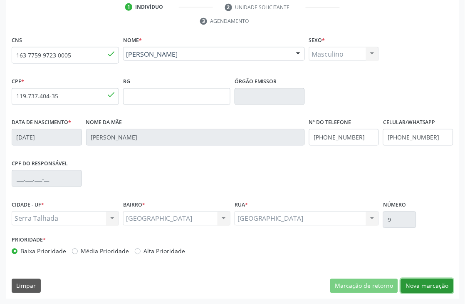
click at [434, 285] on button "Nova marcação" at bounding box center [427, 286] width 52 height 14
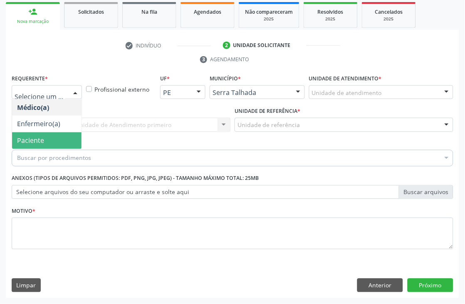
click at [70, 140] on span "Paciente" at bounding box center [46, 140] width 69 height 17
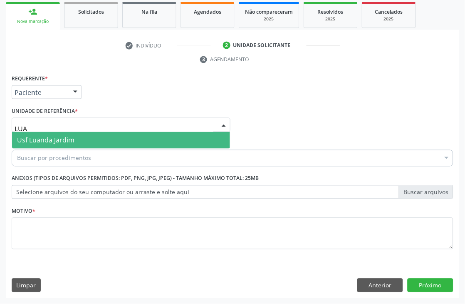
type input "LUAN"
click at [36, 144] on span "Usf Luanda Jardim" at bounding box center [121, 140] width 218 height 17
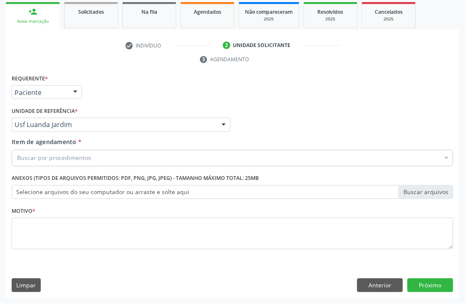
click at [36, 162] on div "Buscar por procedimentos" at bounding box center [233, 158] width 442 height 17
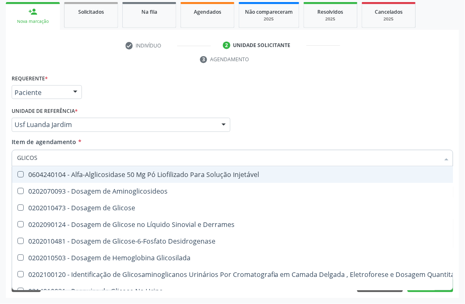
type input "GLICOSE"
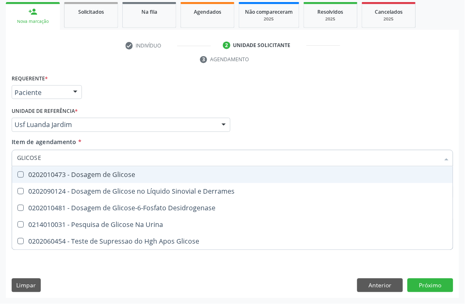
click at [35, 171] on div "0202010473 - Dosagem de Glicose" at bounding box center [232, 174] width 431 height 7
checkbox Glicose "true"
drag, startPoint x: 69, startPoint y: 155, endPoint x: 0, endPoint y: 155, distance: 69.0
click at [0, 155] on div "Acompanhamento Acompanhe a situação das marcações correntes e finalizadas Relat…" at bounding box center [232, 113] width 465 height 380
type input "ACIDO"
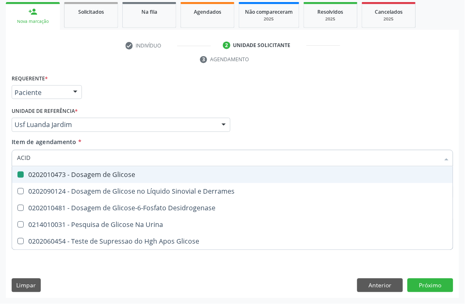
checkbox Glicose "false"
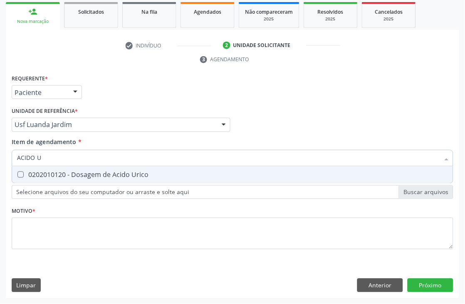
type input "ACIDO U"
click at [77, 171] on div "0202010120 - Dosagem de Acido Urico" at bounding box center [232, 174] width 431 height 7
checkbox Urico "true"
drag, startPoint x: 36, startPoint y: 152, endPoint x: 0, endPoint y: 149, distance: 36.3
click at [0, 149] on div "Acompanhamento Acompanhe a situação das marcações correntes e finalizadas Relat…" at bounding box center [232, 113] width 465 height 380
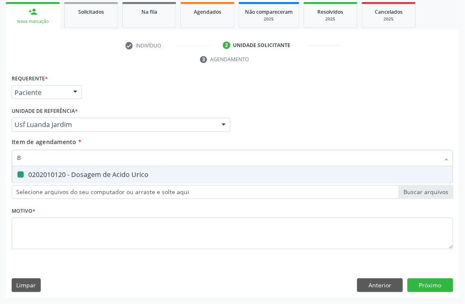
type input "BE"
checkbox Urico "false"
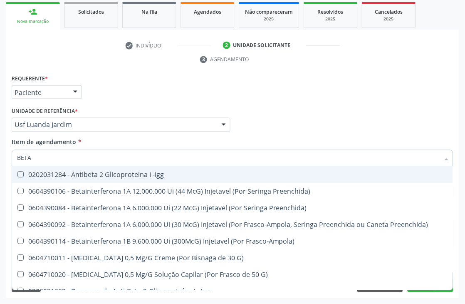
type input "BETA"
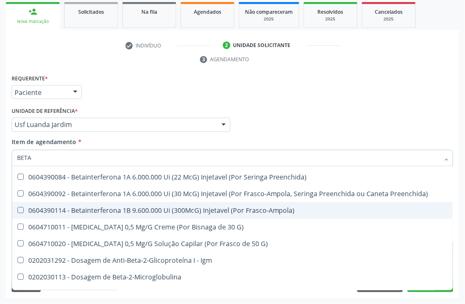
scroll to position [76, 0]
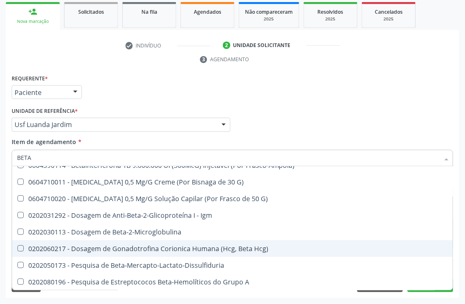
click at [189, 245] on div "0202060217 - Dosagem de Gonadotrofina Corionica Humana (Hcg, Beta Hcg)" at bounding box center [232, 248] width 431 height 7
checkbox Hcg\) "true"
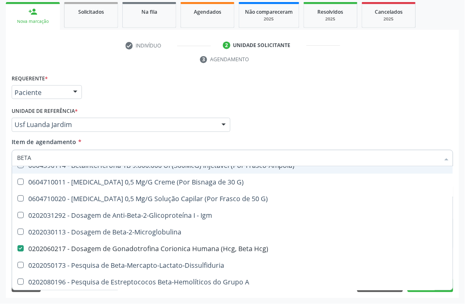
drag, startPoint x: 0, startPoint y: 153, endPoint x: 0, endPoint y: 121, distance: 32.0
click at [0, 137] on div "Acompanhamento Acompanhe a situação das marcações correntes e finalizadas Relat…" at bounding box center [232, 113] width 465 height 380
type input "CREA"
checkbox Hcg\) "false"
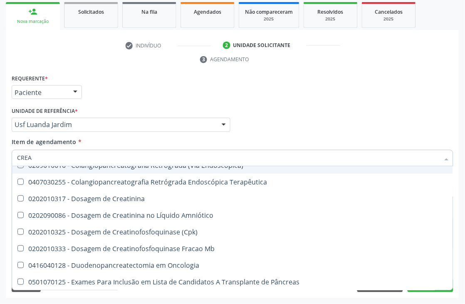
type input "CREAT"
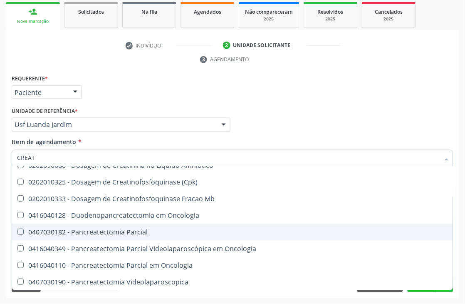
scroll to position [0, 0]
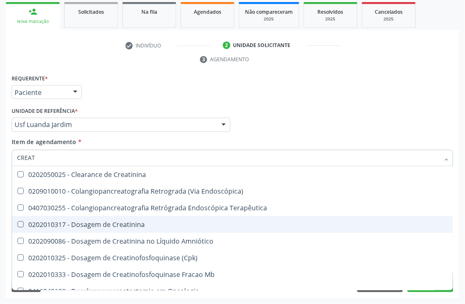
click at [98, 227] on span "0202010317 - Dosagem de Creatinina" at bounding box center [232, 224] width 441 height 17
checkbox Creatinina "true"
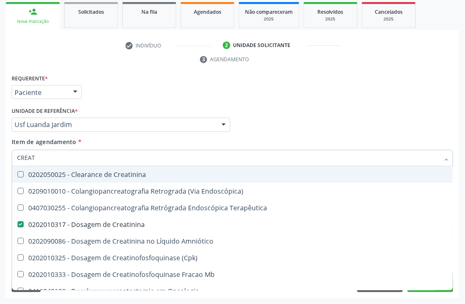
drag, startPoint x: 72, startPoint y: 156, endPoint x: 0, endPoint y: 155, distance: 72.4
click at [0, 155] on div "Acompanhamento Acompanhe a situação das marcações correntes e finalizadas Relat…" at bounding box center [232, 113] width 465 height 380
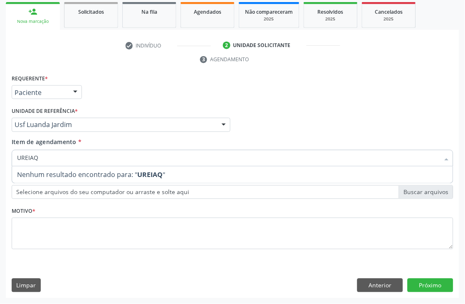
type input "UREIA"
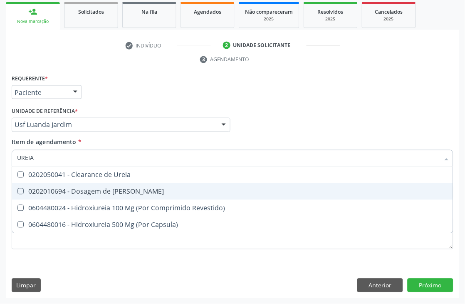
click at [81, 192] on div "0202010694 - Dosagem de [PERSON_NAME]" at bounding box center [232, 191] width 431 height 7
checkbox Ureia "true"
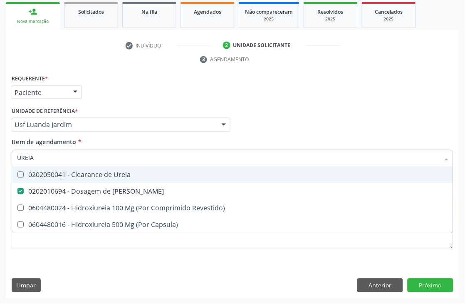
drag, startPoint x: 48, startPoint y: 156, endPoint x: 0, endPoint y: 140, distance: 50.2
click at [0, 150] on div "Acompanhamento Acompanhe a situação das marcações correntes e finalizadas Relat…" at bounding box center [232, 113] width 465 height 380
type input "COLES"
checkbox Ureia "false"
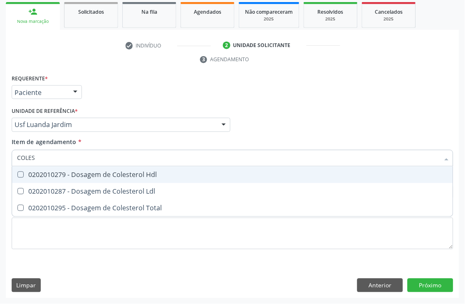
click at [94, 177] on div "0202010279 - Dosagem de Colesterol Hdl" at bounding box center [232, 174] width 431 height 7
checkbox Hdl "true"
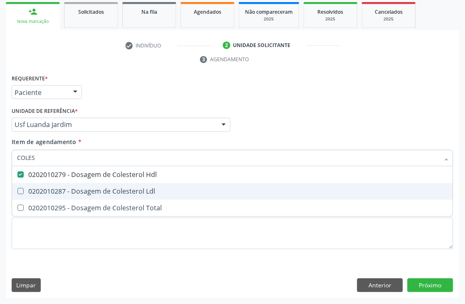
click at [94, 189] on div "0202010287 - Dosagem de Colesterol Ldl" at bounding box center [232, 191] width 431 height 7
checkbox Ldl "true"
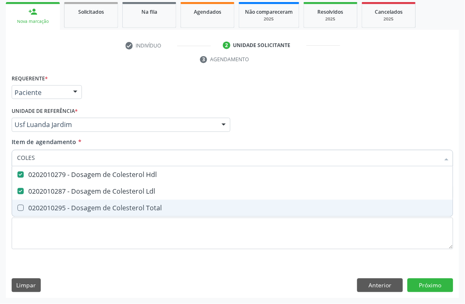
click at [94, 201] on span "0202010295 - Dosagem de Colesterol Total" at bounding box center [232, 208] width 441 height 17
checkbox Total "true"
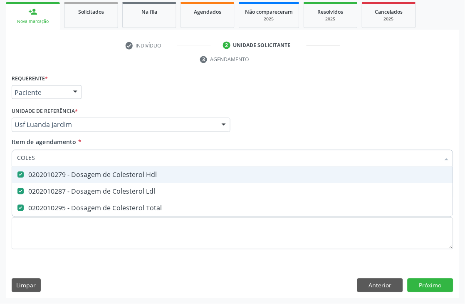
drag, startPoint x: 87, startPoint y: 156, endPoint x: 0, endPoint y: 137, distance: 89.4
click at [0, 146] on div "Acompanhamento Acompanhe a situação das marcações correntes e finalizadas Relat…" at bounding box center [232, 113] width 465 height 380
type input "TG"
checkbox Hdl "false"
checkbox Ldl "false"
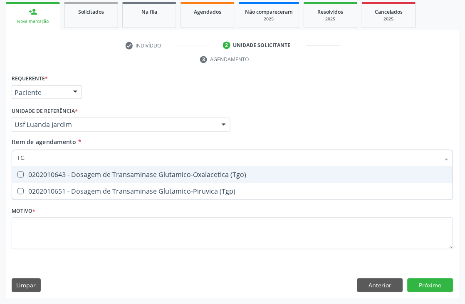
drag, startPoint x: 25, startPoint y: 168, endPoint x: 24, endPoint y: 186, distance: 18.7
click at [25, 169] on span "0202010643 - Dosagem de Transaminase Glutamico-Oxalacetica (Tgo)" at bounding box center [232, 174] width 441 height 17
checkbox \(Tgo\) "true"
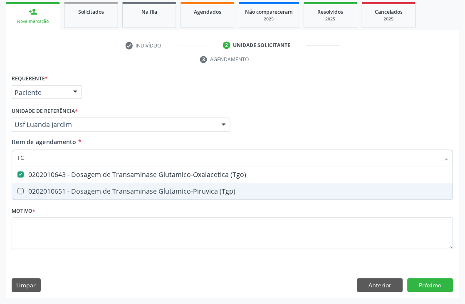
click at [25, 192] on div "0202010651 - Dosagem de Transaminase Glutamico-Piruvica (Tgp)" at bounding box center [232, 191] width 431 height 7
checkbox \(Tgp\) "true"
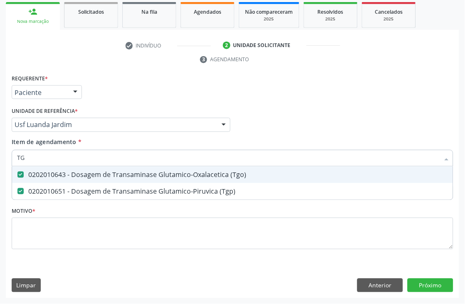
drag, startPoint x: 30, startPoint y: 158, endPoint x: 0, endPoint y: 96, distance: 69.4
click at [0, 111] on div "Acompanhamento Acompanhe a situação das marcações correntes e finalizadas Relat…" at bounding box center [232, 113] width 465 height 380
type input "TR"
checkbox \(Tgo\) "false"
checkbox \(Tgp\) "false"
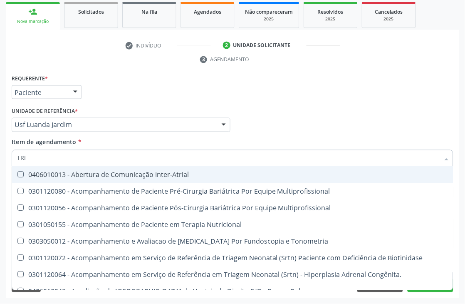
type input "TRIG"
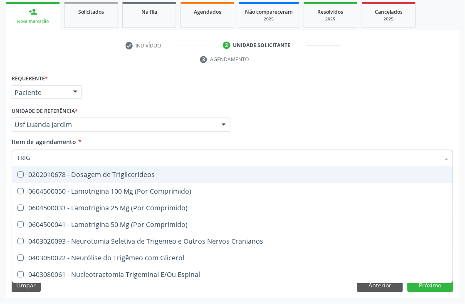
click at [72, 171] on div "0202010678 - Dosagem de Triglicerideos" at bounding box center [232, 174] width 431 height 7
checkbox Triglicerideos "true"
click at [0, 148] on div "Acompanhamento Acompanhe a situação das marcações correntes e finalizadas Relat…" at bounding box center [232, 113] width 465 height 380
type input "HEMI"
checkbox Triglicerideos "false"
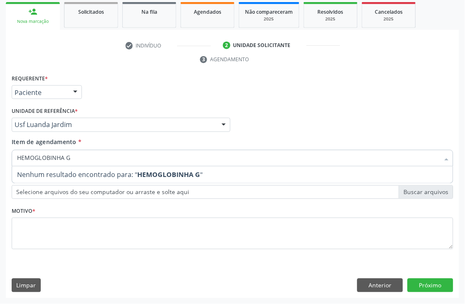
click at [58, 154] on input "HEMOGLOBINHA G" at bounding box center [228, 158] width 423 height 17
type input "HEMOGLOBINA G"
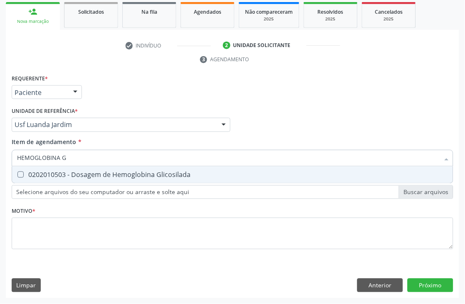
click at [79, 176] on div "0202010503 - Dosagem de Hemoglobina Glicosilada" at bounding box center [232, 174] width 431 height 7
checkbox Glicosilada "true"
drag, startPoint x: 74, startPoint y: 158, endPoint x: 0, endPoint y: 125, distance: 81.3
click at [0, 143] on div "Acompanhamento Acompanhe a situação das marcações correntes e finalizadas Relat…" at bounding box center [232, 113] width 465 height 380
type input "HE"
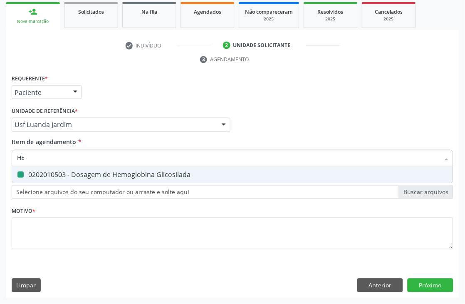
checkbox Glicosilada "false"
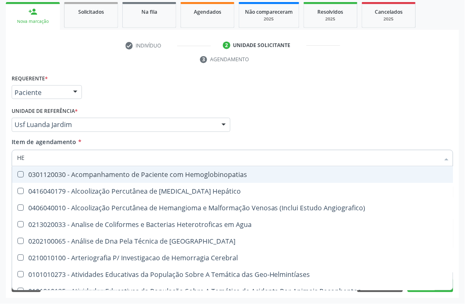
type input "HEM"
checkbox \(Qualitativo\) "true"
checkbox Glicosilada "false"
type input "HEMO"
checkbox Redome\) "true"
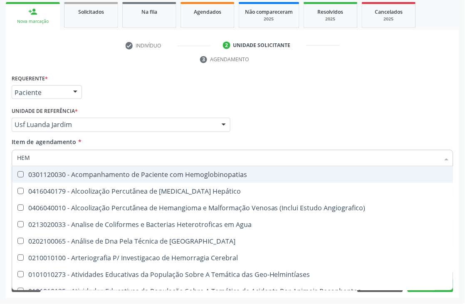
checkbox \(Qualitativo\) "false"
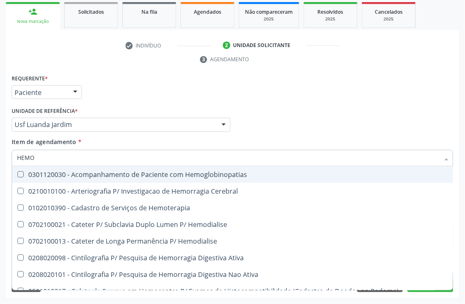
type input "HEMOG"
checkbox Tardio\) "true"
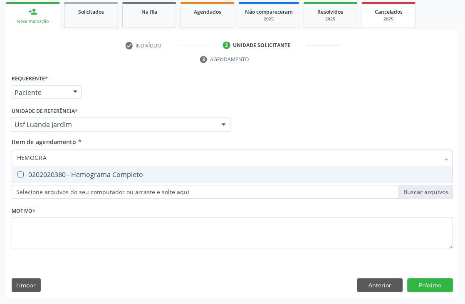
type input "HEMOGRAM"
click at [72, 172] on div "0202020380 - Hemograma Completo" at bounding box center [232, 174] width 431 height 7
checkbox Completo "true"
drag, startPoint x: 67, startPoint y: 161, endPoint x: 0, endPoint y: 150, distance: 68.3
click at [0, 151] on div "Acompanhamento Acompanhe a situação das marcações correntes e finalizadas Relat…" at bounding box center [232, 113] width 465 height 380
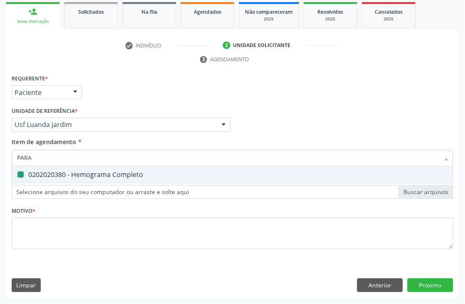
type input "PARAS"
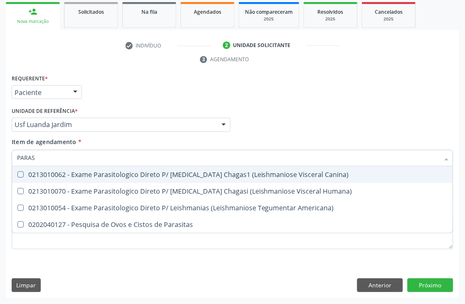
checkbox Canina\) "false"
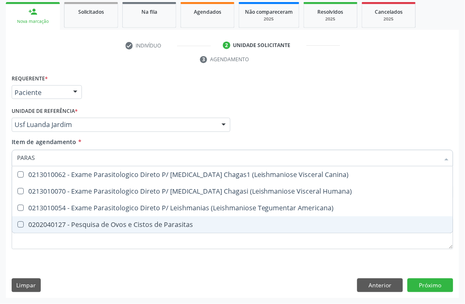
click at [48, 223] on div "0202040127 - Pesquisa de Ovos e Cistos de Parasitas" at bounding box center [232, 224] width 431 height 7
checkbox Parasitas "true"
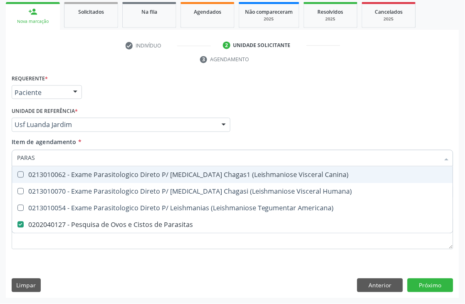
drag, startPoint x: 44, startPoint y: 159, endPoint x: 0, endPoint y: 143, distance: 46.4
click at [0, 143] on div "Acompanhamento Acompanhe a situação das marcações correntes e finalizadas Relat…" at bounding box center [232, 113] width 465 height 380
type input "[MEDICAL_DATA]"
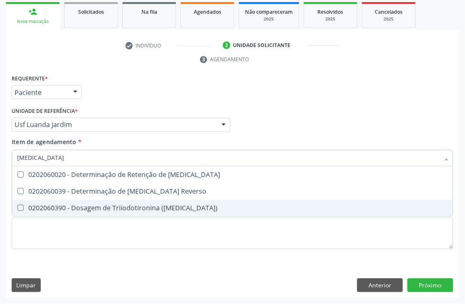
click at [103, 209] on div "0202060390 - Dosagem de Triiodotironina ([MEDICAL_DATA])" at bounding box center [232, 208] width 431 height 7
checkbox \(T3\) "true"
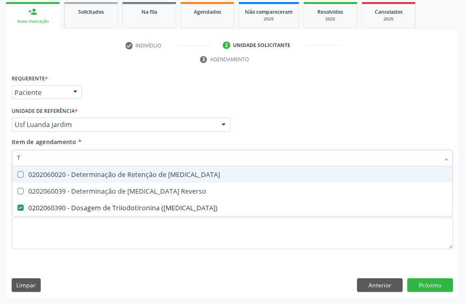
type input "T4"
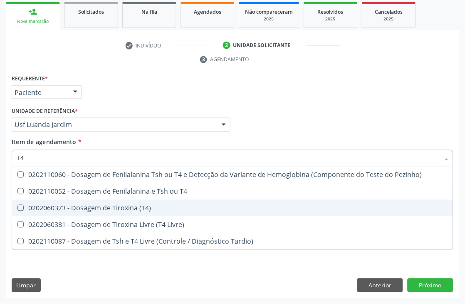
click at [98, 205] on div "0202060373 - Dosagem de Tiroxina (T4)" at bounding box center [232, 208] width 431 height 7
checkbox \(T4\) "true"
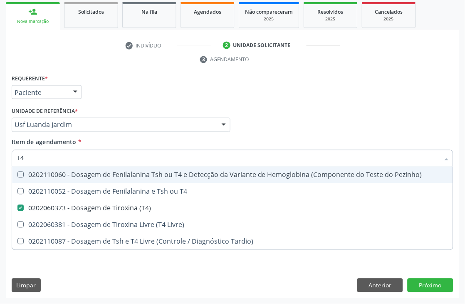
type input "T"
checkbox \(T4\) "false"
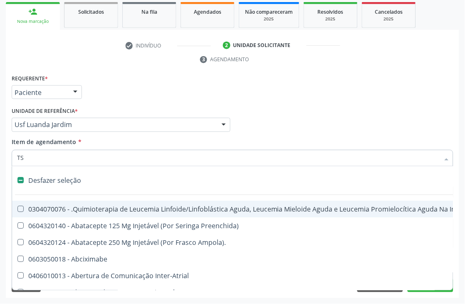
type input "TSH"
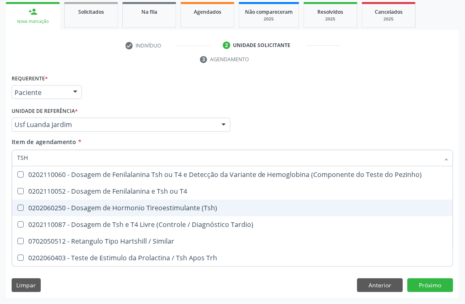
click at [121, 206] on div "0202060250 - Dosagem de Hormonio Tireoestimulante (Tsh)" at bounding box center [232, 208] width 431 height 7
checkbox \(Tsh\) "true"
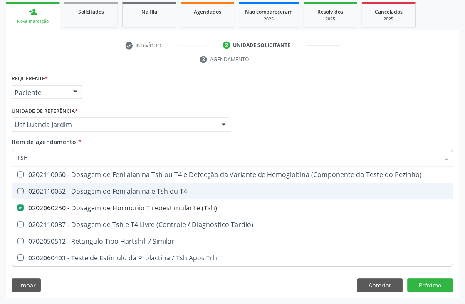
click at [323, 121] on div "Médico Solicitante Por favor, selecione a Unidade de Atendimento primeiro Nenhu…" at bounding box center [233, 121] width 446 height 32
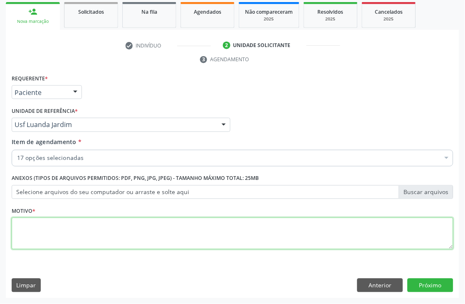
click at [20, 223] on textarea at bounding box center [233, 234] width 442 height 32
type textarea "*"
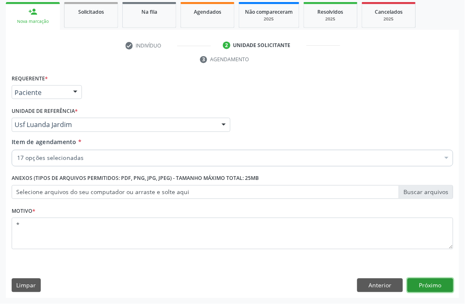
click at [419, 282] on button "Próximo" at bounding box center [431, 285] width 46 height 14
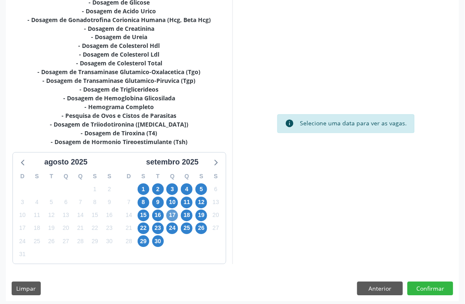
scroll to position [228, 0]
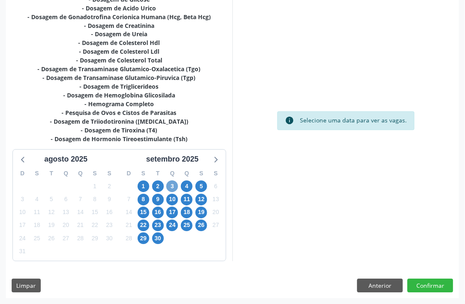
click at [171, 182] on span "3" at bounding box center [172, 186] width 12 height 12
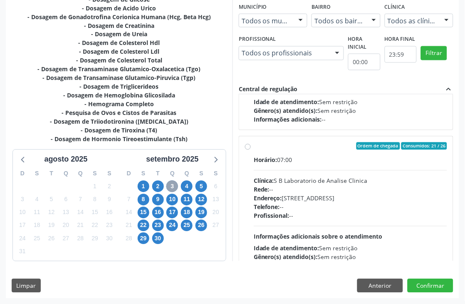
scroll to position [277, 0]
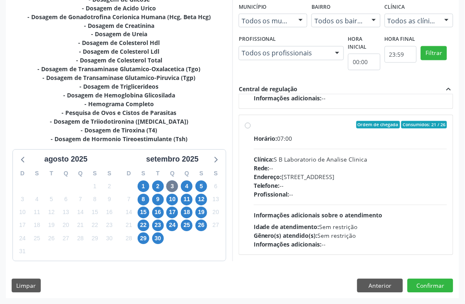
click at [344, 160] on div "Clínica: S B Laboratorio de Analise Clinica" at bounding box center [350, 159] width 193 height 9
click at [251, 129] on input "Ordem de chegada Consumidos: 21 / 26 Horário: 07:00 Clínica: S B Laboratorio de…" at bounding box center [248, 124] width 6 height 7
radio input "true"
click at [415, 281] on button "Confirmar" at bounding box center [431, 286] width 46 height 14
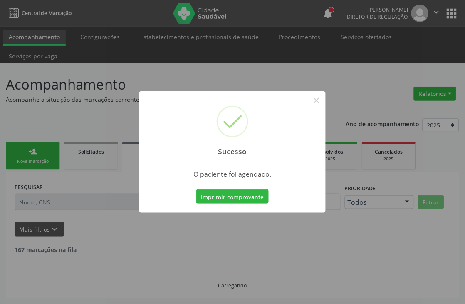
scroll to position [0, 0]
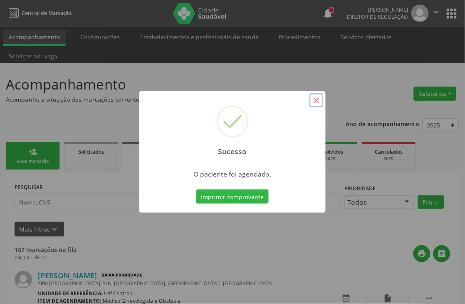
click at [316, 101] on button "×" at bounding box center [316, 100] width 14 height 14
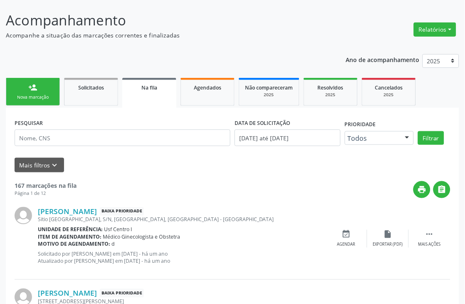
scroll to position [46, 0]
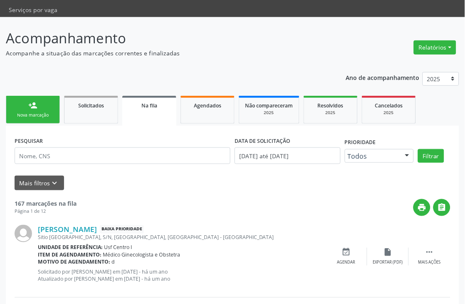
click at [18, 100] on link "person_add Nova marcação" at bounding box center [33, 110] width 54 height 28
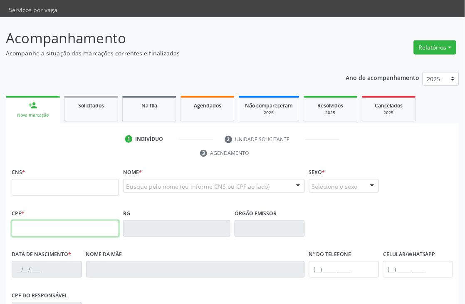
click at [18, 225] on input "text" at bounding box center [65, 228] width 107 height 17
type input "345.955.119-46"
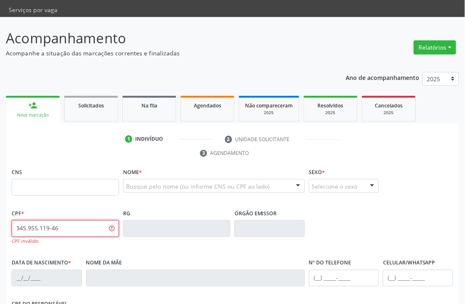
drag, startPoint x: 88, startPoint y: 230, endPoint x: 0, endPoint y: 231, distance: 88.2
click at [0, 231] on div "Acompanhamento Acompanhe a situação das marcações correntes e finalizadas Relat…" at bounding box center [232, 231] width 465 height 428
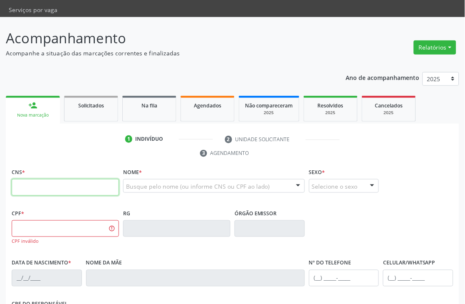
click at [37, 182] on input "text" at bounding box center [65, 187] width 107 height 17
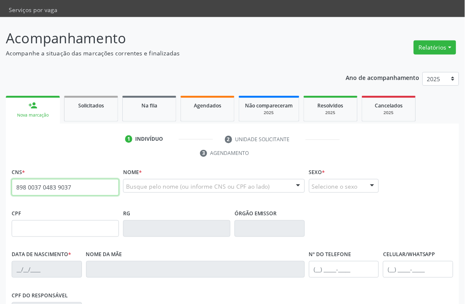
type input "898 0037 0483 9037"
type input "349.551.194-68"
type input "2[DATE]"
type input "[PERSON_NAME][DEMOGRAPHIC_DATA]"
type input "[PHONE_NUMBER]"
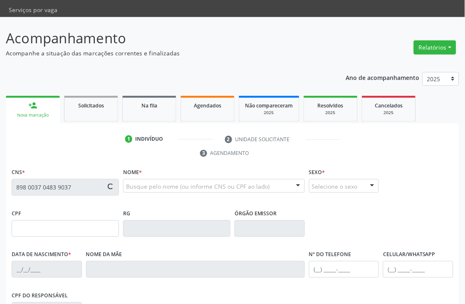
type input "349.551.434-15"
type input "S/N"
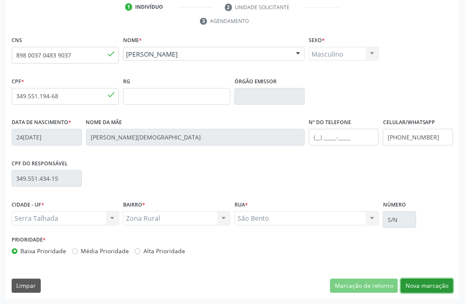
click at [429, 290] on button "Nova marcação" at bounding box center [427, 286] width 52 height 14
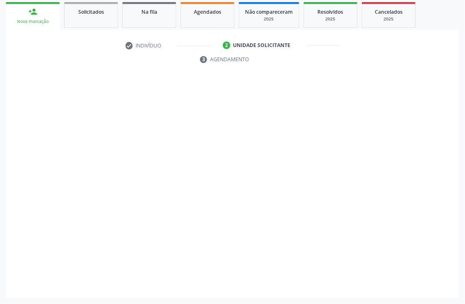
scroll to position [140, 0]
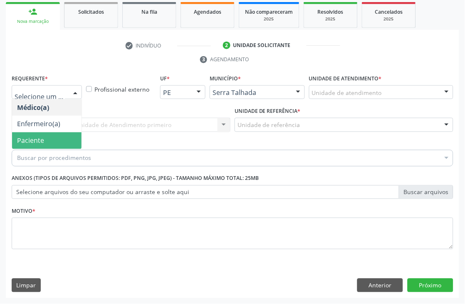
click at [39, 144] on span "Paciente" at bounding box center [46, 140] width 69 height 17
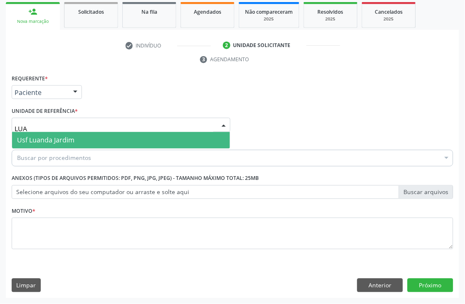
type input "LUAN"
click at [72, 136] on span "Usf Luanda Jardim" at bounding box center [45, 140] width 57 height 9
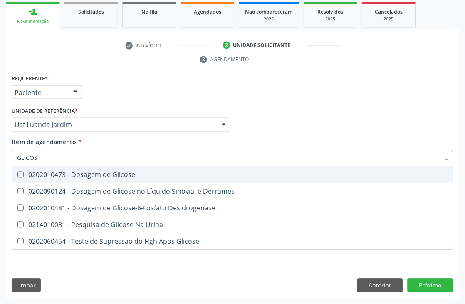
type input "GLICOSE"
click at [77, 173] on div "0202010473 - Dosagem de Glicose" at bounding box center [232, 174] width 431 height 7
checkbox Glicose "true"
drag, startPoint x: 75, startPoint y: 159, endPoint x: 0, endPoint y: 151, distance: 75.8
click at [0, 152] on div "Acompanhamento Acompanhe a situação das marcações correntes e finalizadas Relat…" at bounding box center [232, 113] width 465 height 380
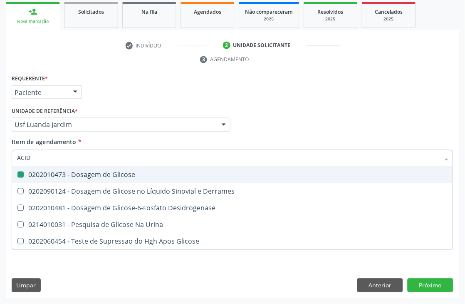
type input "ACIDO"
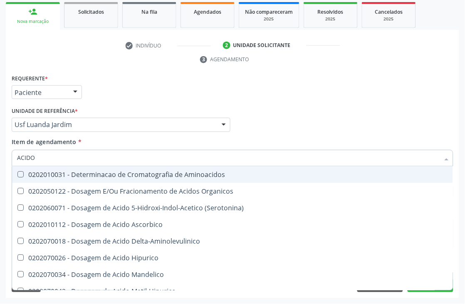
checkbox Aminoacidos "false"
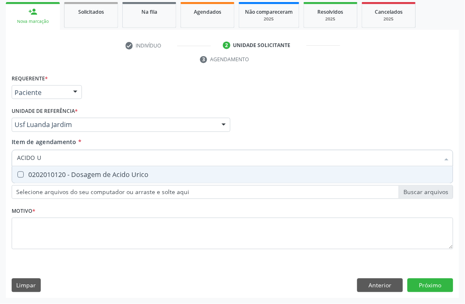
type input "ACIDO U"
click at [23, 173] on Urico at bounding box center [20, 174] width 6 height 6
click at [17, 173] on Urico "checkbox" at bounding box center [14, 174] width 5 height 5
checkbox Urico "true"
drag, startPoint x: 55, startPoint y: 158, endPoint x: 0, endPoint y: 136, distance: 59.3
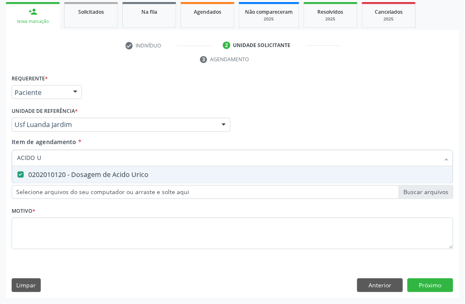
click at [0, 147] on div "Acompanhamento Acompanhe a situação das marcações correntes e finalizadas Relat…" at bounding box center [232, 113] width 465 height 380
type input "CREA"
checkbox Urico "false"
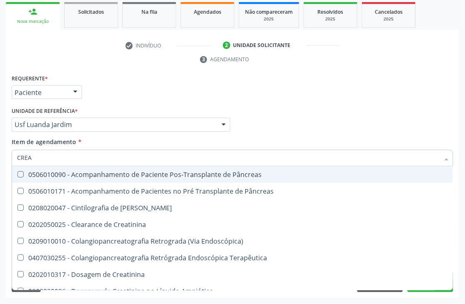
type input "CREAT"
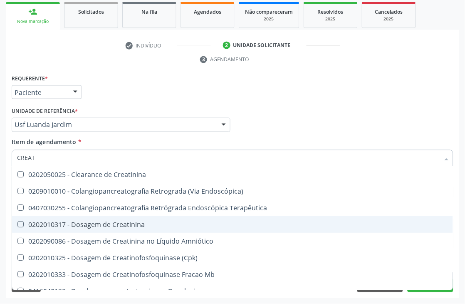
click at [44, 221] on div "0202010317 - Dosagem de Creatinina" at bounding box center [232, 224] width 431 height 7
checkbox Creatinina "true"
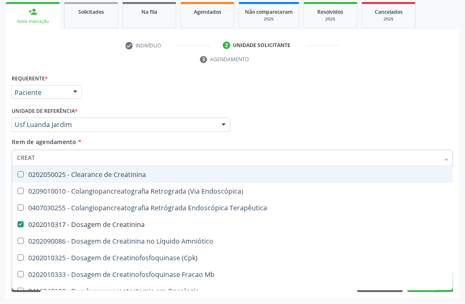
drag, startPoint x: 51, startPoint y: 151, endPoint x: 0, endPoint y: 139, distance: 52.2
click at [0, 151] on div "Acompanhamento Acompanhe a situação das marcações correntes e finalizadas Relat…" at bounding box center [232, 113] width 465 height 380
type input "UREI"
checkbox Creatinina "false"
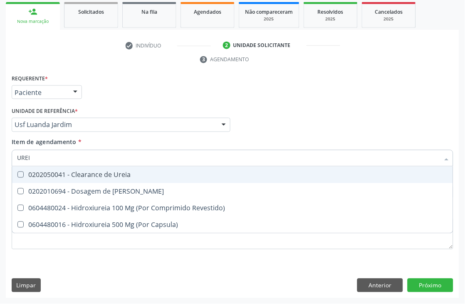
type input "UREIA"
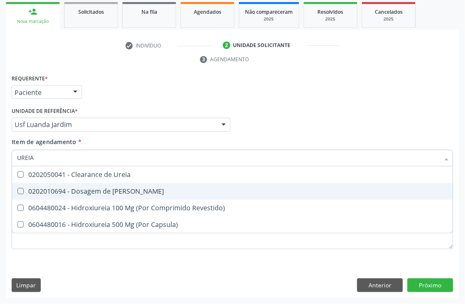
click at [30, 192] on div "0202010694 - Dosagem de [PERSON_NAME]" at bounding box center [232, 191] width 431 height 7
checkbox Ureia "true"
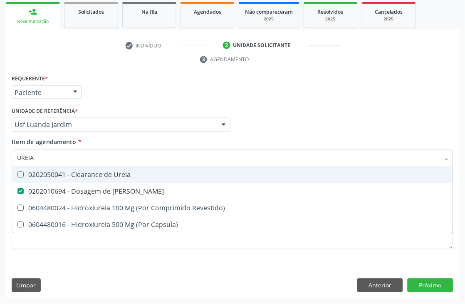
drag, startPoint x: 42, startPoint y: 156, endPoint x: 0, endPoint y: 141, distance: 44.3
click at [0, 147] on div "Acompanhamento Acompanhe a situação das marcações correntes e finalizadas Relat…" at bounding box center [232, 113] width 465 height 380
type input "COLE"
checkbox Ureia "false"
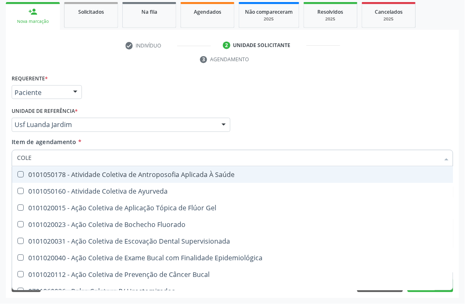
type input "COLES"
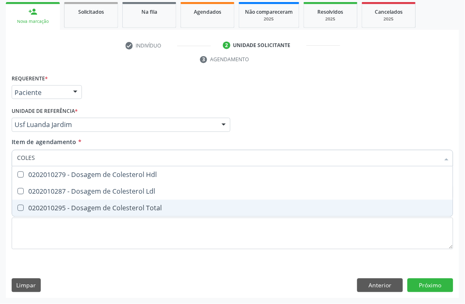
drag, startPoint x: 45, startPoint y: 210, endPoint x: 45, endPoint y: 195, distance: 15.8
click at [45, 210] on div "0202010295 - Dosagem de Colesterol Total" at bounding box center [232, 208] width 431 height 7
checkbox Total "true"
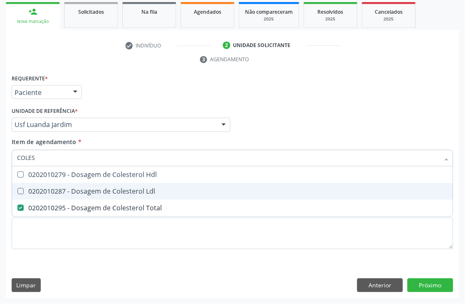
click at [46, 193] on div "0202010287 - Dosagem de Colesterol Ldl" at bounding box center [232, 191] width 431 height 7
checkbox Ldl "true"
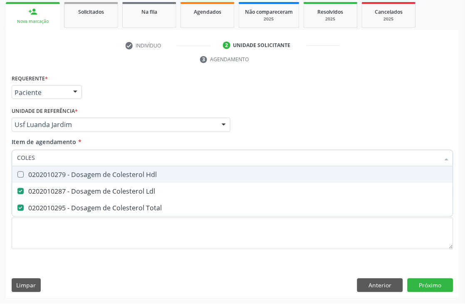
click at [48, 166] on span "0202010279 - Dosagem de Colesterol Hdl" at bounding box center [232, 174] width 441 height 17
drag, startPoint x: 52, startPoint y: 157, endPoint x: 0, endPoint y: 157, distance: 52.0
click at [0, 157] on div "Acompanhamento Acompanhe a situação das marcações correntes e finalizadas Relat…" at bounding box center [232, 113] width 465 height 380
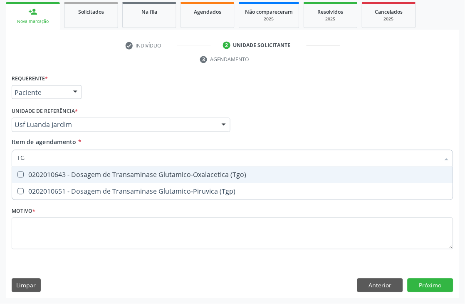
click at [27, 172] on div "0202010643 - Dosagem de Transaminase Glutamico-Oxalacetica (Tgo)" at bounding box center [232, 174] width 431 height 7
click at [0, 155] on div "Acompanhamento Acompanhe a situação das marcações correntes e finalizadas Relat…" at bounding box center [232, 113] width 465 height 380
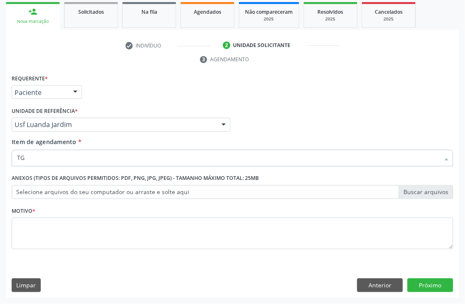
click at [42, 157] on input "TG" at bounding box center [228, 158] width 423 height 17
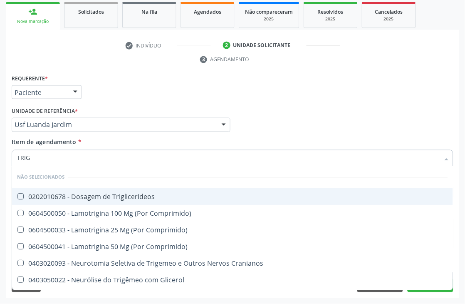
click at [45, 200] on span "0202010678 - Dosagem de Triglicerideos" at bounding box center [232, 196] width 441 height 17
drag, startPoint x: 50, startPoint y: 164, endPoint x: 0, endPoint y: 156, distance: 51.0
click at [0, 161] on div "Acompanhamento Acompanhe a situação das marcações correntes e finalizadas Relat…" at bounding box center [232, 113] width 465 height 380
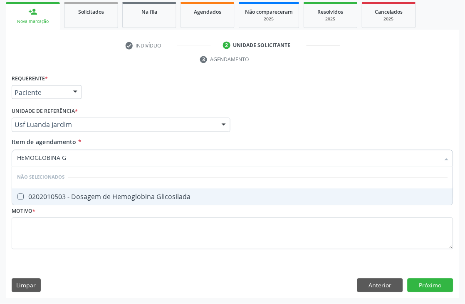
click at [78, 193] on div "0202010503 - Dosagem de Hemoglobina Glicosilada" at bounding box center [232, 196] width 431 height 7
drag, startPoint x: 80, startPoint y: 160, endPoint x: 0, endPoint y: 152, distance: 80.6
click at [0, 160] on div "Acompanhamento Acompanhe a situação das marcações correntes e finalizadas Relat…" at bounding box center [232, 113] width 465 height 380
click at [44, 193] on div "0202030105 - Dosagem de Antigeno Prostatico Especifico (Psa)" at bounding box center [232, 196] width 431 height 7
drag, startPoint x: 52, startPoint y: 155, endPoint x: 0, endPoint y: 117, distance: 64.3
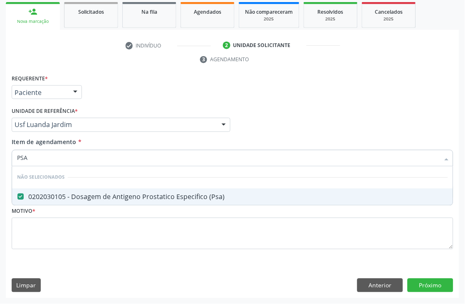
click at [0, 143] on div "Acompanhamento Acompanhe a situação das marcações correntes e finalizadas Relat…" at bounding box center [232, 113] width 465 height 380
click at [24, 195] on div "0202020380 - Hemograma Completo" at bounding box center [232, 196] width 431 height 7
drag, startPoint x: 57, startPoint y: 156, endPoint x: 0, endPoint y: 127, distance: 63.8
click at [0, 146] on div "Acompanhamento Acompanhe a situação das marcações correntes e finalizadas Relat…" at bounding box center [232, 113] width 465 height 380
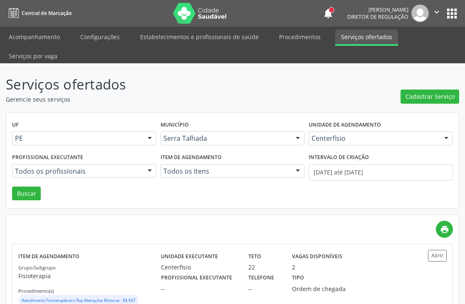
scroll to position [27, 0]
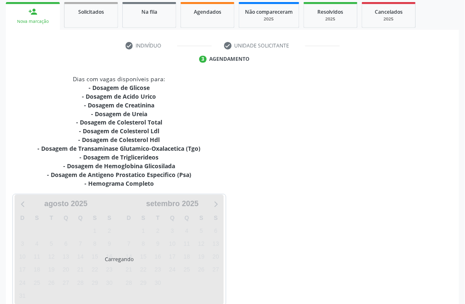
scroll to position [140, 0]
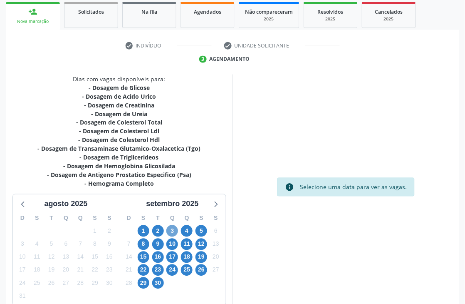
click at [168, 232] on span "3" at bounding box center [172, 231] width 12 height 12
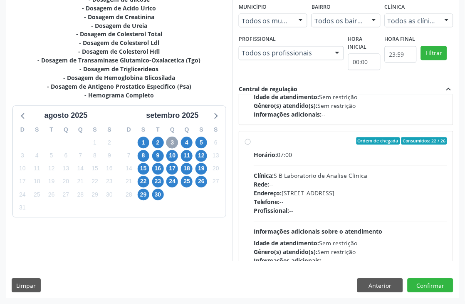
scroll to position [277, 0]
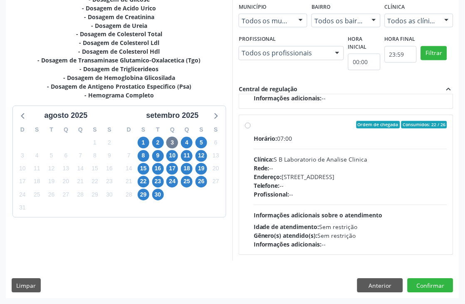
click at [344, 173] on div "Endereço: [STREET_ADDRESS]" at bounding box center [350, 177] width 193 height 9
click at [251, 129] on input "Ordem de chegada Consumidos: 22 / 26 Horário: 07:00 Clínica: S B Laboratorio de…" at bounding box center [248, 124] width 6 height 7
radio input "true"
click at [416, 283] on button "Confirmar" at bounding box center [431, 285] width 46 height 14
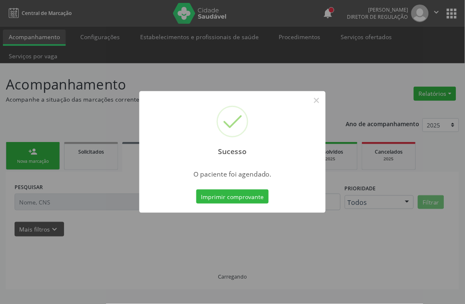
scroll to position [0, 0]
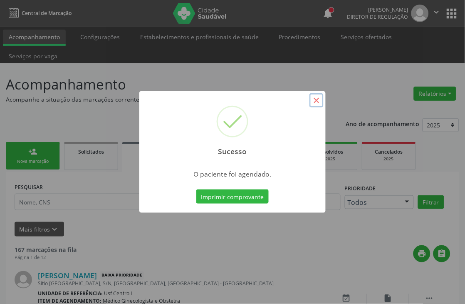
click at [311, 100] on button "×" at bounding box center [316, 100] width 14 height 14
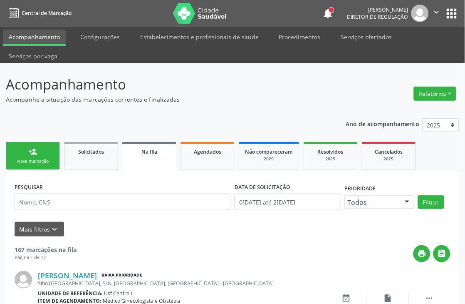
click at [32, 147] on div "person_add" at bounding box center [32, 151] width 9 height 9
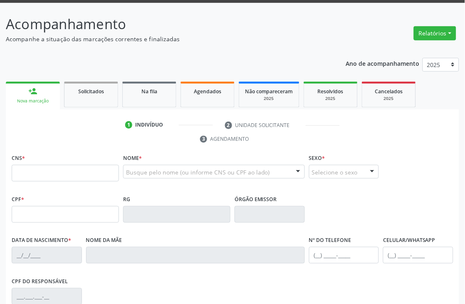
scroll to position [138, 0]
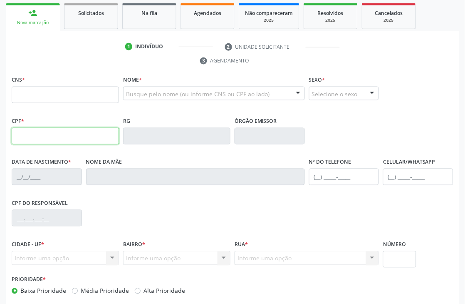
click at [48, 131] on input "text" at bounding box center [65, 136] width 107 height 17
type input "155.043.034-35"
type input "898 0034 4023 9219"
type input "2[DATE]"
type input "[PERSON_NAME]"
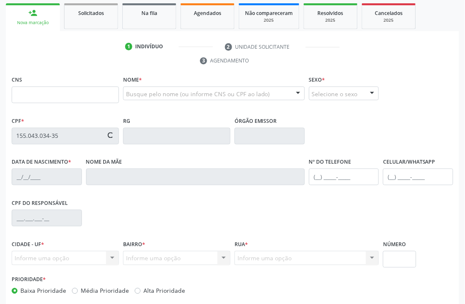
type input "[PHONE_NUMBER]"
type input "071.454.444-29"
type input "S/N"
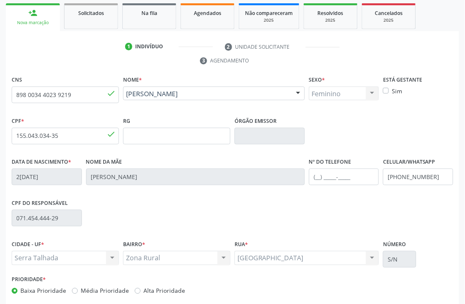
scroll to position [178, 0]
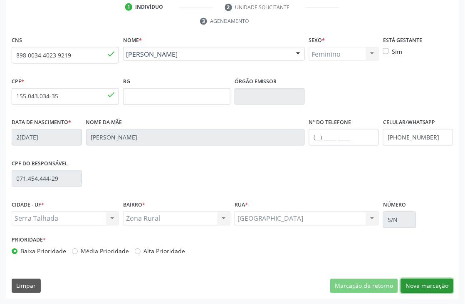
click at [416, 285] on button "Nova marcação" at bounding box center [427, 286] width 52 height 14
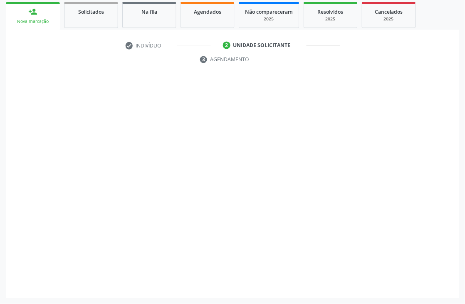
scroll to position [140, 0]
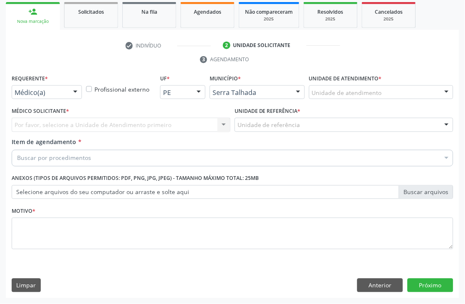
click at [77, 89] on div at bounding box center [75, 93] width 12 height 14
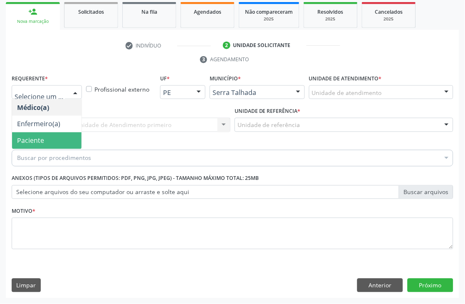
click at [54, 141] on span "Paciente" at bounding box center [46, 140] width 69 height 17
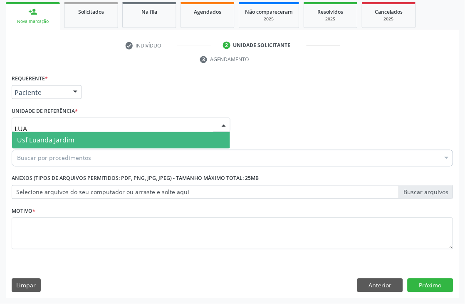
type input "LUAN"
click at [57, 134] on span "Usf Luanda Jardim" at bounding box center [121, 140] width 218 height 17
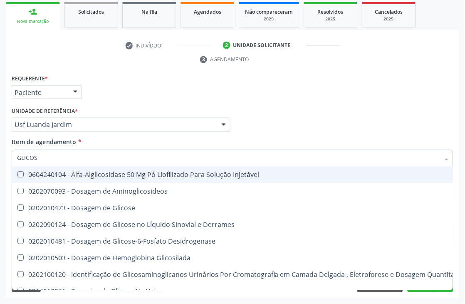
type input "GLICOSE"
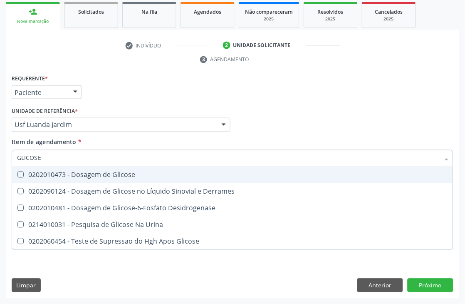
click at [71, 179] on span "0202010473 - Dosagem de Glicose" at bounding box center [232, 174] width 441 height 17
checkbox Glicose "true"
drag, startPoint x: 78, startPoint y: 152, endPoint x: 0, endPoint y: 139, distance: 78.8
click at [0, 149] on div "Acompanhamento Acompanhe a situação das marcações correntes e finalizadas Relat…" at bounding box center [232, 113] width 465 height 380
type input "AV"
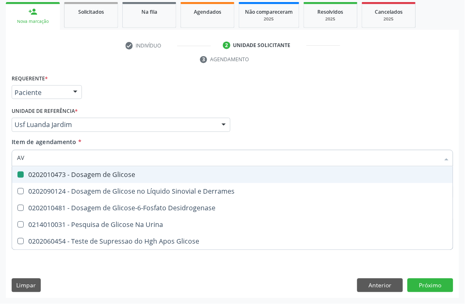
checkbox Glicose "false"
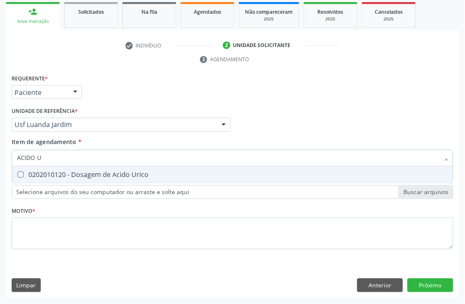
type input "ACIDO U"
click at [30, 171] on div "0202010120 - Dosagem de Acido Urico" at bounding box center [232, 174] width 431 height 7
checkbox Urico "true"
drag, startPoint x: 56, startPoint y: 152, endPoint x: 0, endPoint y: 135, distance: 58.6
click at [0, 141] on div "Acompanhamento Acompanhe a situação das marcações correntes e finalizadas Relat…" at bounding box center [232, 113] width 465 height 380
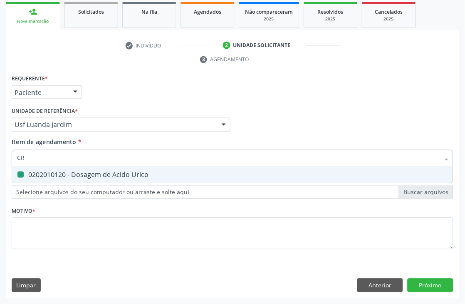
type input "CRE"
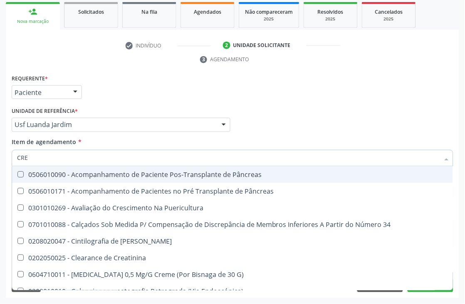
checkbox Pâncreas "false"
type input "CREAT"
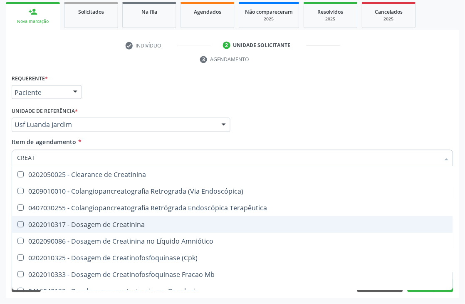
click at [43, 225] on div "0202010317 - Dosagem de Creatinina" at bounding box center [232, 224] width 431 height 7
checkbox Creatinina "true"
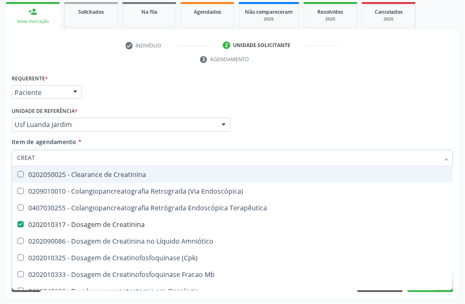
drag, startPoint x: 53, startPoint y: 159, endPoint x: 0, endPoint y: 143, distance: 55.1
click at [0, 154] on div "Acompanhamento Acompanhe a situação das marcações correntes e finalizadas Relat…" at bounding box center [232, 113] width 465 height 380
type input "UREI"
checkbox Creatinina "false"
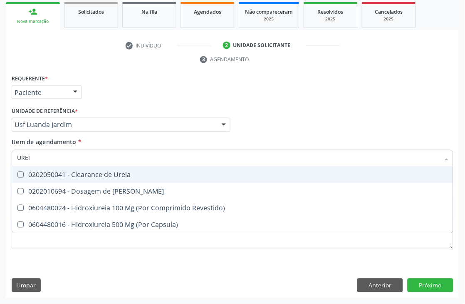
type input "UREIA"
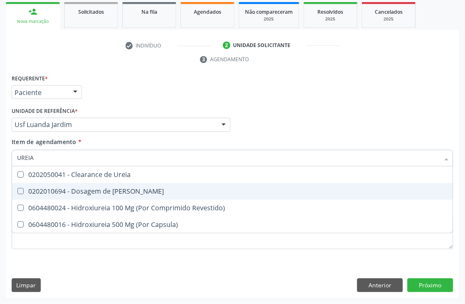
click at [27, 188] on div "0202010694 - Dosagem de [PERSON_NAME]" at bounding box center [232, 191] width 431 height 7
checkbox Ureia "true"
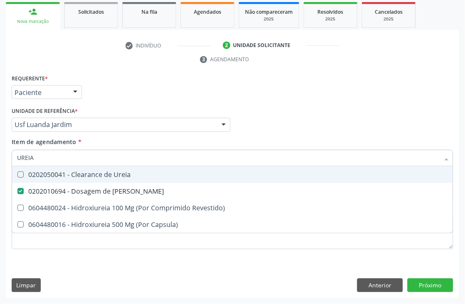
drag, startPoint x: 37, startPoint y: 156, endPoint x: 0, endPoint y: 127, distance: 46.3
click at [3, 152] on div "Acompanhamento Acompanhe a situação das marcações correntes e finalizadas Relat…" at bounding box center [232, 113] width 465 height 380
type input "COLES"
checkbox Ureia "false"
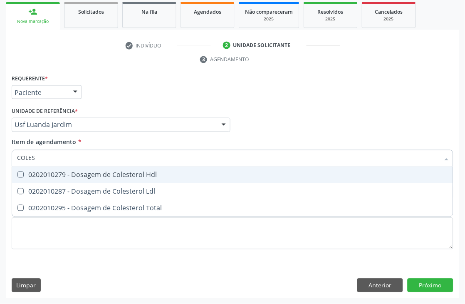
click at [27, 171] on div "0202010279 - Dosagem de Colesterol Hdl" at bounding box center [232, 174] width 431 height 7
checkbox Hdl "true"
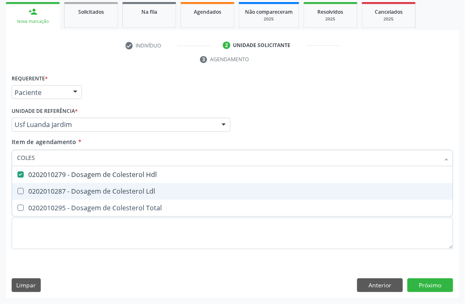
drag, startPoint x: 30, startPoint y: 189, endPoint x: 33, endPoint y: 211, distance: 21.9
click at [30, 190] on div "0202010287 - Dosagem de Colesterol Ldl" at bounding box center [232, 191] width 431 height 7
checkbox Ldl "true"
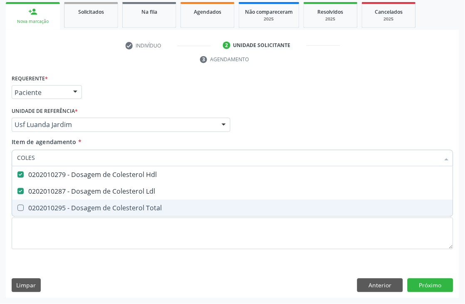
click at [33, 211] on span "0202010295 - Dosagem de Colesterol Total" at bounding box center [232, 208] width 441 height 17
checkbox Total "true"
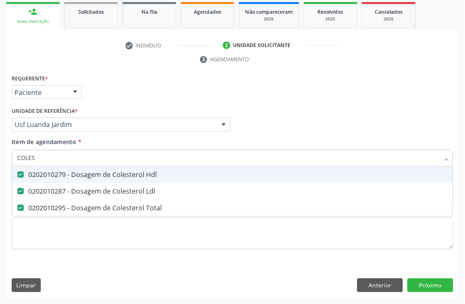
drag, startPoint x: 42, startPoint y: 157, endPoint x: 0, endPoint y: 138, distance: 46.7
click at [0, 148] on div "Acompanhamento Acompanhe a situação das marcações correntes e finalizadas Relat…" at bounding box center [232, 113] width 465 height 380
type input "TG"
checkbox Hdl "false"
checkbox Ldl "false"
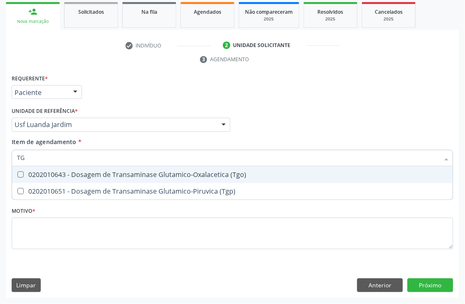
click at [20, 176] on \(Tgo\) at bounding box center [20, 174] width 6 height 6
click at [17, 176] on \(Tgo\) "checkbox" at bounding box center [14, 174] width 5 height 5
checkbox \(Tgo\) "true"
drag, startPoint x: 42, startPoint y: 158, endPoint x: 0, endPoint y: 158, distance: 42.0
click at [0, 158] on div "Acompanhamento Acompanhe a situação das marcações correntes e finalizadas Relat…" at bounding box center [232, 113] width 465 height 380
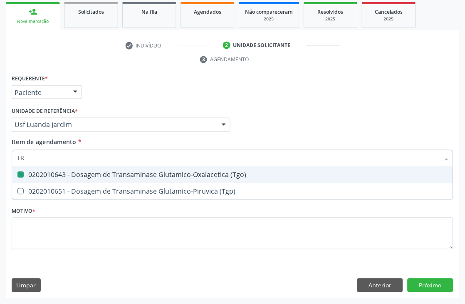
type input "TRI"
checkbox \(Tgo\) "false"
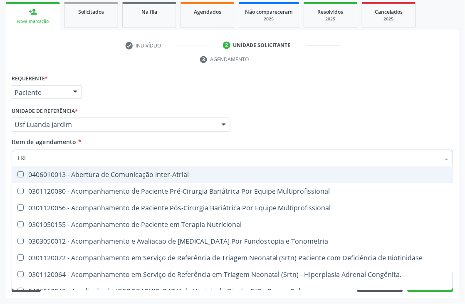
type input "TRIG"
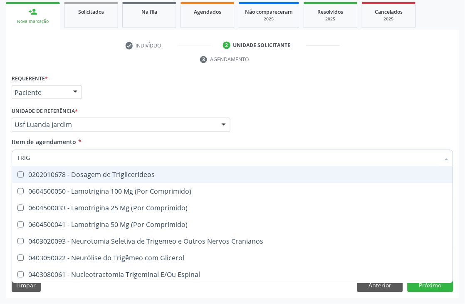
click at [61, 176] on div "0202010678 - Dosagem de Triglicerideos" at bounding box center [232, 174] width 431 height 7
checkbox Triglicerideos "true"
drag, startPoint x: 59, startPoint y: 155, endPoint x: 0, endPoint y: 155, distance: 58.6
click at [0, 155] on div "Acompanhamento Acompanhe a situação das marcações correntes e finalizadas Relat…" at bounding box center [232, 113] width 465 height 380
type input "HEMO"
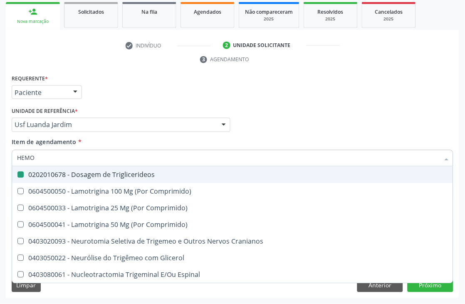
checkbox Triglicerideos "false"
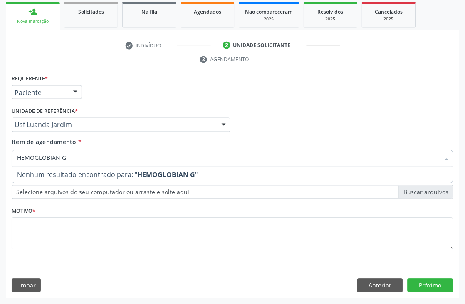
click at [55, 158] on input "HEMOGLOBIAN G" at bounding box center [228, 158] width 423 height 17
type input "HEMOGLOBINA G"
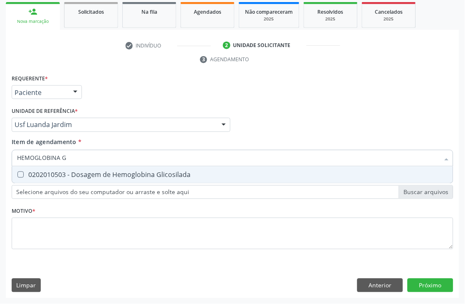
click at [78, 173] on div "0202010503 - Dosagem de Hemoglobina Glicosilada" at bounding box center [232, 174] width 431 height 7
checkbox Glicosilada "true"
drag, startPoint x: 83, startPoint y: 158, endPoint x: 0, endPoint y: 135, distance: 86.3
click at [0, 140] on div "Acompanhamento Acompanhe a situação das marcações correntes e finalizadas Relat…" at bounding box center [232, 113] width 465 height 380
type input "HEMOG"
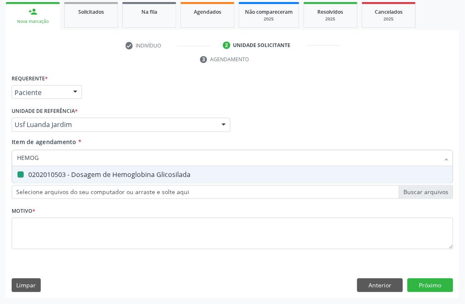
checkbox Glicosilada "false"
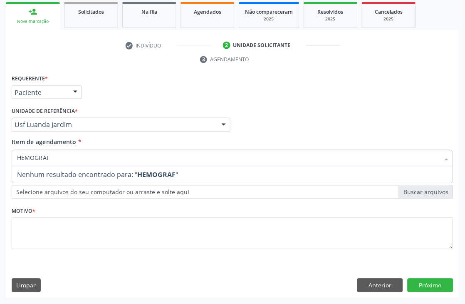
type input "HEMOGRA"
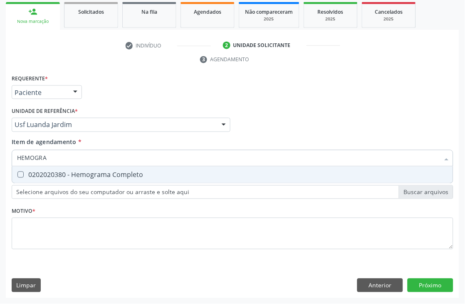
click at [103, 175] on div "0202020380 - Hemograma Completo" at bounding box center [232, 174] width 431 height 7
checkbox Completo "true"
click at [0, 163] on div "Acompanhamento Acompanhe a situação das marcações correntes e finalizadas Relat…" at bounding box center [232, 113] width 465 height 380
type input "PARAS"
checkbox Completo "false"
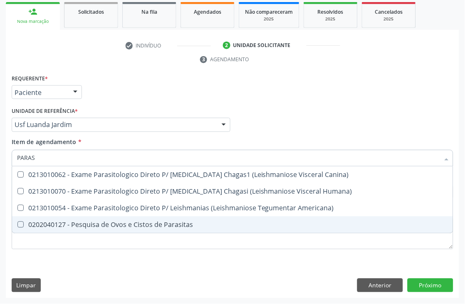
click at [63, 226] on div "0202040127 - Pesquisa de Ovos e Cistos de Parasitas" at bounding box center [232, 224] width 431 height 7
checkbox Parasitas "true"
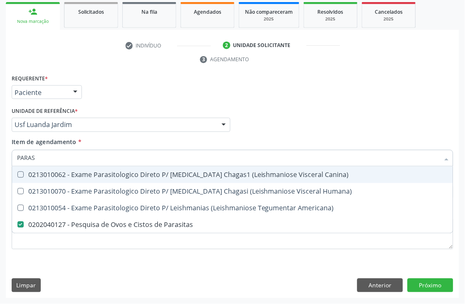
drag, startPoint x: 59, startPoint y: 155, endPoint x: 0, endPoint y: 152, distance: 59.1
click at [0, 155] on div "Acompanhamento Acompanhe a situação das marcações correntes e finalizadas Relat…" at bounding box center [232, 113] width 465 height 380
type input "T"
checkbox Parasitas "false"
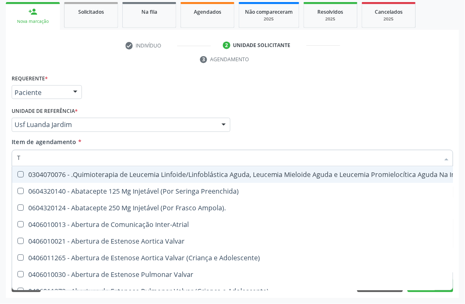
type input "T4"
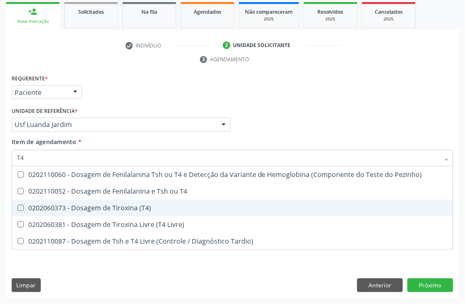
click at [99, 200] on span "0202060373 - Dosagem de Tiroxina (T4)" at bounding box center [232, 208] width 441 height 17
click at [90, 205] on div "0202060373 - Dosagem de Tiroxina (T4)" at bounding box center [232, 208] width 431 height 7
checkbox \(T4\) "false"
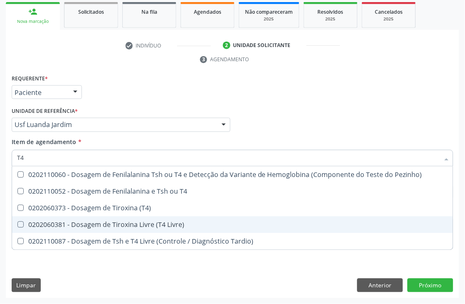
click at [90, 218] on span "0202060381 - Dosagem de Tiroxina Livre (T4 Livre)" at bounding box center [232, 224] width 441 height 17
checkbox Livre\) "true"
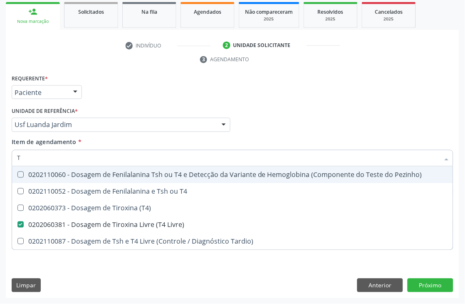
type input "[MEDICAL_DATA]"
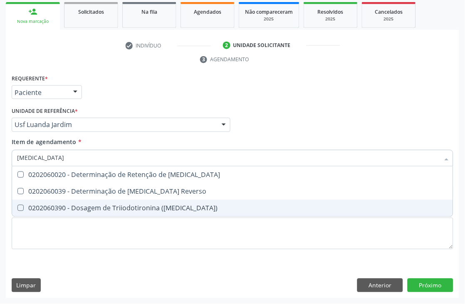
click at [76, 208] on div "0202060390 - Dosagem de Triiodotironina ([MEDICAL_DATA])" at bounding box center [232, 208] width 431 height 7
checkbox \(T3\) "true"
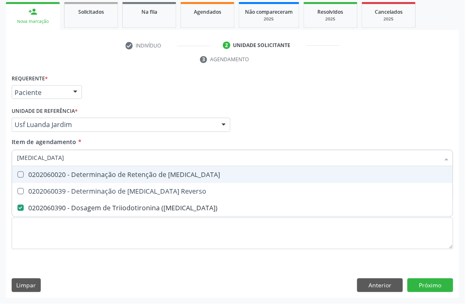
drag, startPoint x: 73, startPoint y: 161, endPoint x: 0, endPoint y: 158, distance: 73.2
click at [0, 159] on div "Acompanhamento Acompanhe a situação das marcações correntes e finalizadas Relat…" at bounding box center [232, 113] width 465 height 380
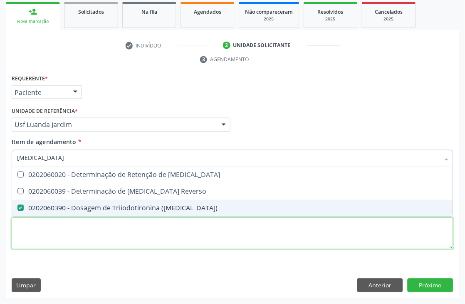
click at [179, 244] on div "Requerente * Paciente Médico(a) Enfermeiro(a) Paciente Nenhum resultado encontr…" at bounding box center [233, 166] width 442 height 188
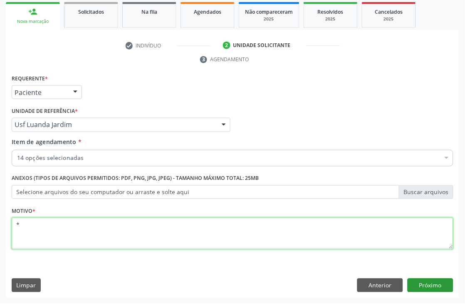
type textarea "*"
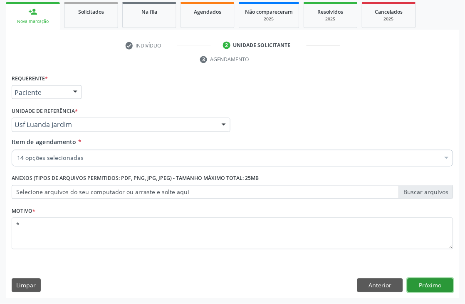
click at [440, 287] on button "Próximo" at bounding box center [431, 285] width 46 height 14
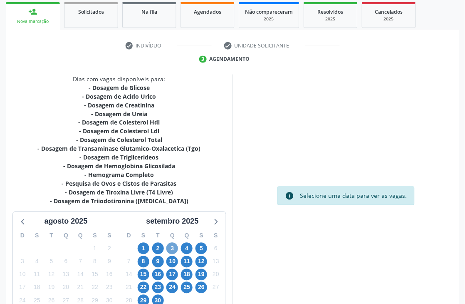
click at [172, 248] on span "3" at bounding box center [172, 248] width 12 height 12
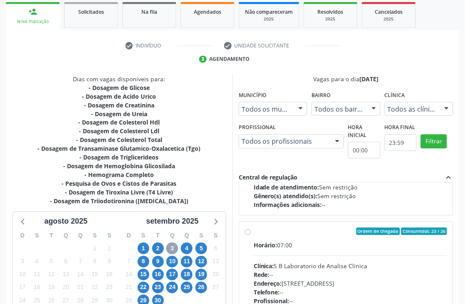
scroll to position [277, 0]
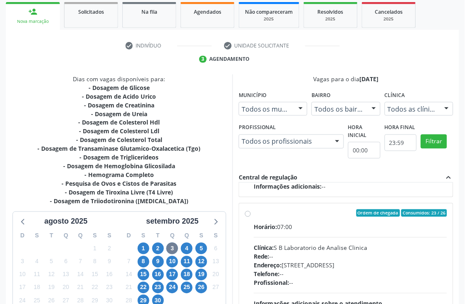
click at [312, 231] on div "Horário: 07:00 Clínica: S B Laboratorio de Analise Clinica Rede: -- Endereço: […" at bounding box center [350, 280] width 193 height 114
click at [251, 217] on input "Ordem de chegada Consumidos: 23 / 26 Horário: 07:00 Clínica: S B Laboratorio de…" at bounding box center [248, 212] width 6 height 7
radio input "true"
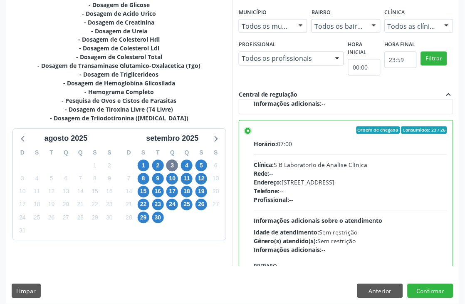
scroll to position [228, 0]
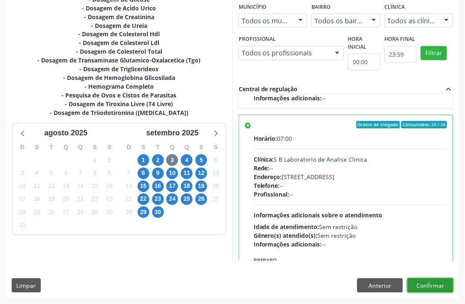
click at [428, 280] on button "Confirmar" at bounding box center [431, 285] width 46 height 14
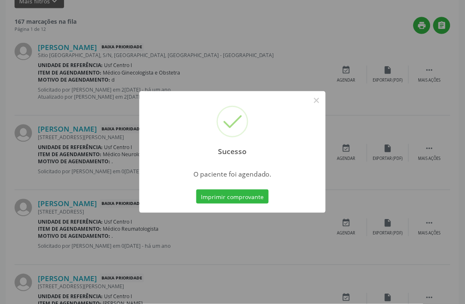
scroll to position [0, 0]
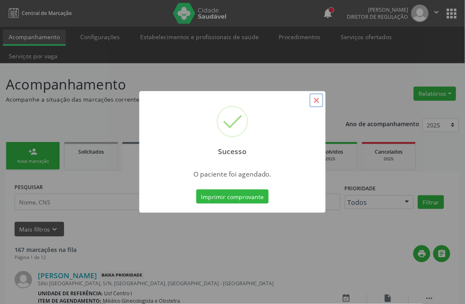
click at [314, 101] on button "×" at bounding box center [316, 100] width 14 height 14
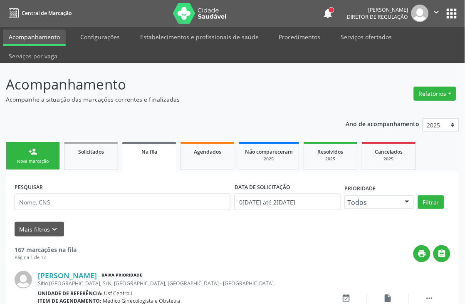
click at [32, 144] on link "person_add Nova marcação" at bounding box center [33, 156] width 54 height 28
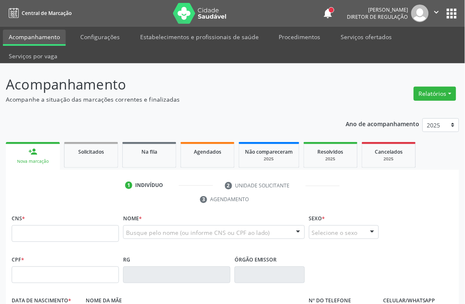
click at [37, 153] on link "person_add Nova marcação" at bounding box center [33, 156] width 54 height 28
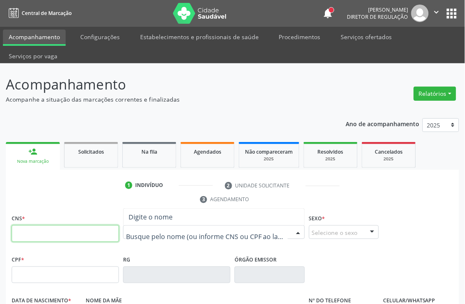
click at [85, 227] on input "text" at bounding box center [65, 233] width 107 height 17
type input "704 5011 4783 9320"
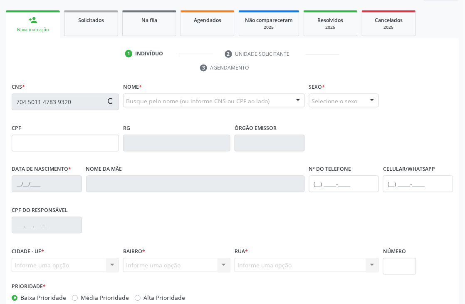
scroll to position [178, 0]
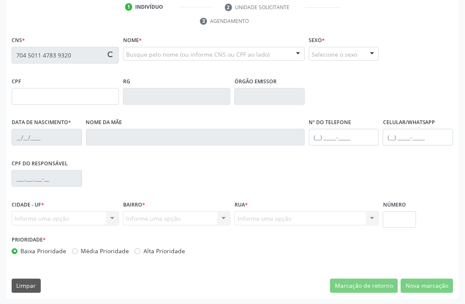
type input "749.352.244-87"
type input "[DATE]"
type input "[PERSON_NAME]"
type input "[PHONE_NUMBER]"
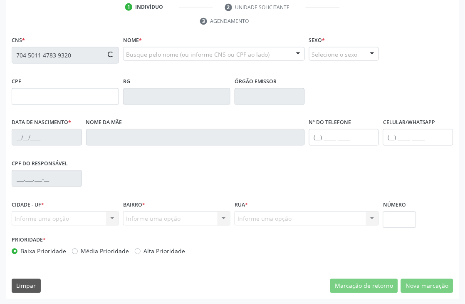
type input "217"
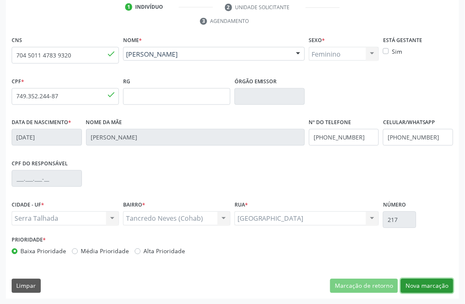
click at [420, 284] on button "Nova marcação" at bounding box center [427, 286] width 52 height 14
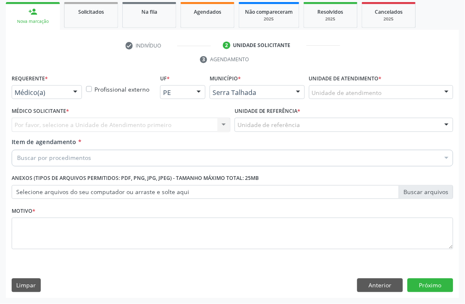
scroll to position [140, 0]
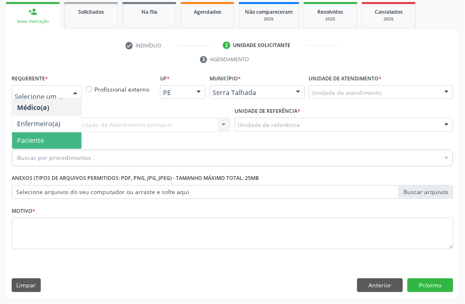
click at [40, 135] on span "Paciente" at bounding box center [46, 140] width 69 height 17
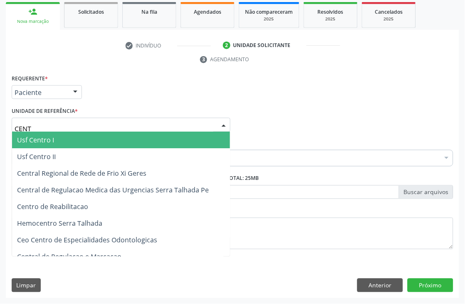
type input "CENTR"
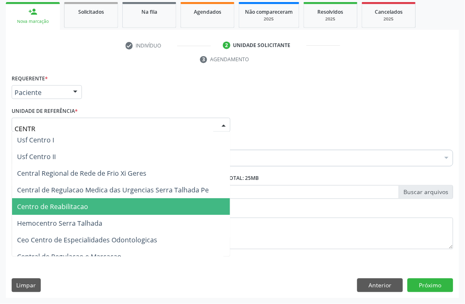
click at [93, 207] on span "Centro de Reabilitacao" at bounding box center [121, 206] width 218 height 17
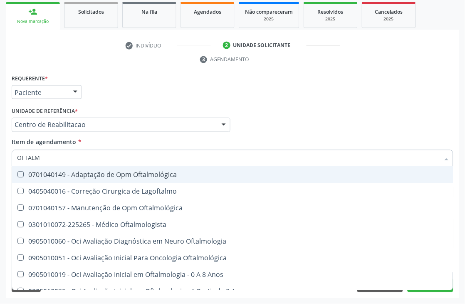
type input "OFTALMO"
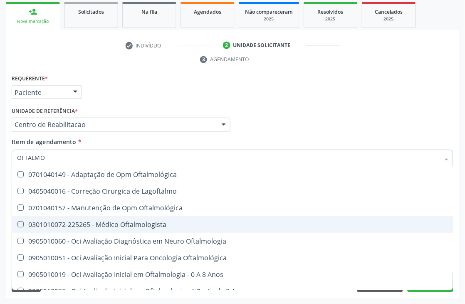
click at [80, 223] on div "0301010072-225265 - Médico Oftalmologista" at bounding box center [235, 224] width 436 height 7
checkbox Oftalmologista "true"
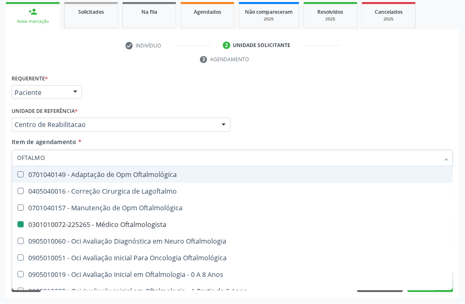
click at [288, 123] on div "Médico Solicitante Por favor, selecione a Unidade de Atendimento primeiro Nenhu…" at bounding box center [233, 121] width 446 height 32
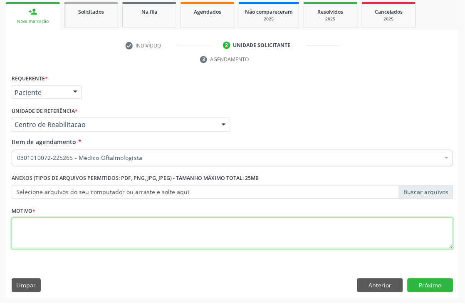
click at [36, 230] on textarea at bounding box center [233, 234] width 442 height 32
type textarea "*"
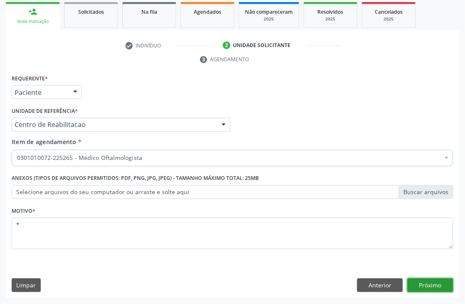
click at [417, 283] on button "Próximo" at bounding box center [431, 285] width 46 height 14
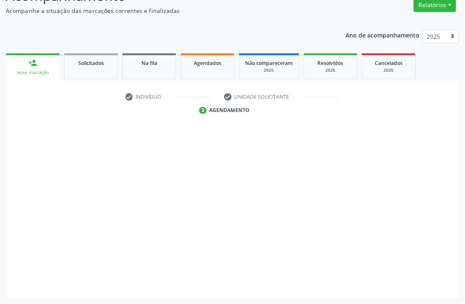
scroll to position [89, 0]
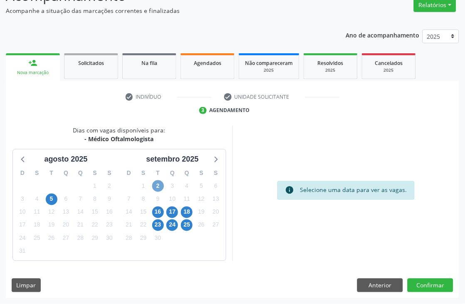
click at [157, 184] on span "2" at bounding box center [158, 186] width 12 height 12
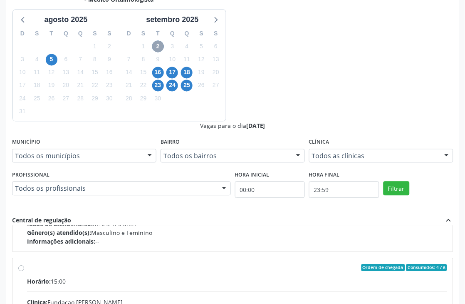
scroll to position [277, 0]
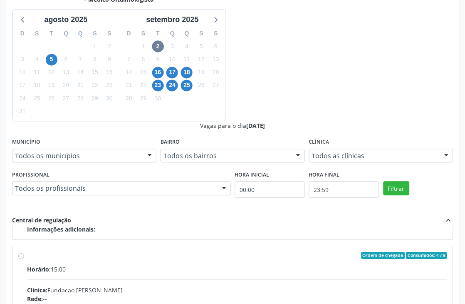
click at [24, 252] on input "Ordem de chegada Consumidos: 4 / 6 Horário: 15:00 Clínica: Fundacao [PERSON_NAM…" at bounding box center [21, 255] width 6 height 7
radio input "true"
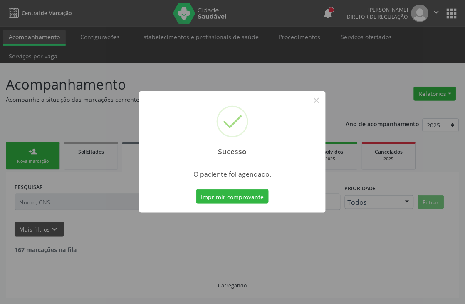
scroll to position [0, 0]
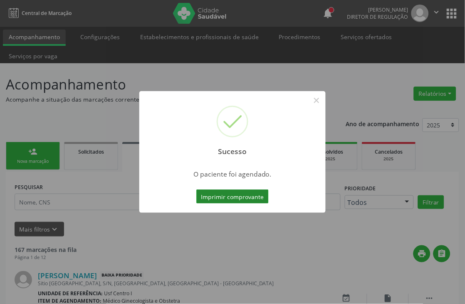
click at [256, 198] on button "Imprimir comprovante" at bounding box center [232, 196] width 72 height 14
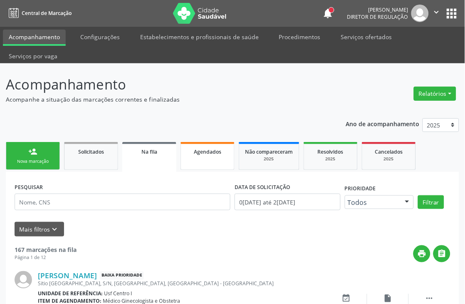
click at [223, 159] on link "Agendados" at bounding box center [207, 156] width 54 height 28
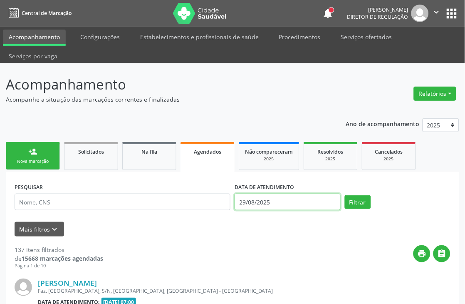
click at [313, 202] on input "29/08/2025" at bounding box center [288, 201] width 106 height 17
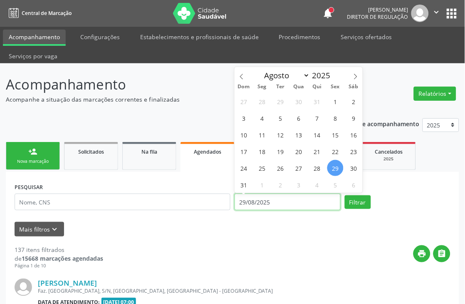
click at [313, 202] on input "29/08/2025" at bounding box center [288, 201] width 106 height 17
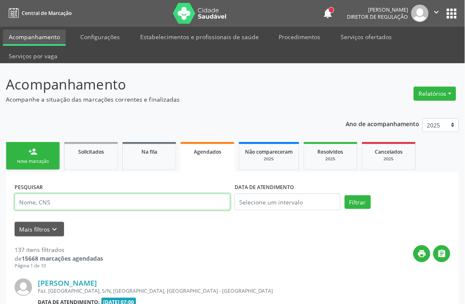
click at [136, 205] on input "text" at bounding box center [123, 201] width 216 height 17
